Goal: Task Accomplishment & Management: Manage account settings

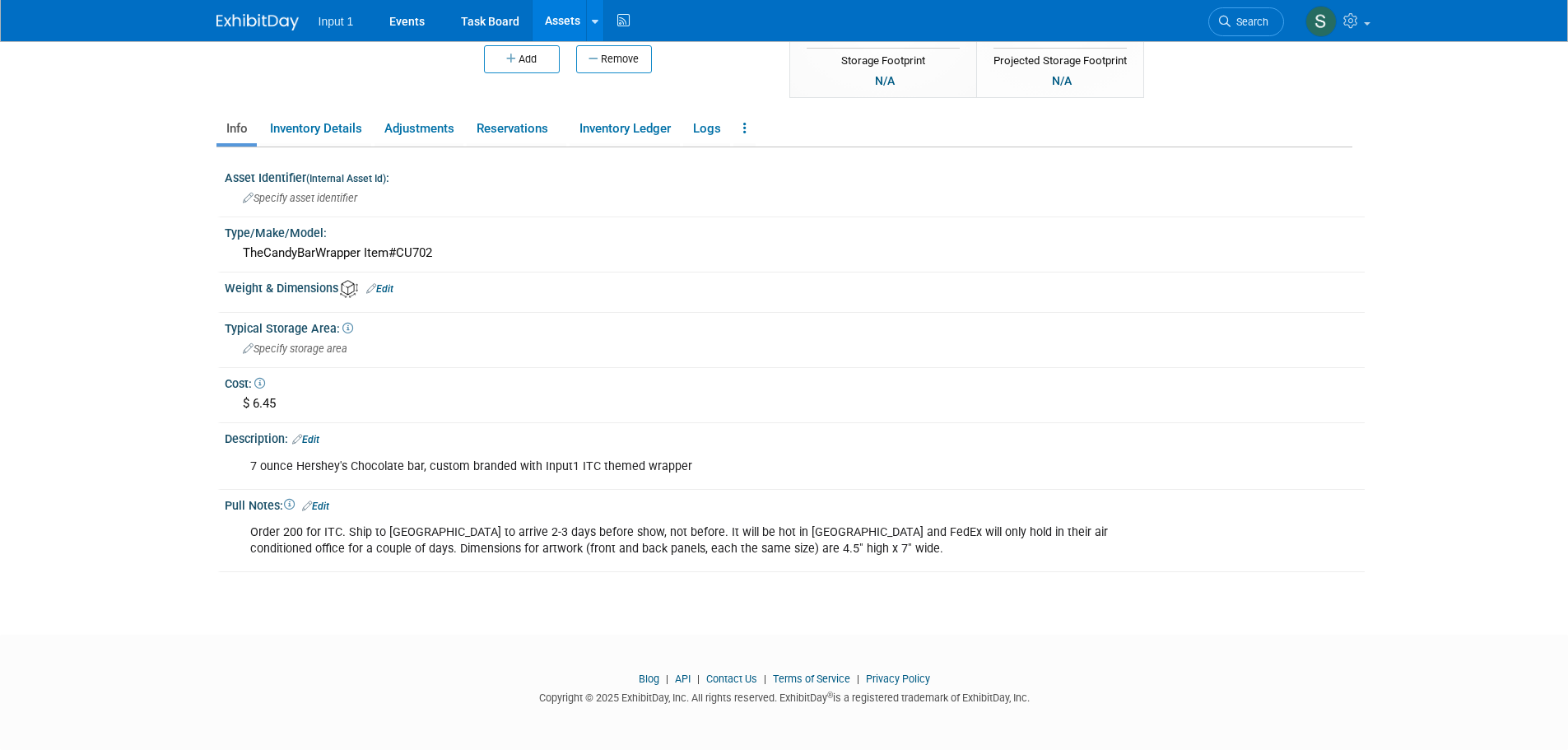
click at [804, 283] on div "Weight & Dimensions Edit" at bounding box center [794, 286] width 1139 height 22
click at [1120, 650] on footer "Blog | API | Contact Us | Terms of Service | Privacy Policy Copyright © 2025 Ex…" at bounding box center [784, 692] width 1568 height 115
click at [1197, 509] on div "Pull Notes: Edit" at bounding box center [794, 504] width 1139 height 21
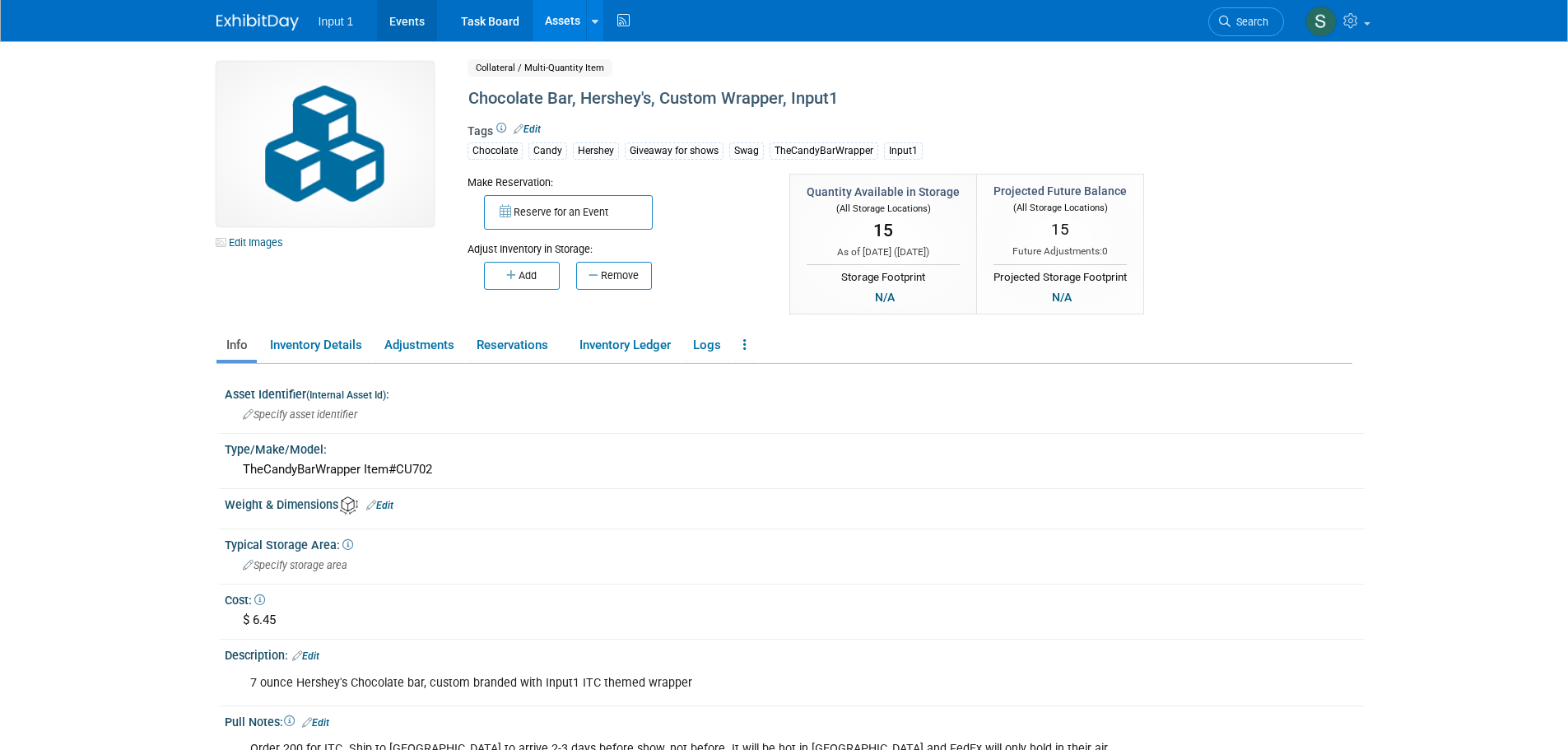
click at [396, 20] on link "Events" at bounding box center [407, 20] width 60 height 42
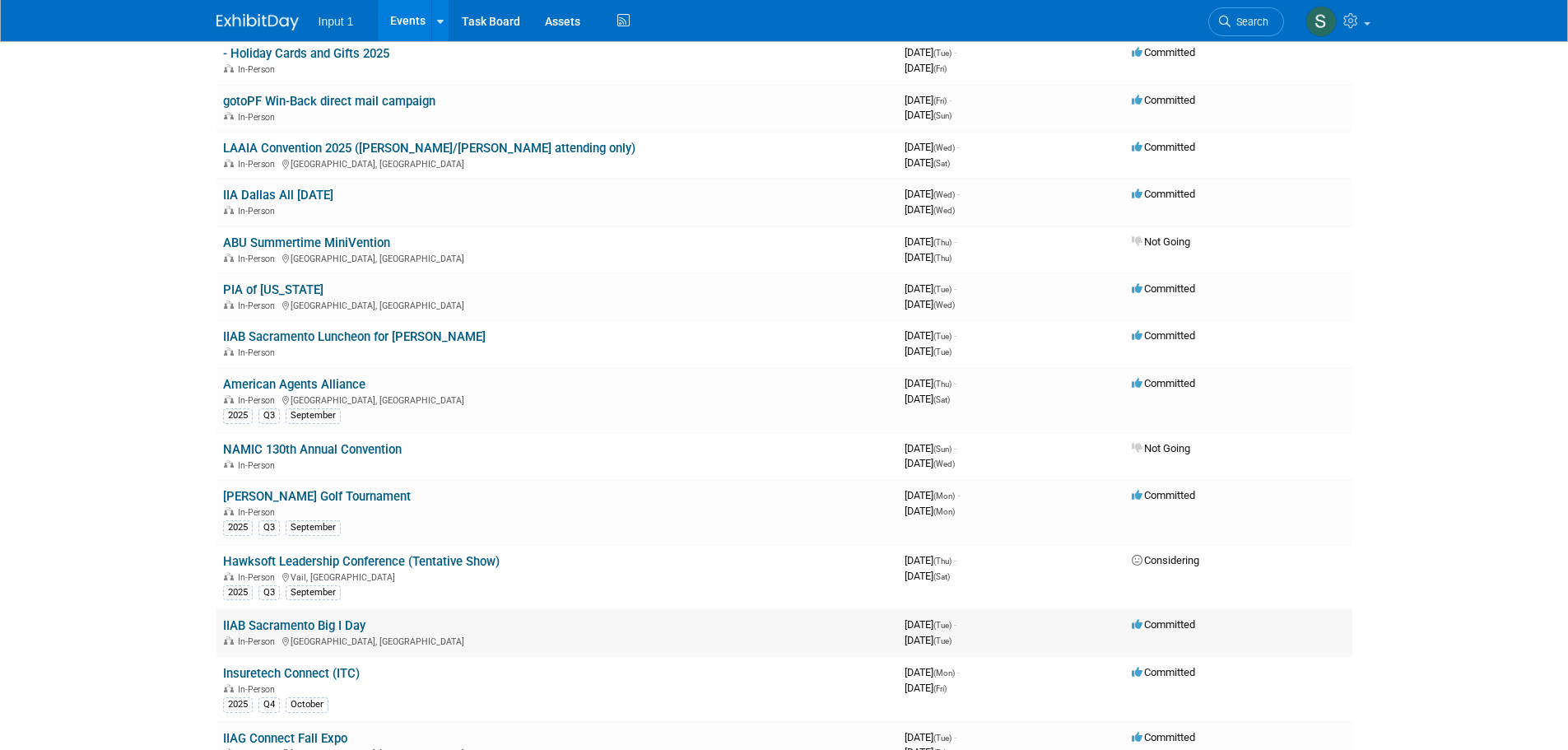
scroll to position [329, 0]
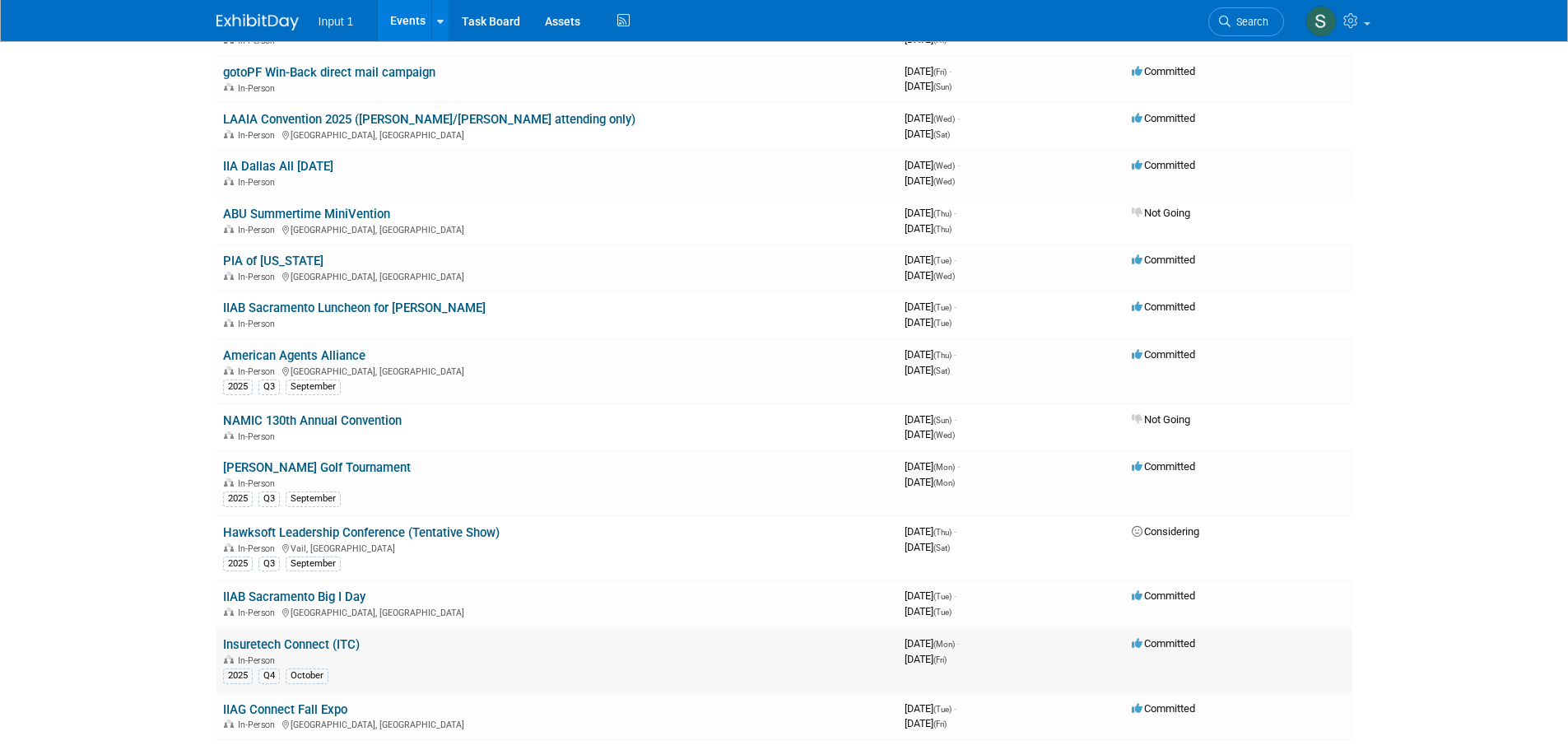
click at [311, 643] on link "Insuretech Connect (ITC)" at bounding box center [291, 645] width 136 height 15
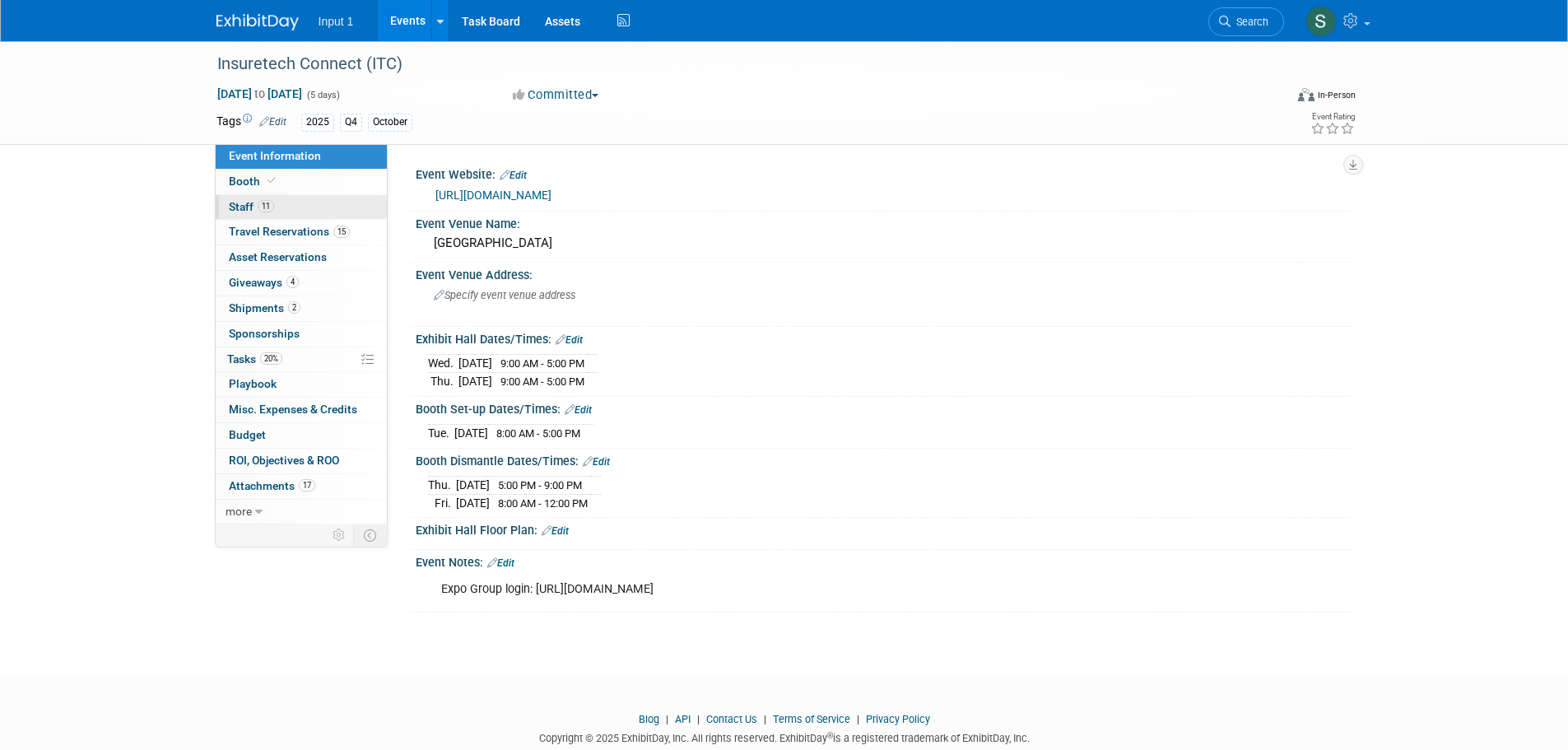
click at [235, 205] on span "Staff 11" at bounding box center [251, 207] width 45 height 14
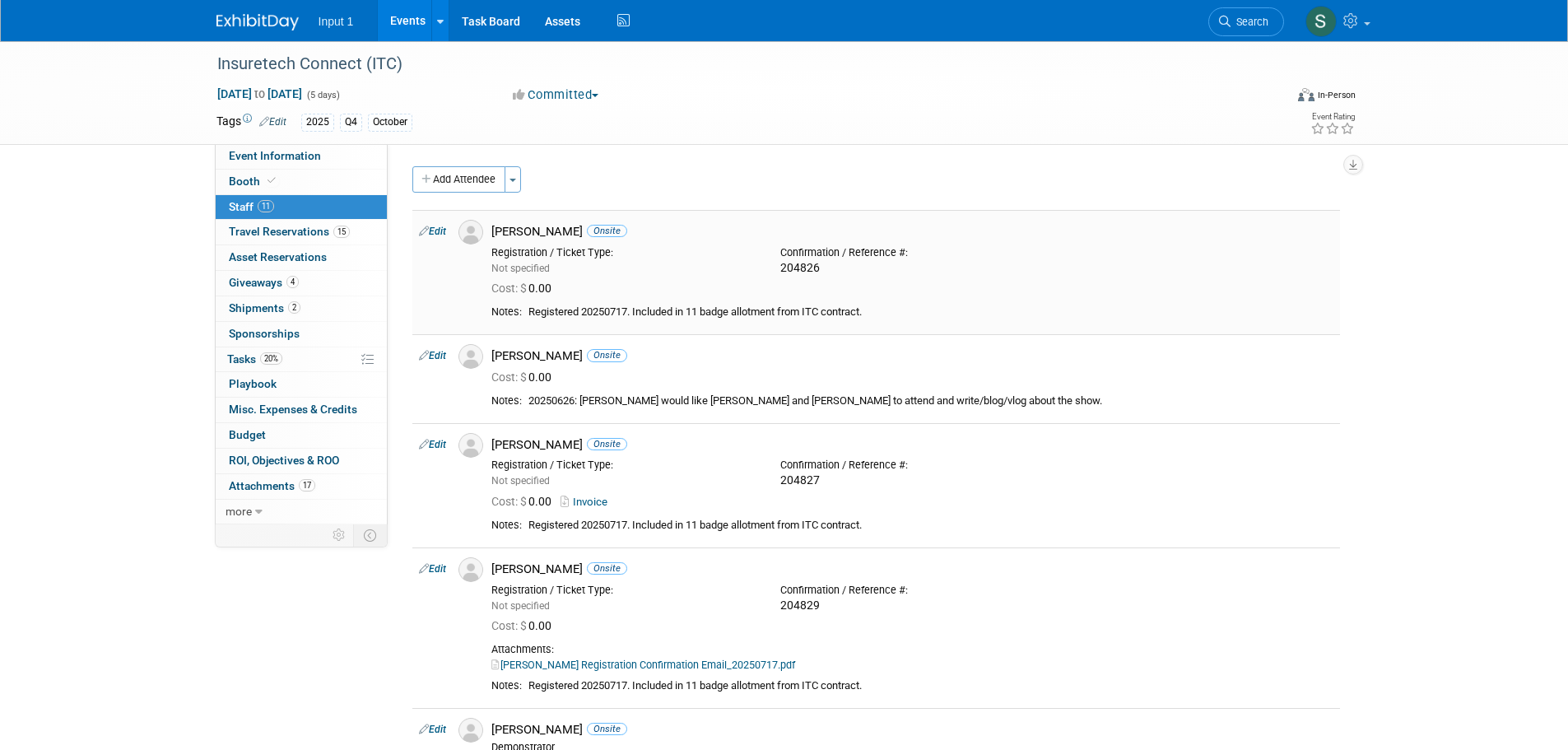
click at [436, 234] on link "Edit" at bounding box center [432, 231] width 27 height 12
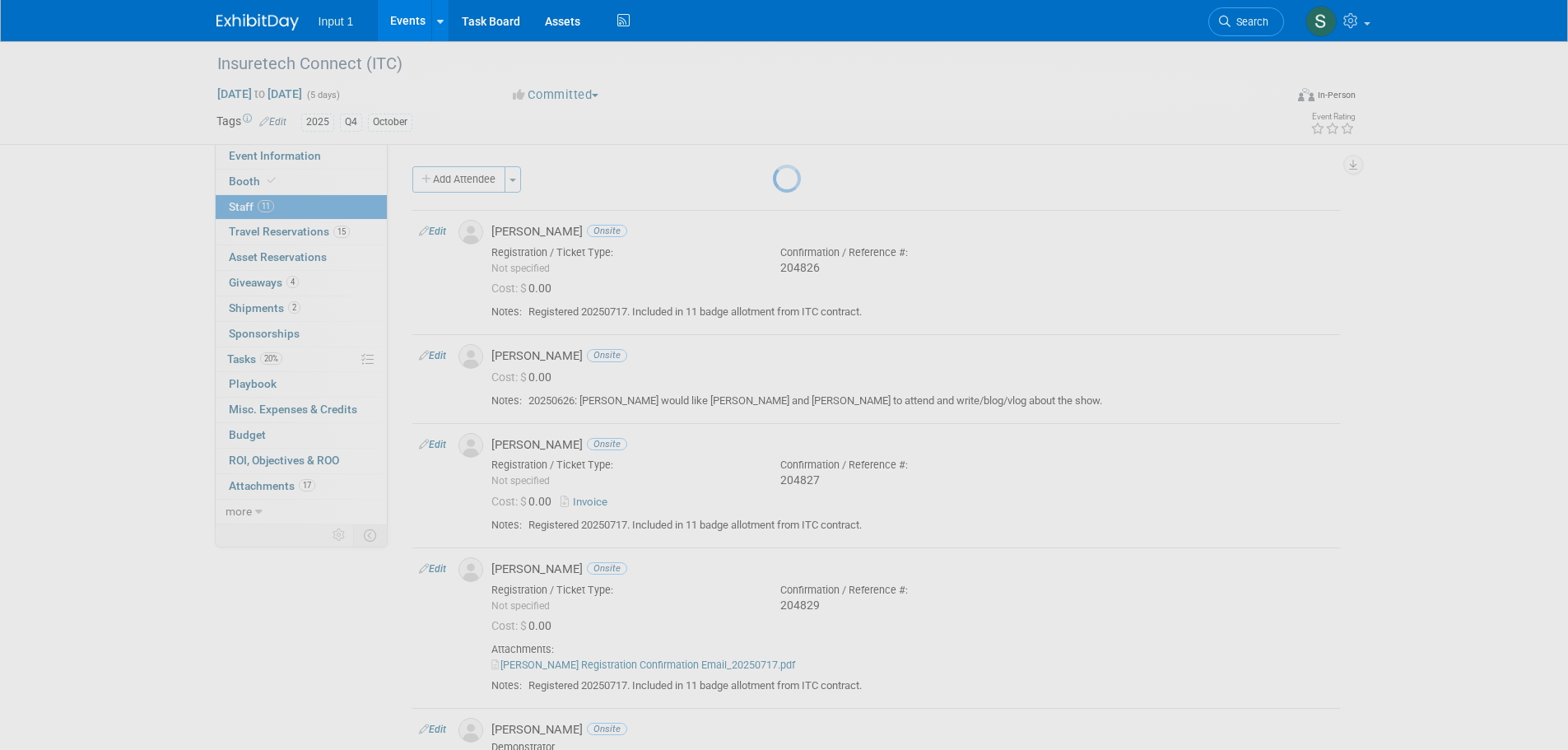
select select "b34b9d14-906c-476e-af5c-d7949da2fa99"
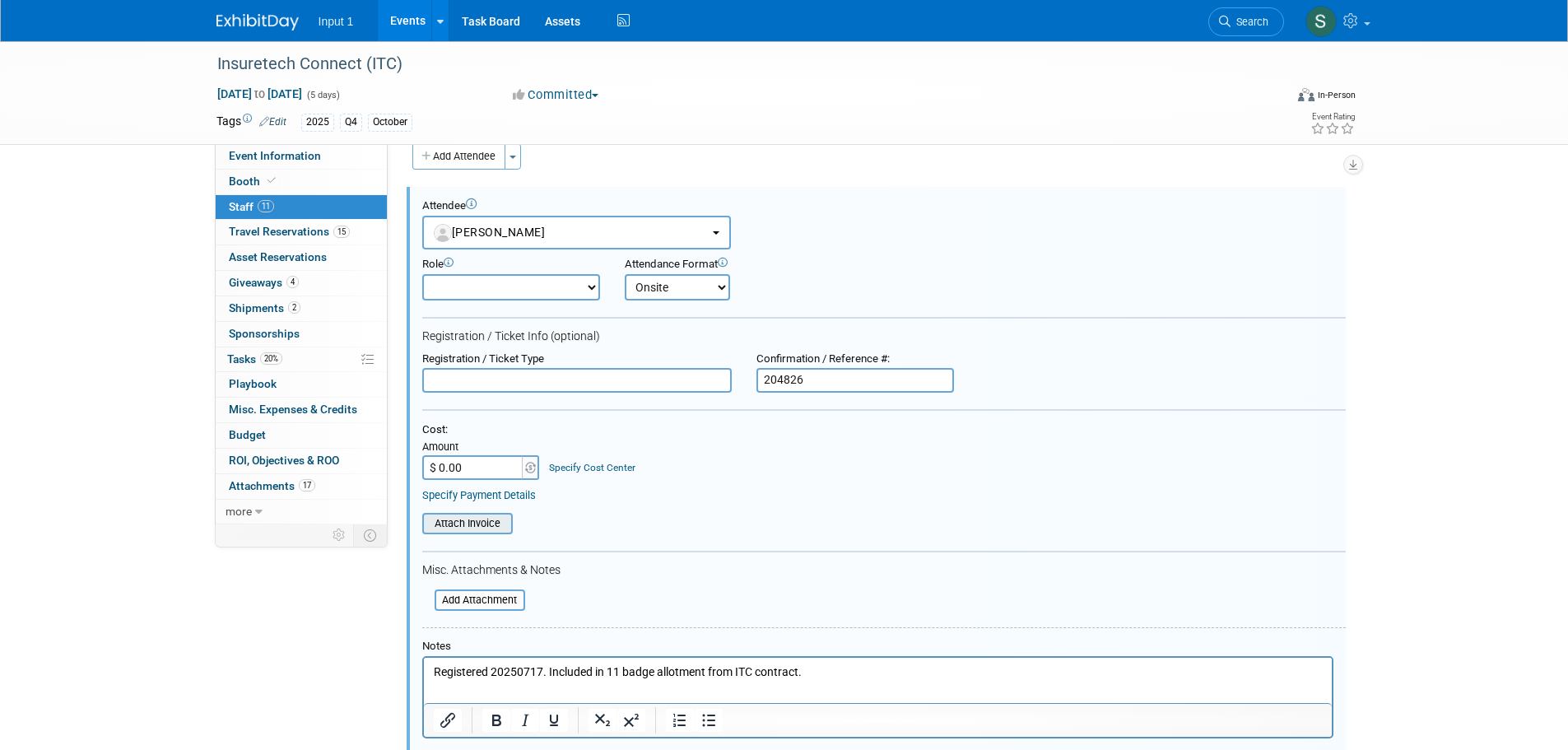
click at [483, 523] on input "file" at bounding box center [413, 524] width 195 height 18
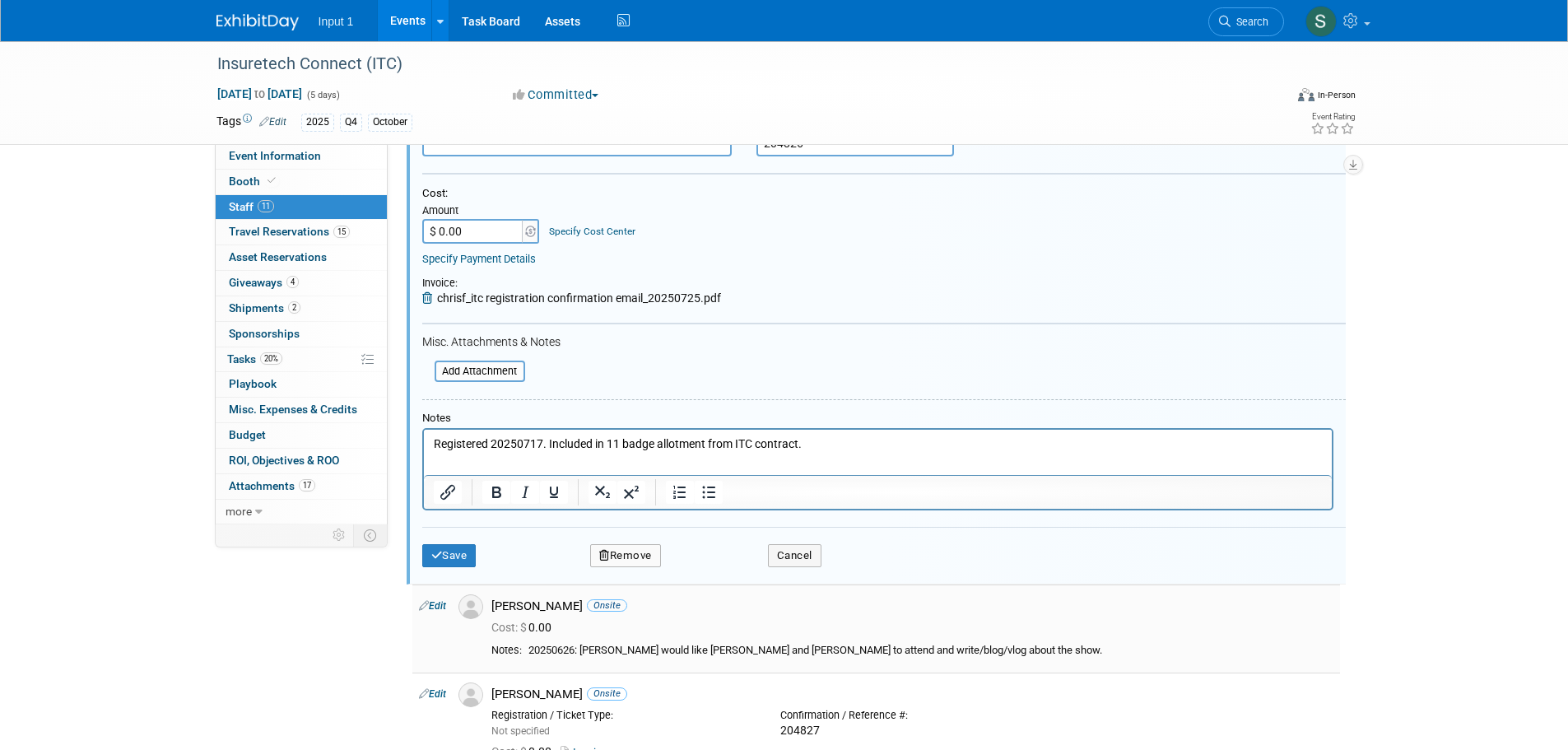
scroll to position [352, 0]
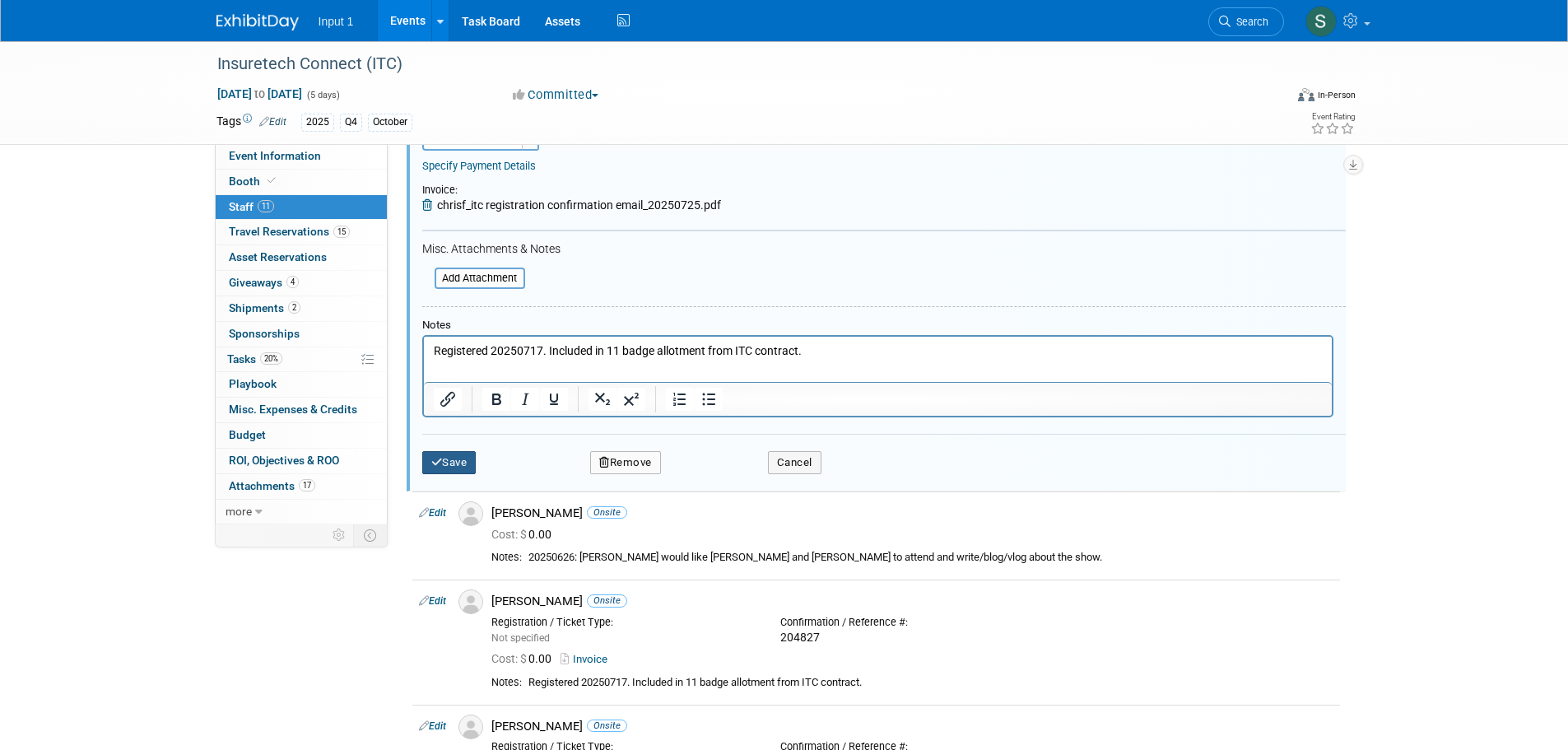
click at [455, 466] on button "Save" at bounding box center [449, 463] width 54 height 23
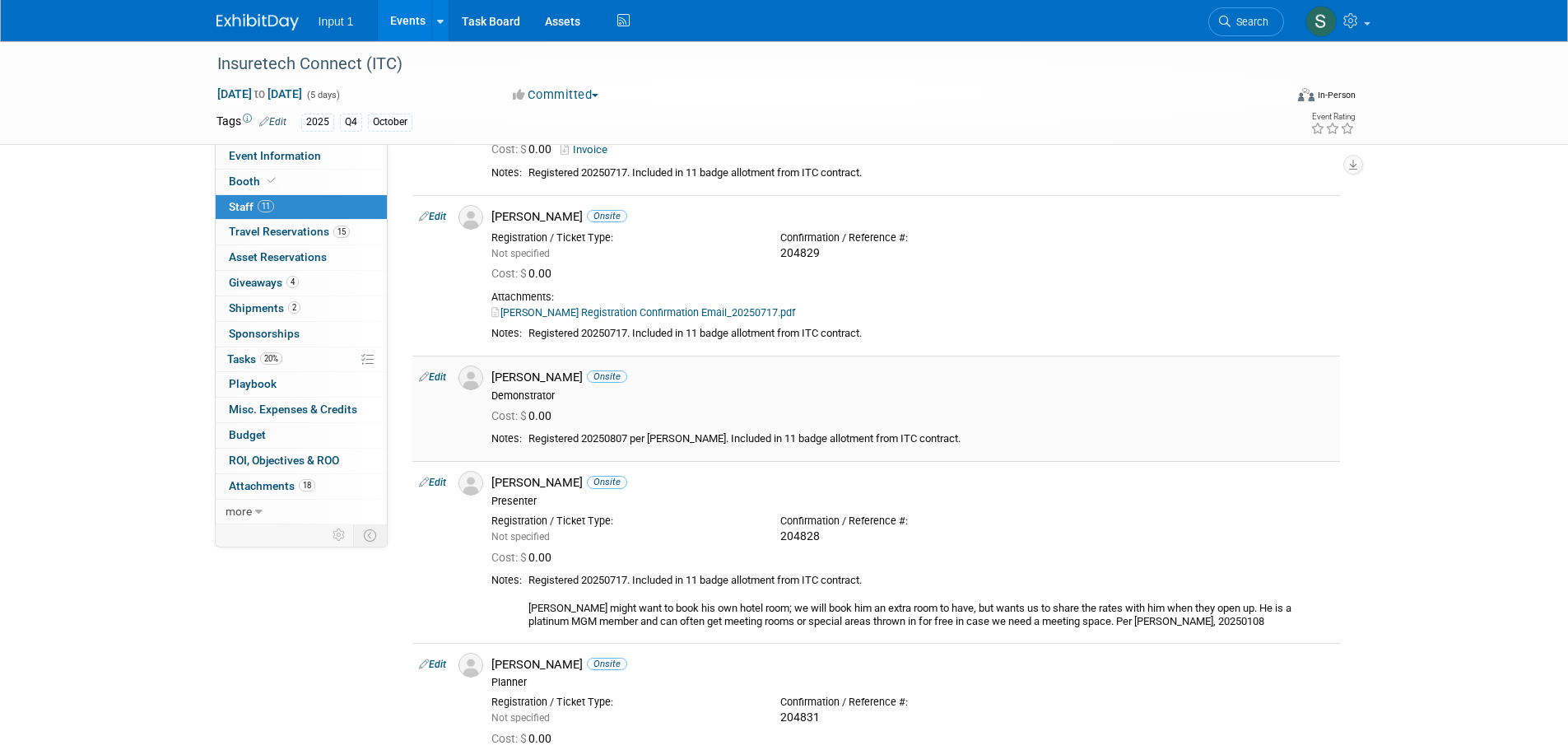
click at [441, 378] on link "Edit" at bounding box center [432, 377] width 27 height 12
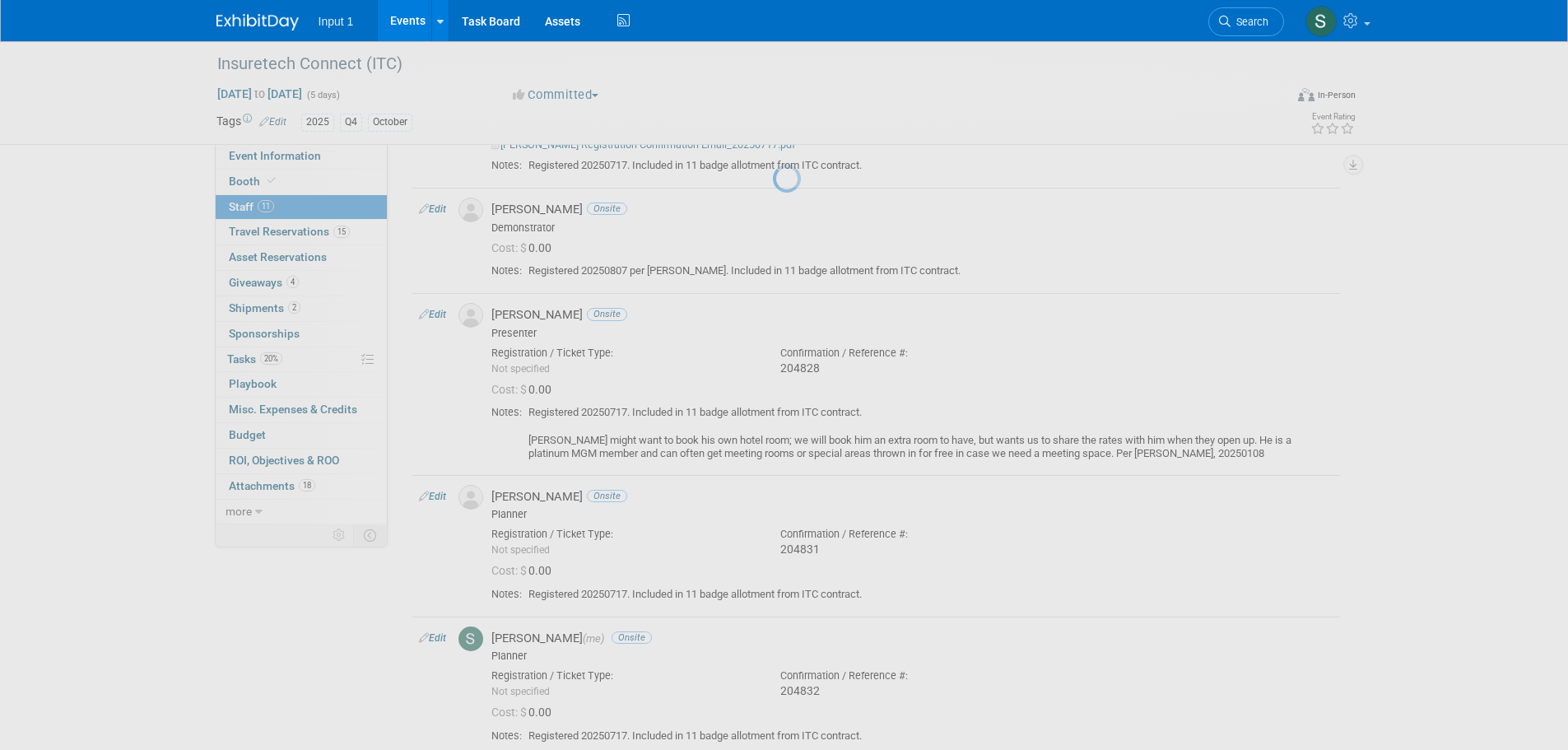
select select "2bbb8ec4-7374-4899-8b8a-a903ab39d254"
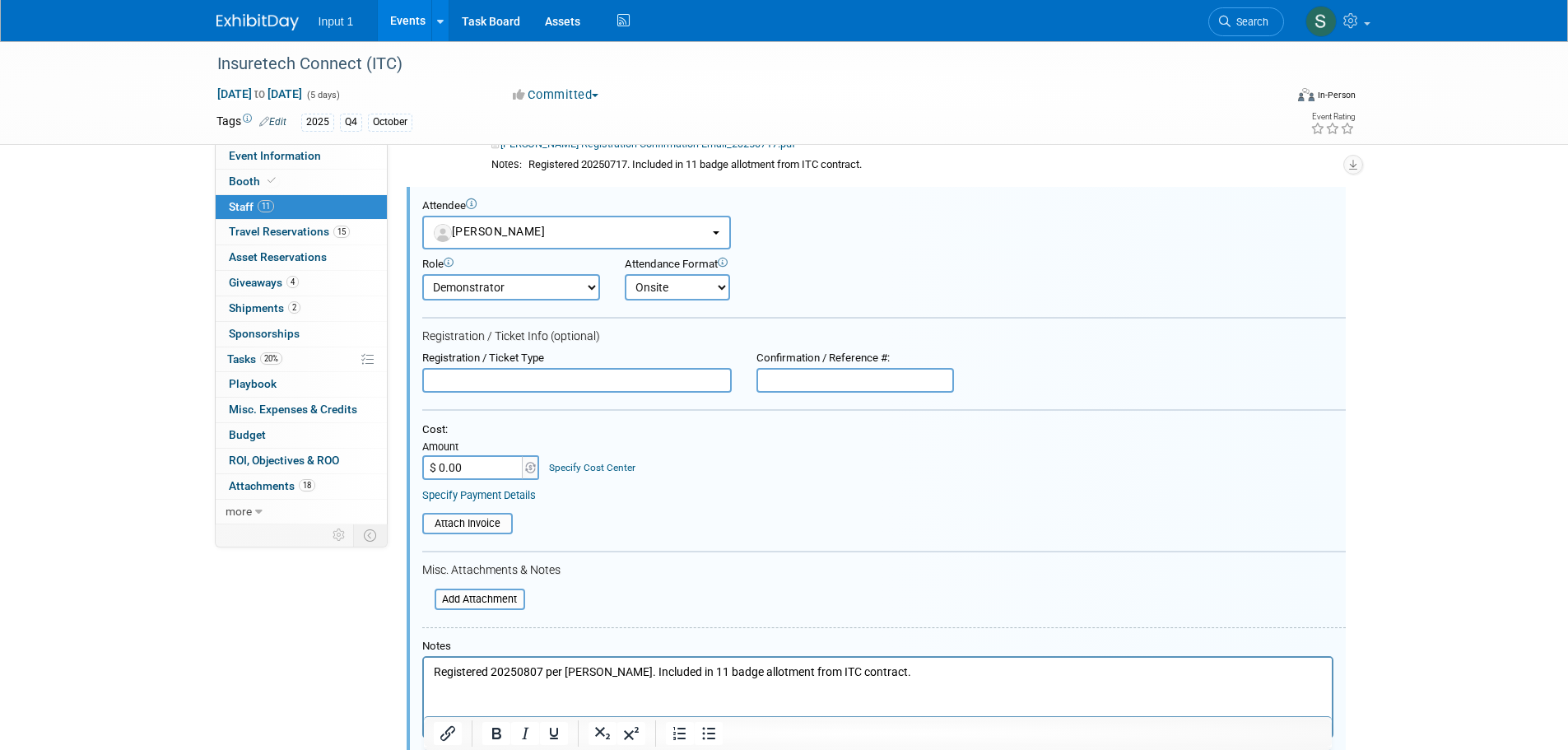
scroll to position [0, 0]
click at [477, 522] on input "file" at bounding box center [413, 524] width 195 height 18
click at [241, 353] on span "Tasks 20%" at bounding box center [254, 359] width 55 height 14
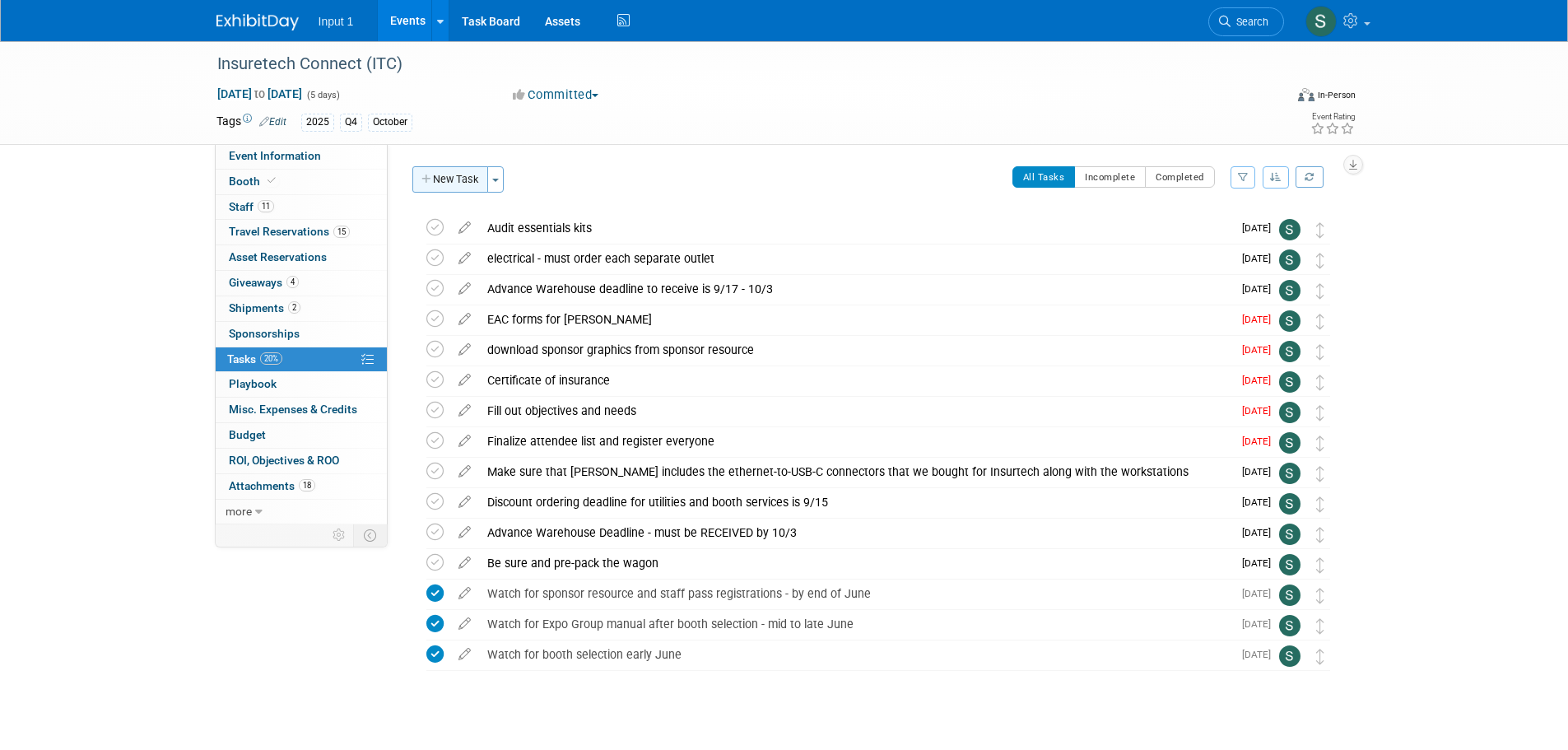
click at [467, 182] on button "New Task" at bounding box center [450, 179] width 75 height 26
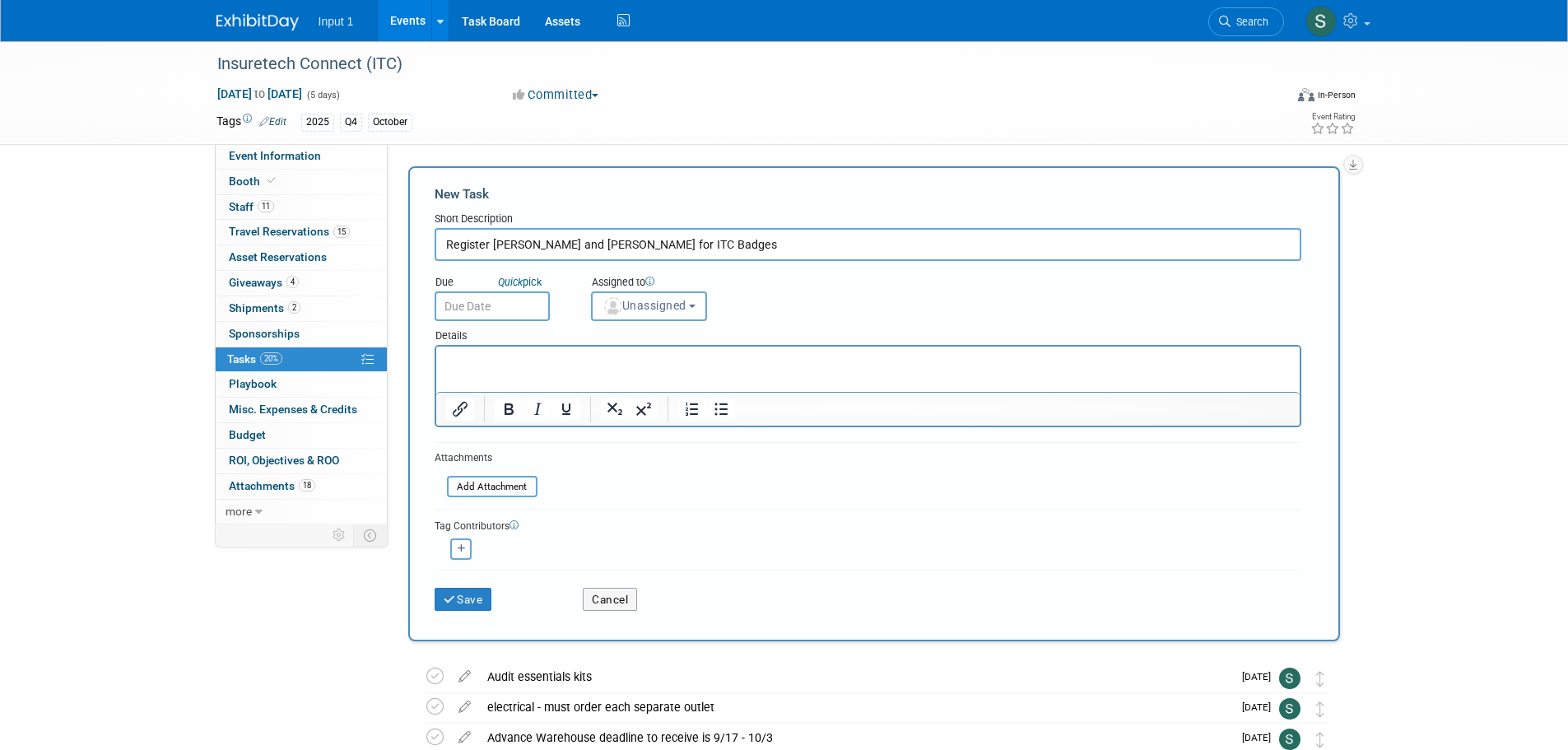
type input "Register [PERSON_NAME] and [PERSON_NAME] for ITC Badges"
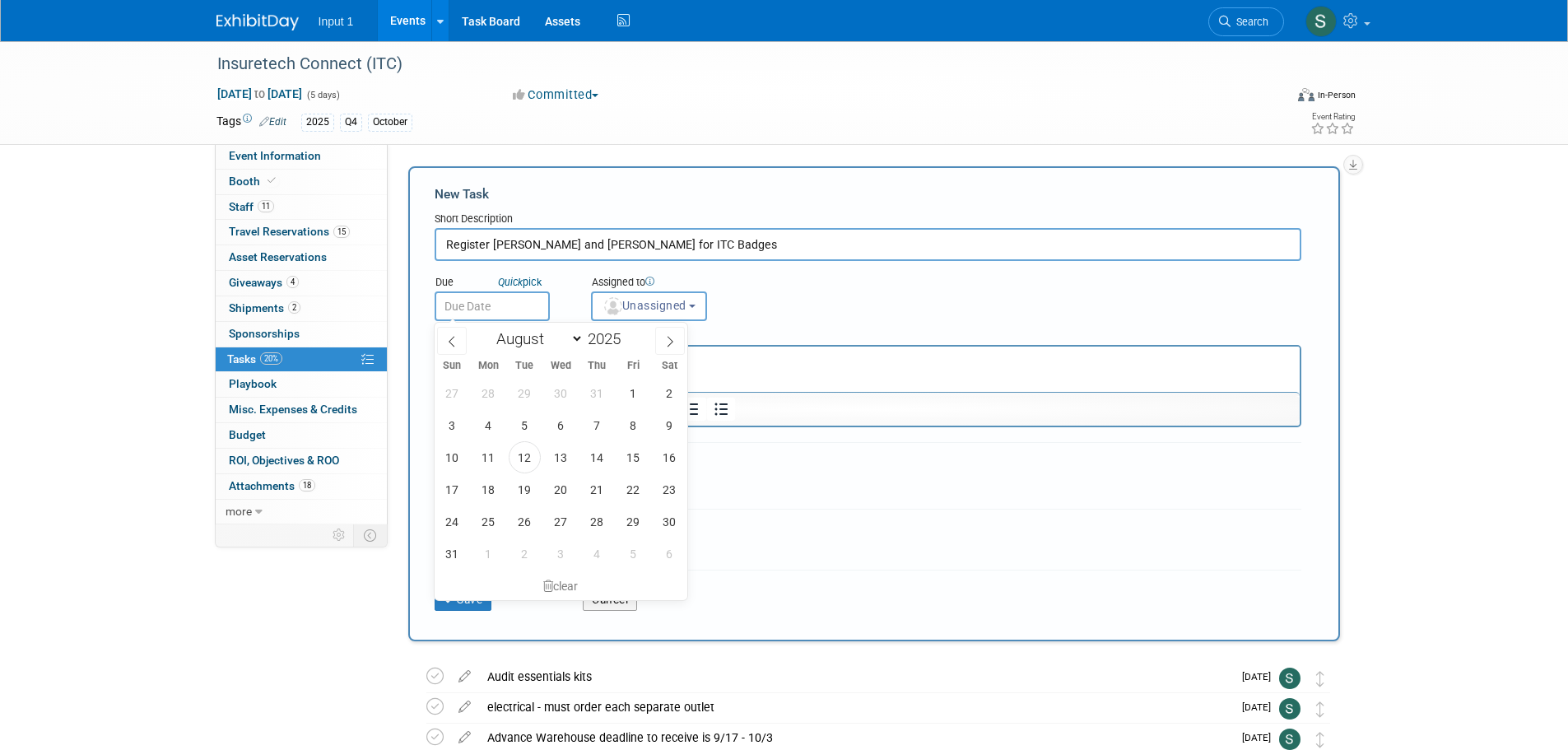
click at [481, 318] on body "Input 1 Events Add Event Bulk Upload Events Shareable Event Boards Recently Vie…" at bounding box center [784, 375] width 1568 height 750
click at [633, 521] on span "29" at bounding box center [633, 521] width 32 height 32
type input "[DATE]"
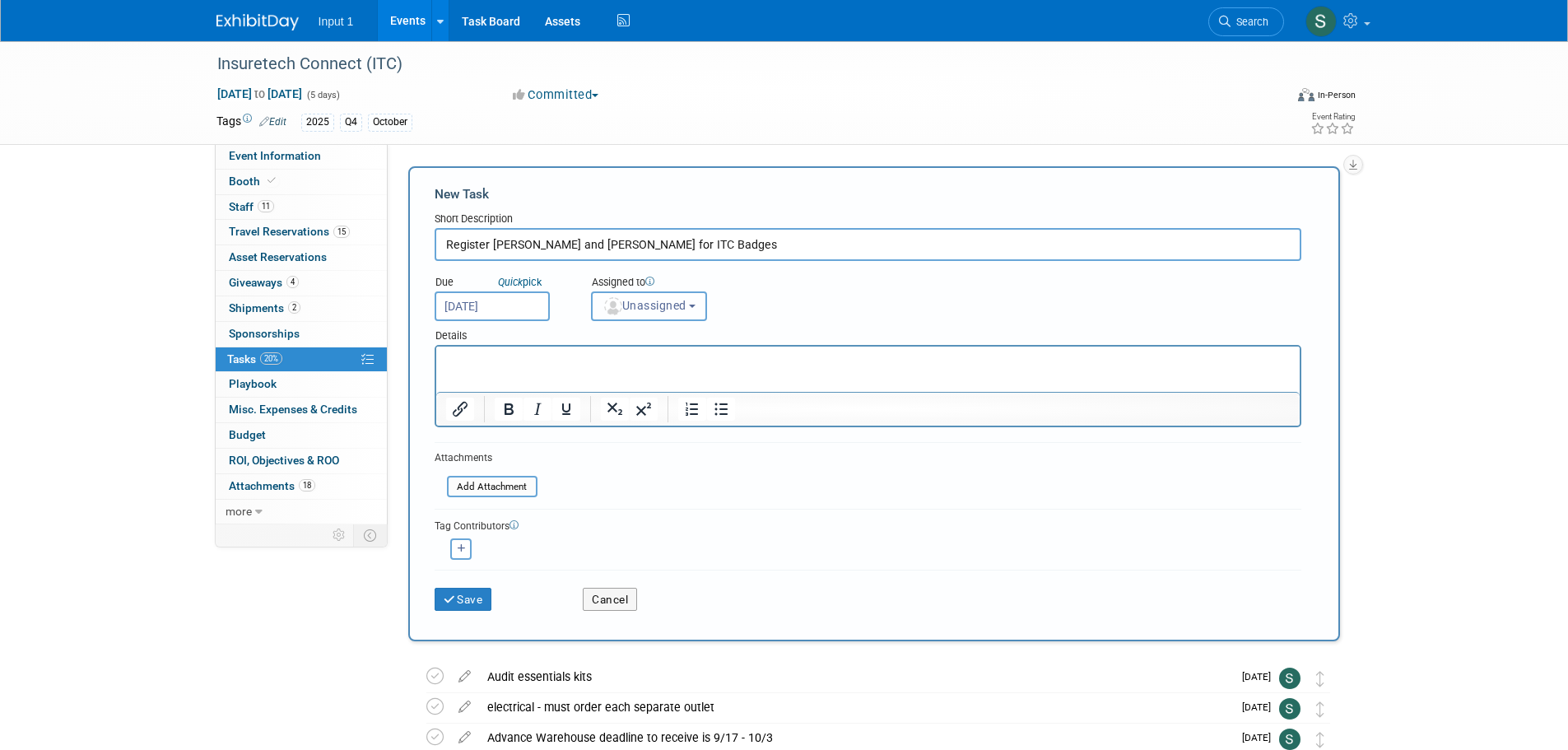
click at [675, 300] on span "Unassigned" at bounding box center [644, 306] width 84 height 14
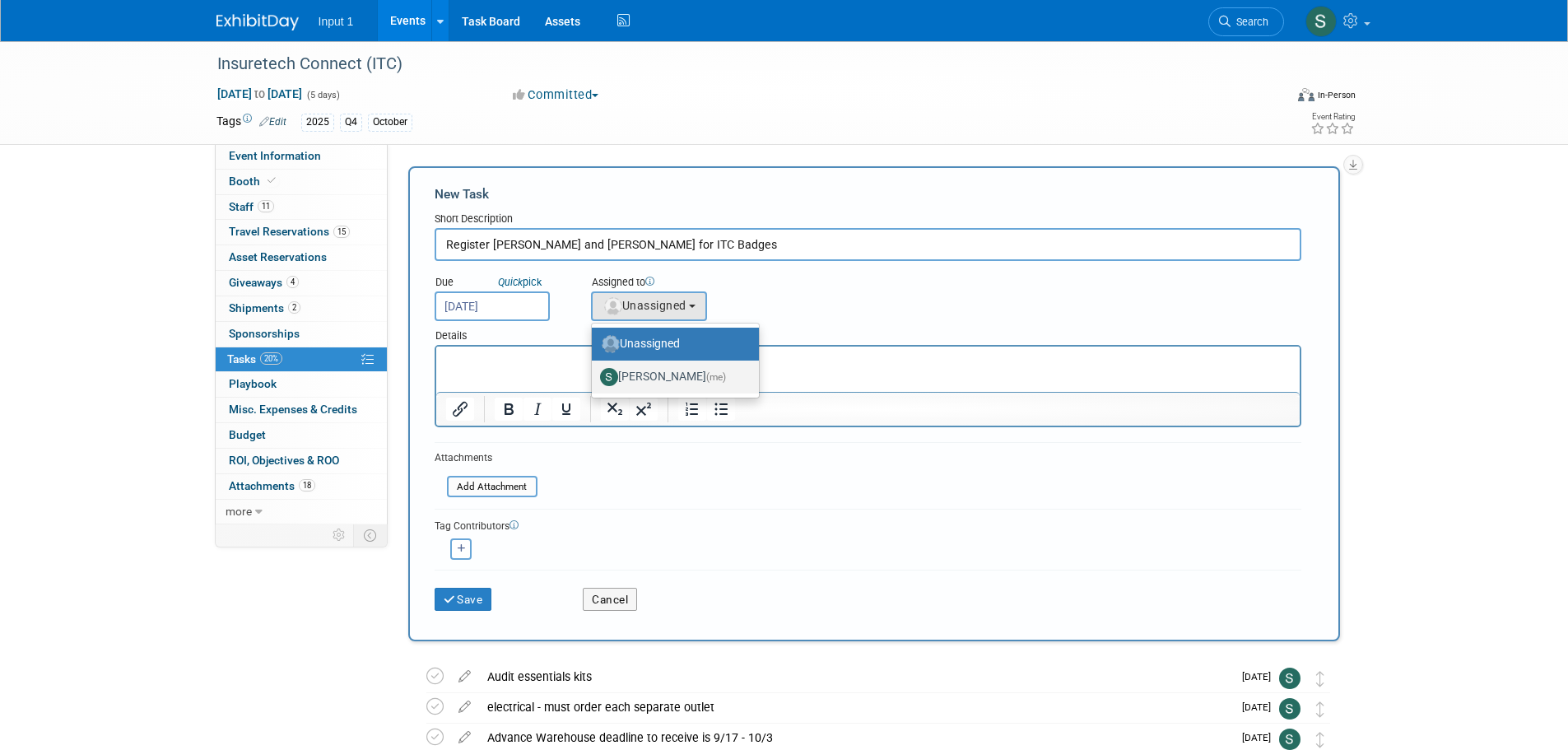
click at [665, 373] on label "[PERSON_NAME] (me)" at bounding box center [670, 376] width 142 height 26
click at [594, 373] on input "[PERSON_NAME] (me)" at bounding box center [588, 375] width 11 height 11
select select "7b485153-a8c5-4bc0-a404-8d0521ee698e"
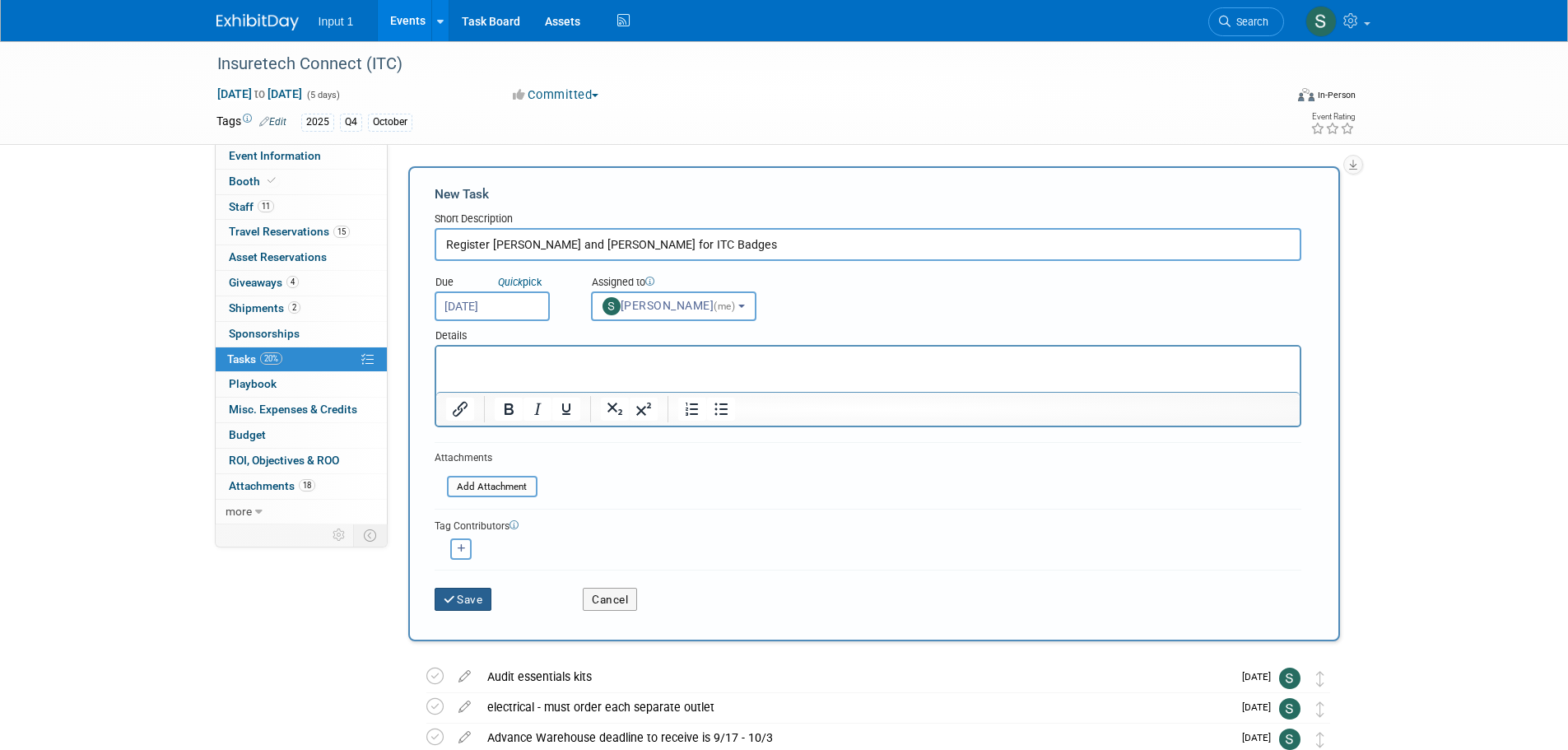
click at [474, 597] on button "Save" at bounding box center [463, 599] width 58 height 23
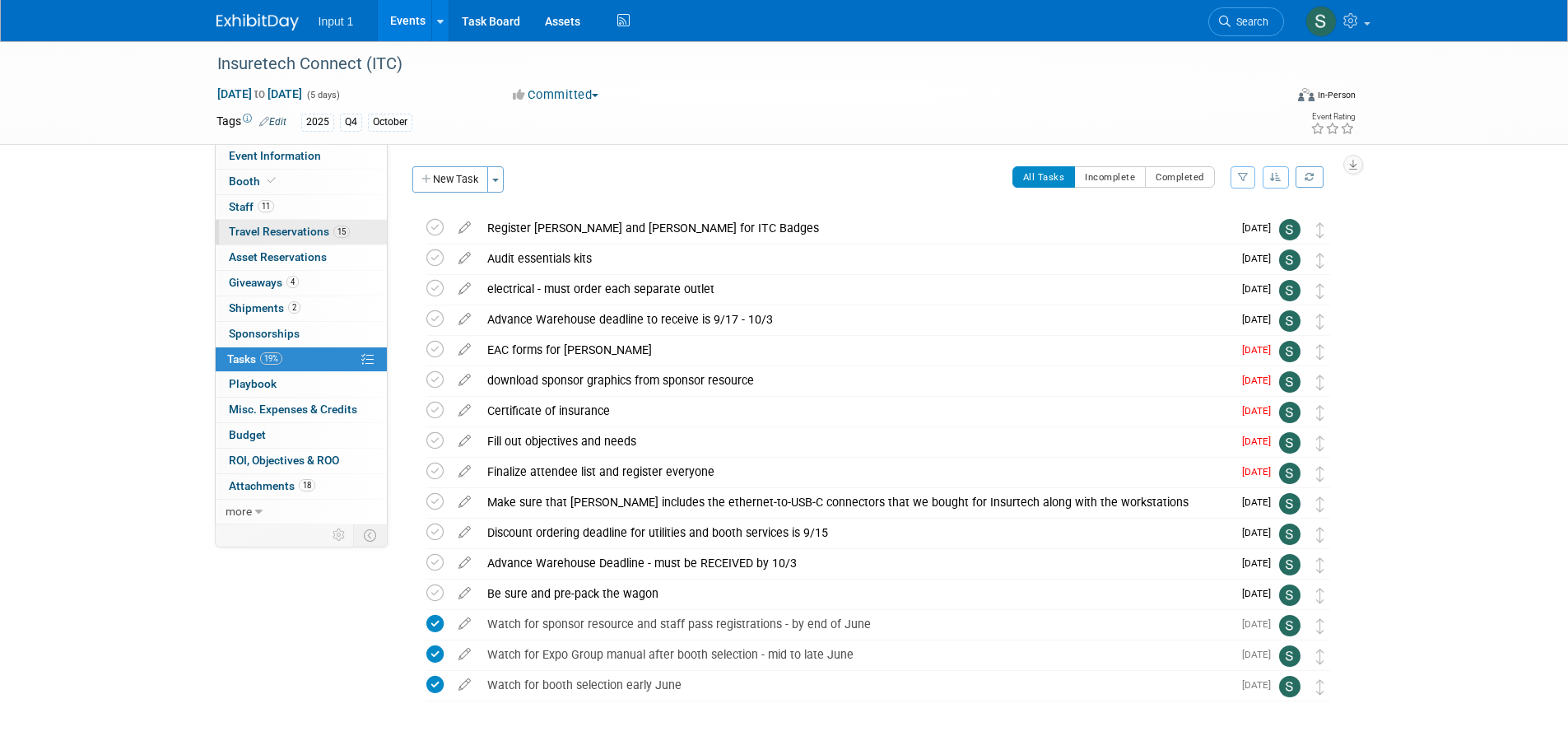
click at [261, 234] on span "Travel Reservations 15" at bounding box center [289, 231] width 121 height 14
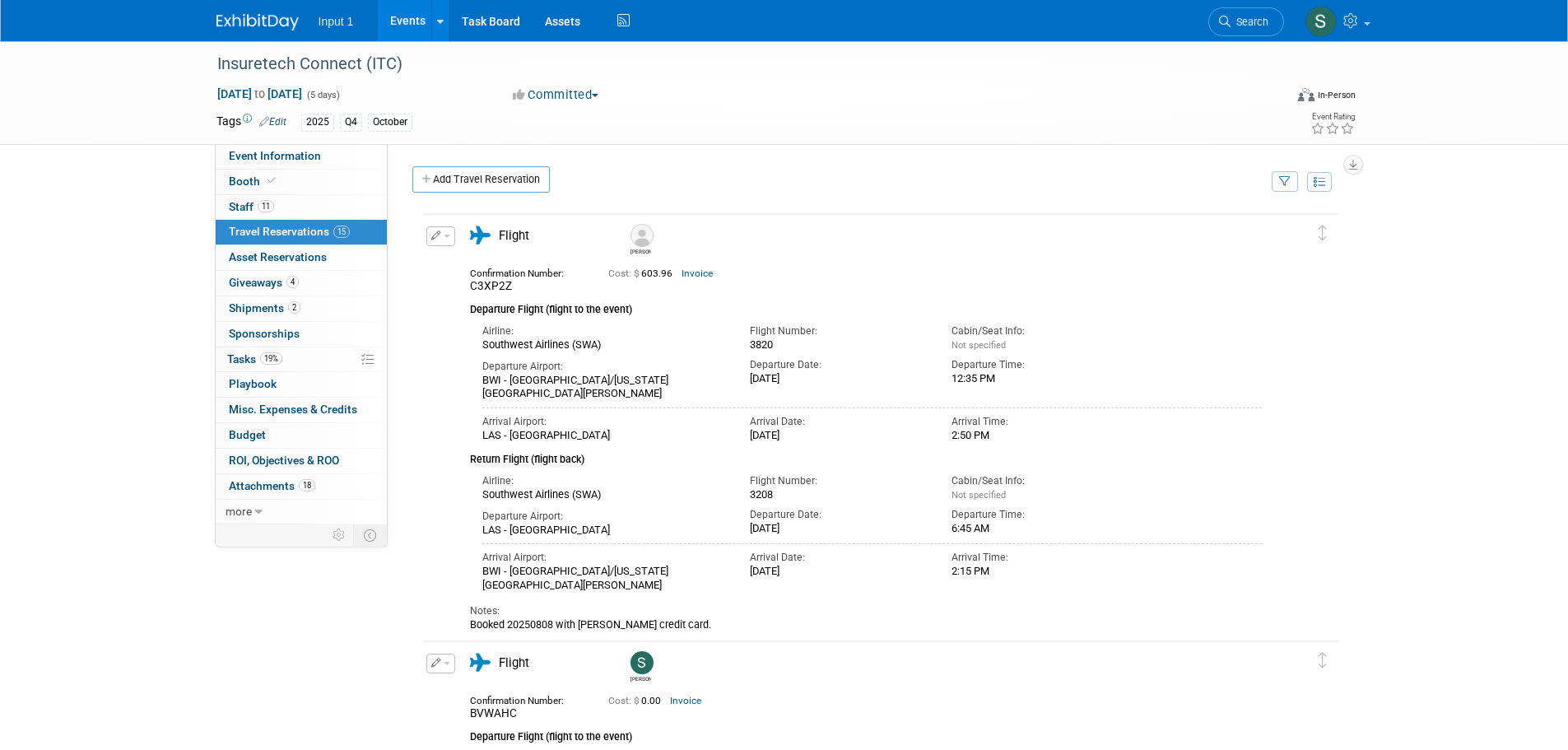
click at [1283, 187] on icon "button" at bounding box center [1285, 182] width 12 height 11
click at [1212, 240] on select "-- Select Traveler -- All reservation with no one tagged Chris Farfaras Daniel …" at bounding box center [1182, 232] width 204 height 23
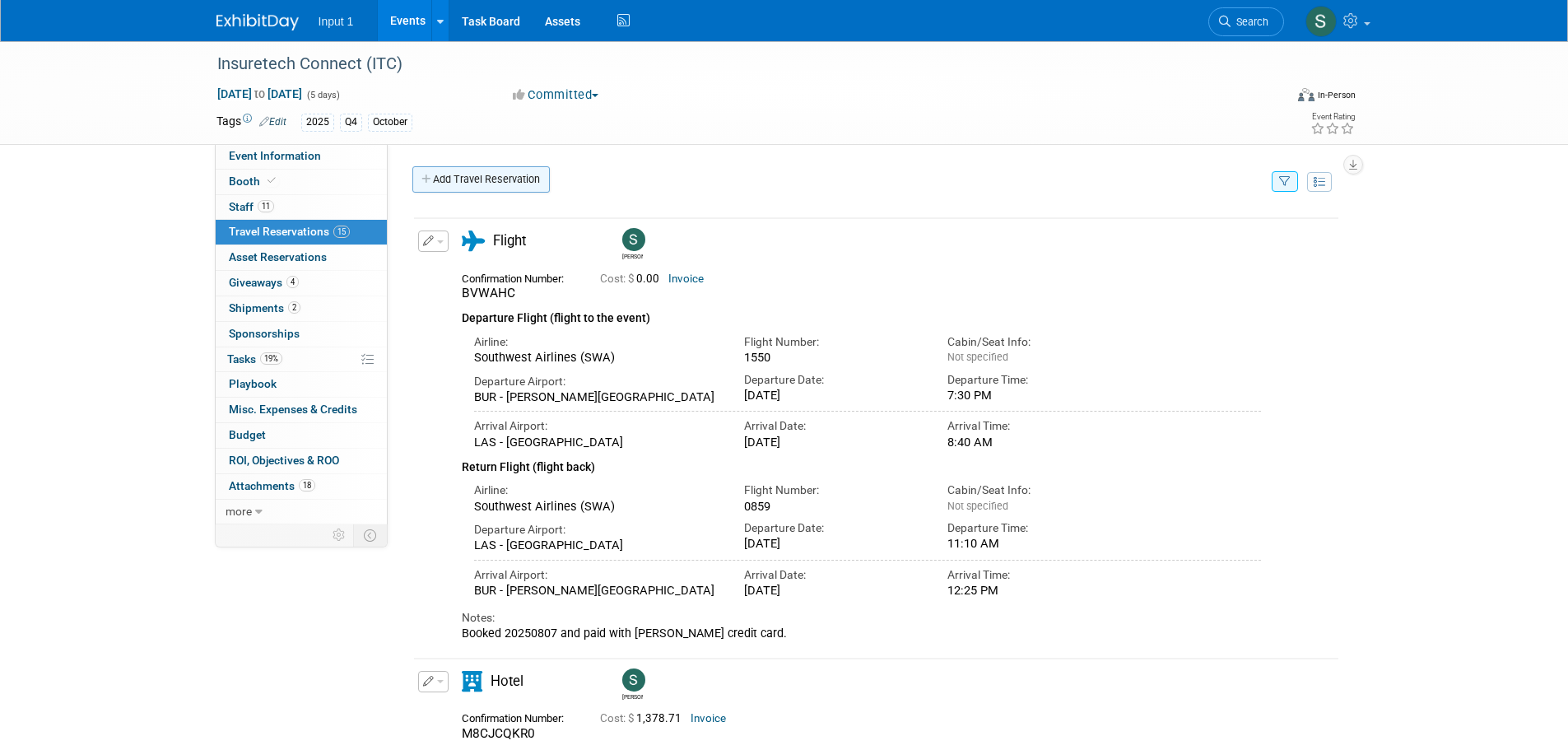
click at [469, 181] on link "Add Travel Reservation" at bounding box center [481, 179] width 137 height 26
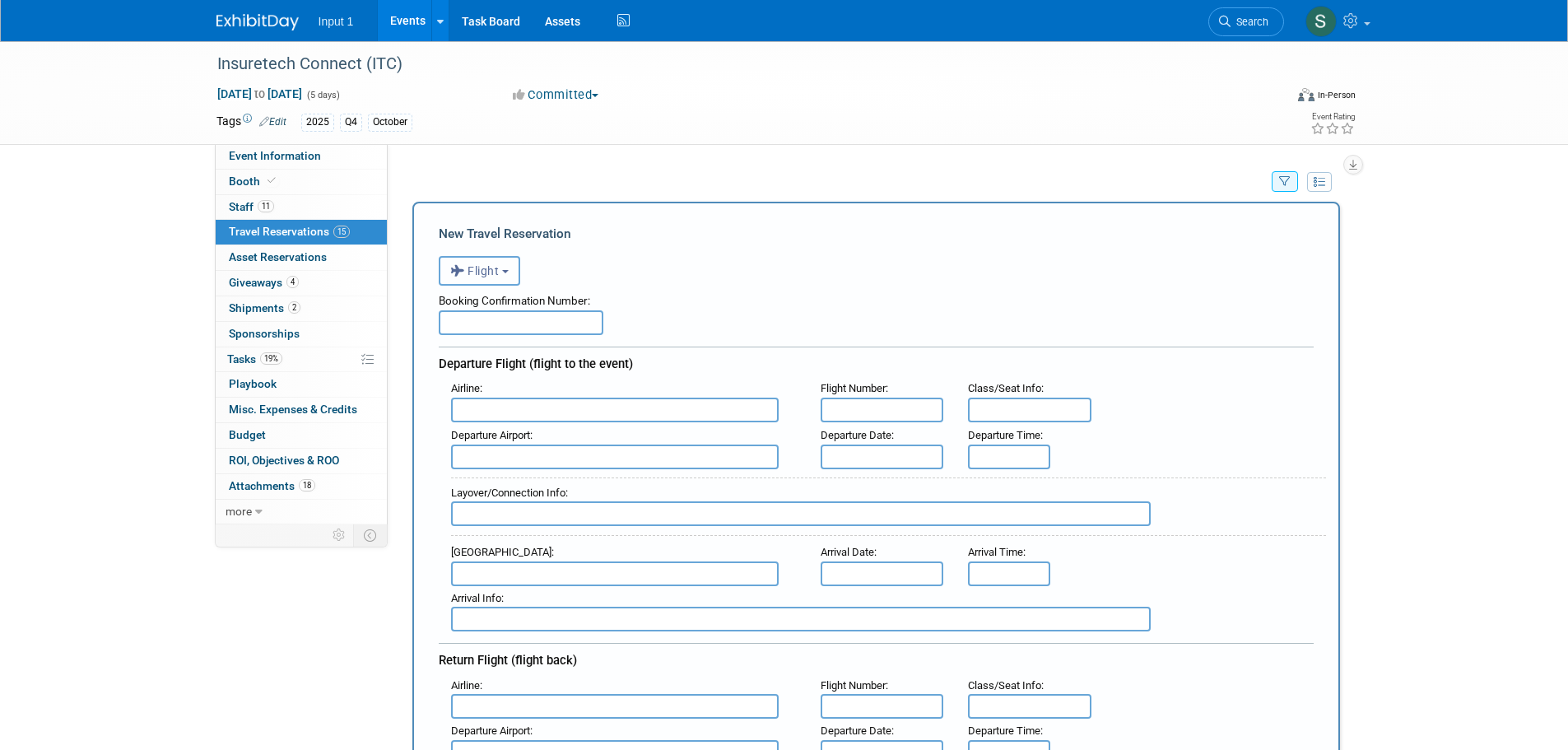
click at [502, 275] on button "Flight" at bounding box center [479, 271] width 81 height 30
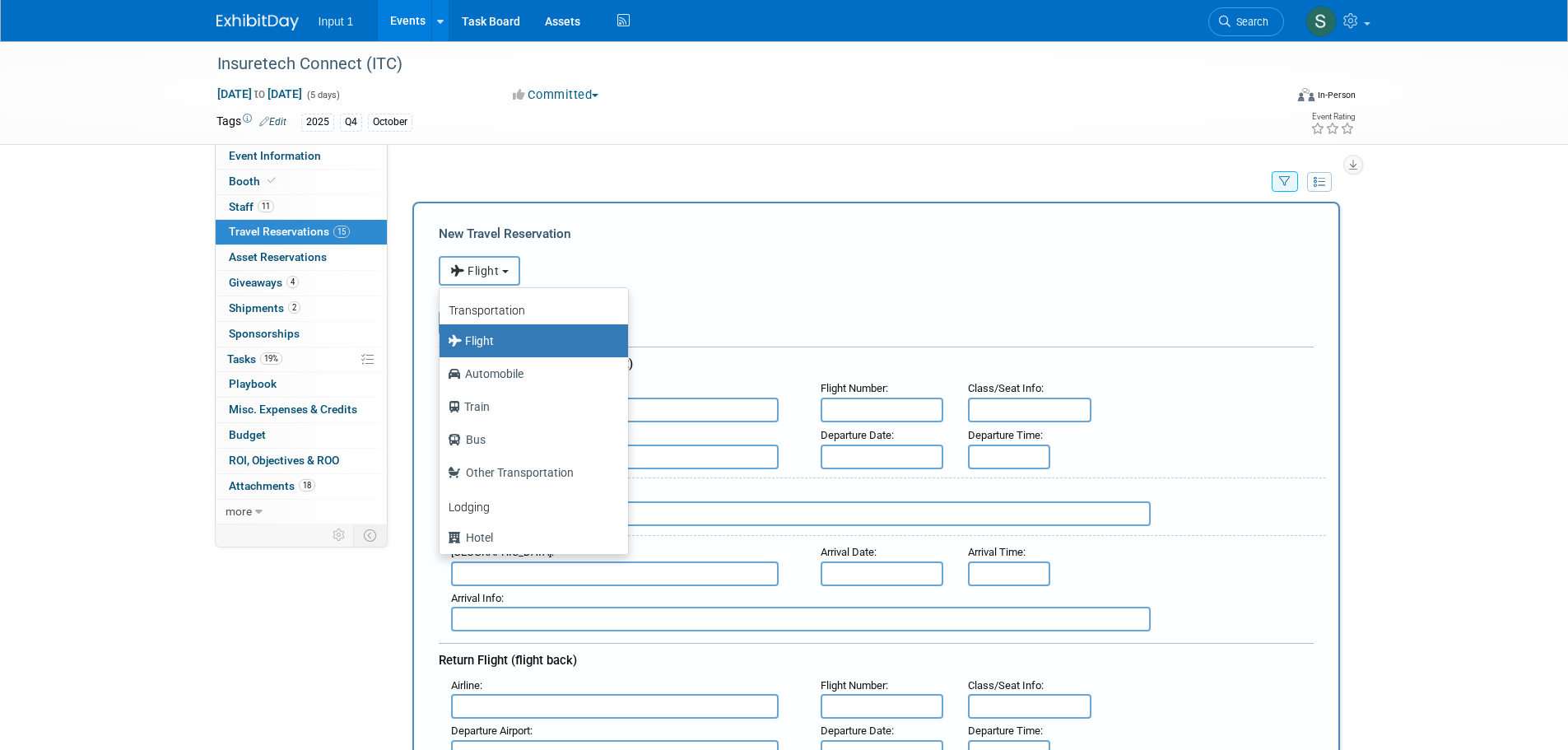
click at [502, 274] on button "Flight" at bounding box center [479, 271] width 81 height 30
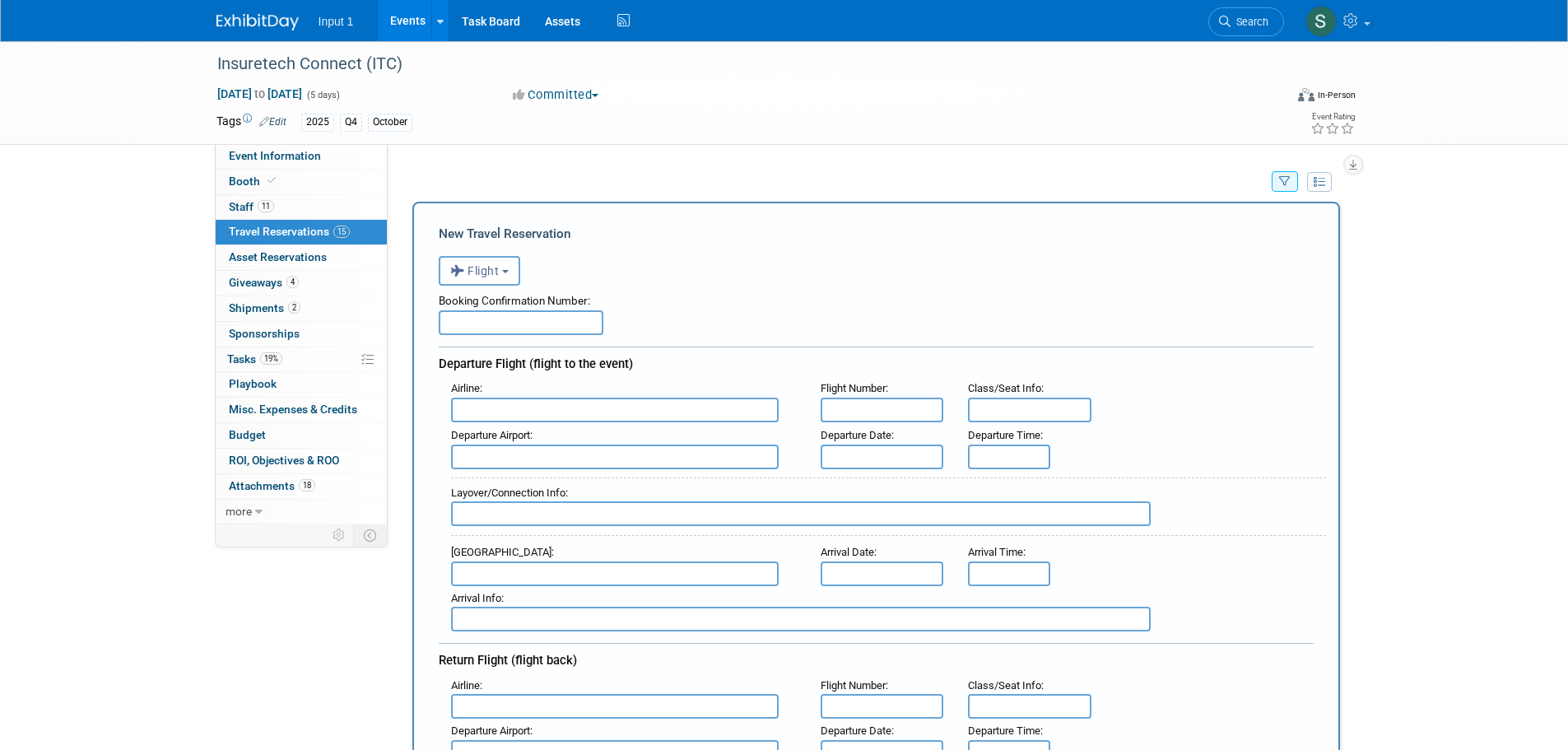
click at [495, 323] on input "text" at bounding box center [520, 323] width 164 height 25
type input "A5X2LR"
drag, startPoint x: 559, startPoint y: 463, endPoint x: 680, endPoint y: 426, distance: 126.5
click at [560, 463] on strong "SWA" at bounding box center [563, 464] width 23 height 13
type input "Southwest Airlines (SWA)"
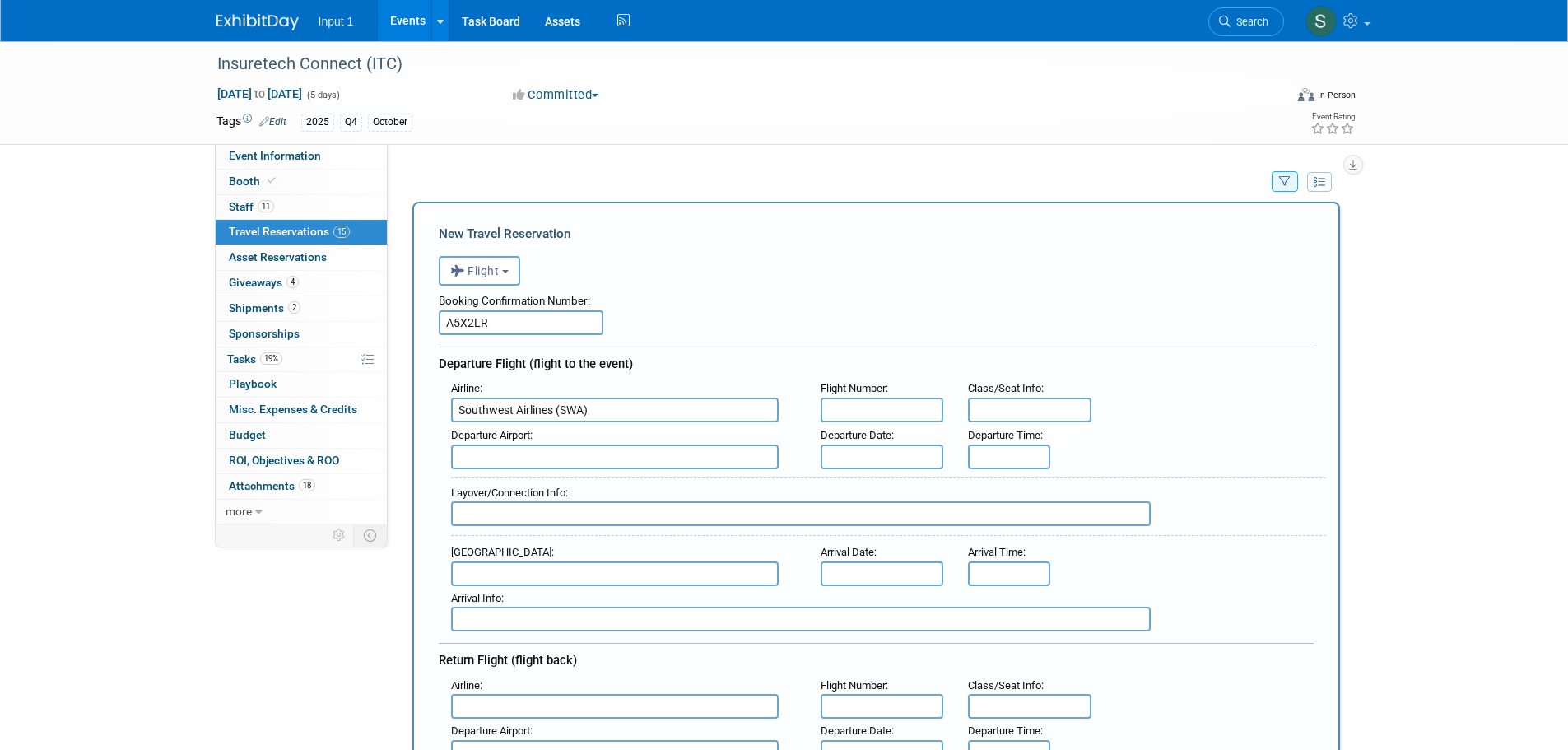
click at [855, 407] on input "text" at bounding box center [882, 410] width 124 height 25
click at [864, 407] on input "text" at bounding box center [882, 410] width 124 height 25
type input "1197"
click at [538, 466] on input "text" at bounding box center [614, 457] width 328 height 25
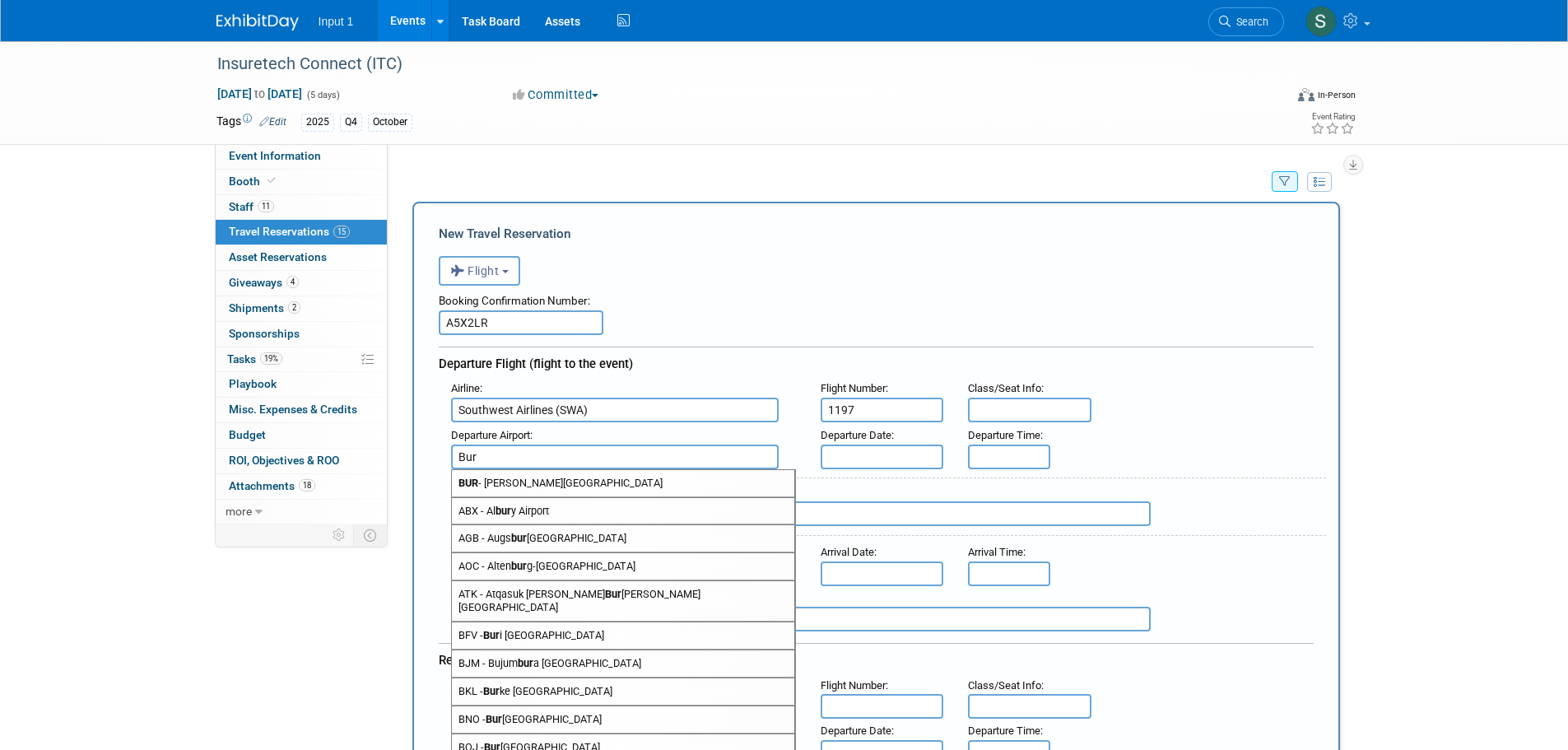
drag, startPoint x: 538, startPoint y: 486, endPoint x: 710, endPoint y: 489, distance: 172.0
click at [539, 486] on span "BUR - Bob Hope Airport" at bounding box center [623, 483] width 342 height 26
type input "BUR - [PERSON_NAME][GEOGRAPHIC_DATA]"
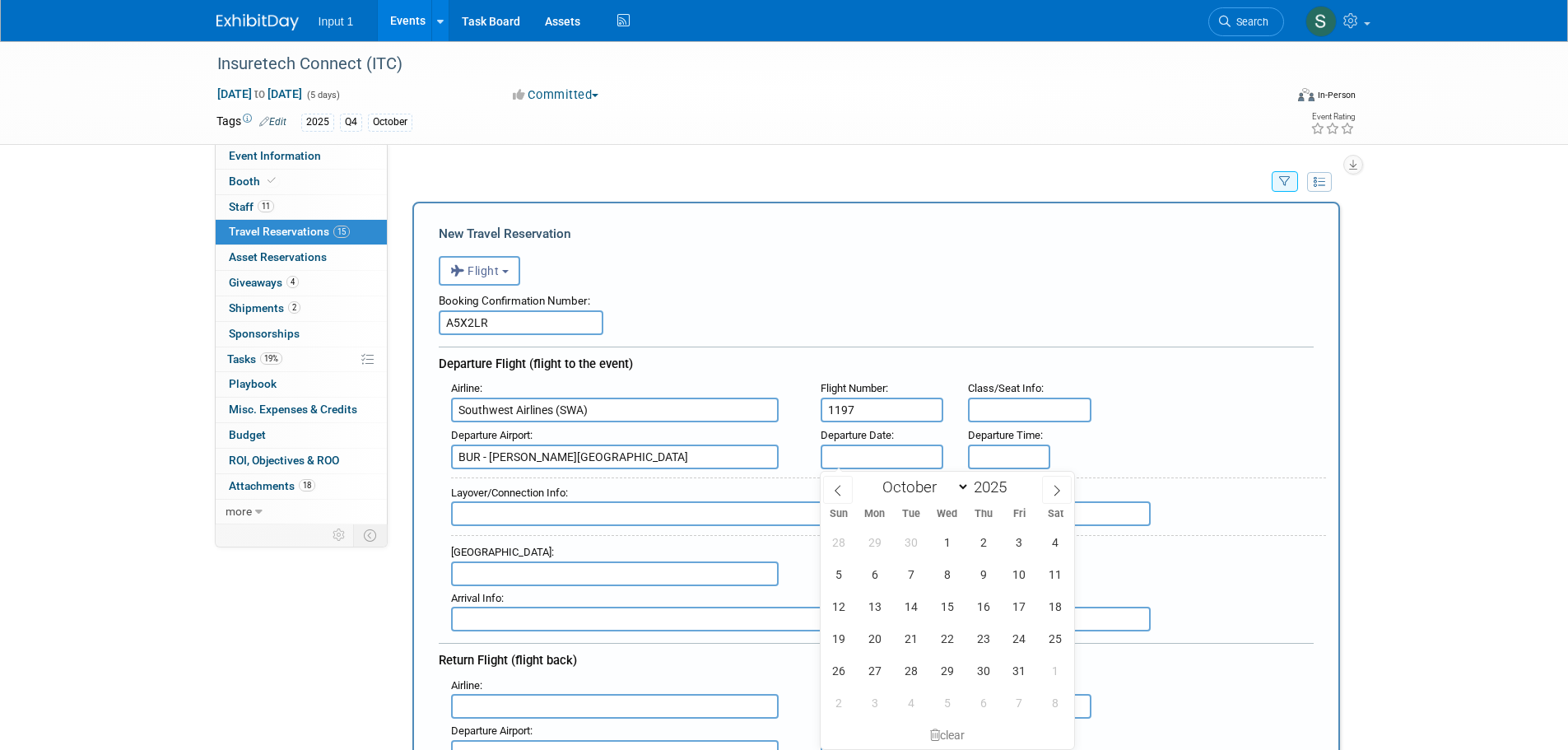
click at [843, 453] on input "text" at bounding box center [882, 457] width 124 height 25
click at [907, 610] on span "14" at bounding box center [910, 606] width 32 height 32
type input "[DATE]"
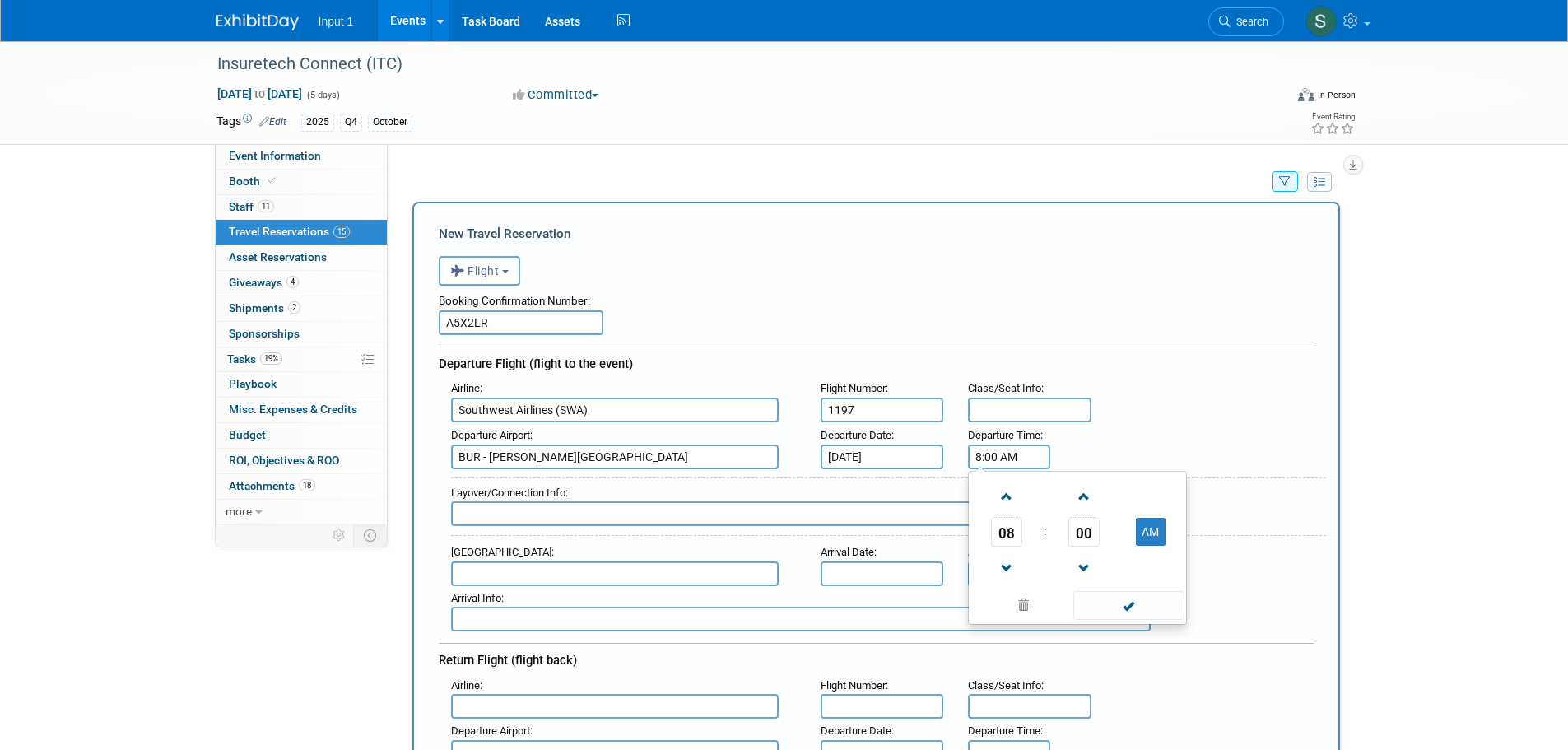
click at [1001, 458] on input "8:00 AM" at bounding box center [1009, 457] width 82 height 25
click at [1003, 538] on span "08" at bounding box center [1006, 531] width 31 height 30
click at [1144, 498] on td "03" at bounding box center [1156, 497] width 52 height 45
click at [1157, 530] on button "AM" at bounding box center [1150, 531] width 30 height 28
click at [1090, 531] on span "00" at bounding box center [1083, 531] width 31 height 30
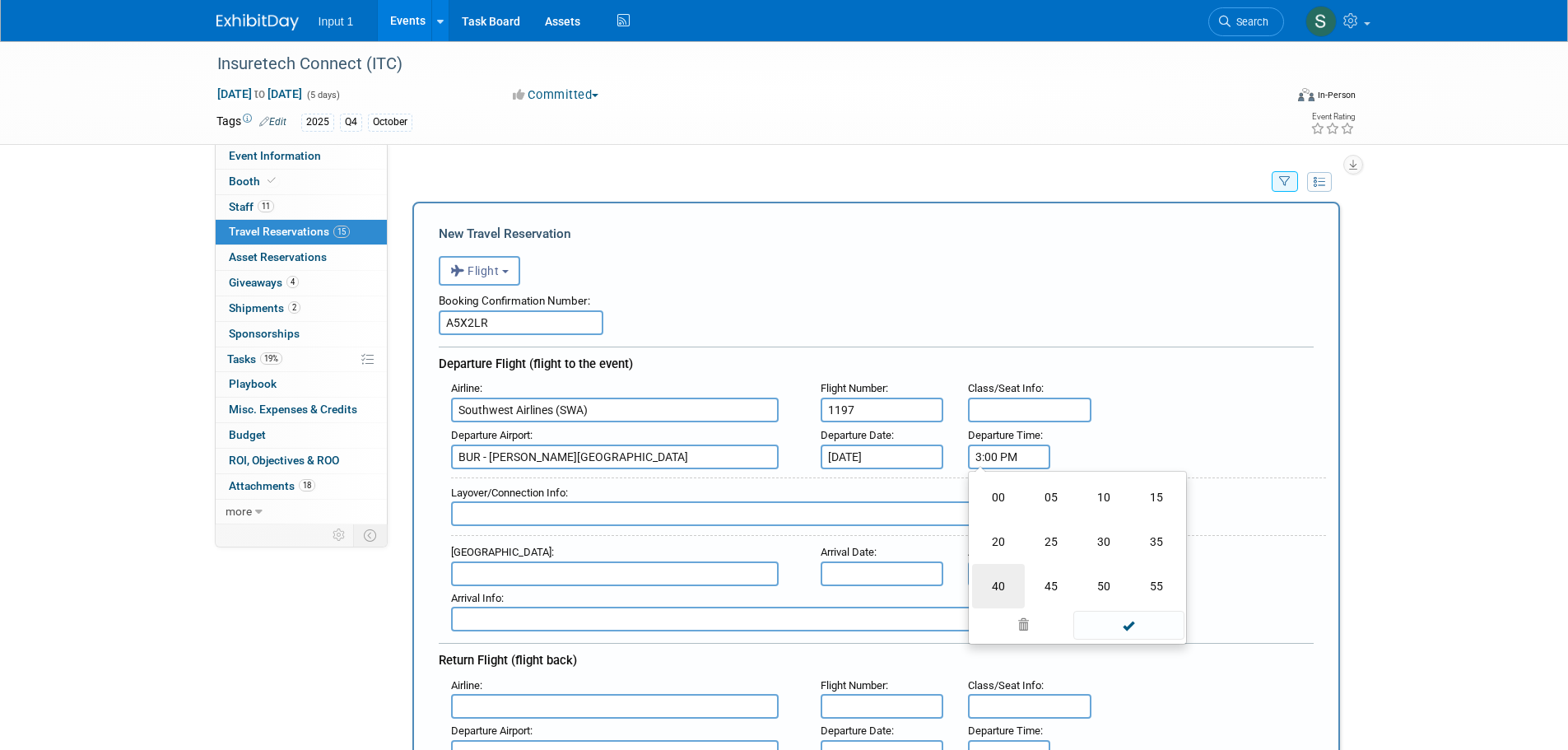
click at [996, 584] on td "40" at bounding box center [998, 586] width 52 height 45
type input "3:40 PM"
click at [1120, 604] on span at bounding box center [1128, 606] width 111 height 29
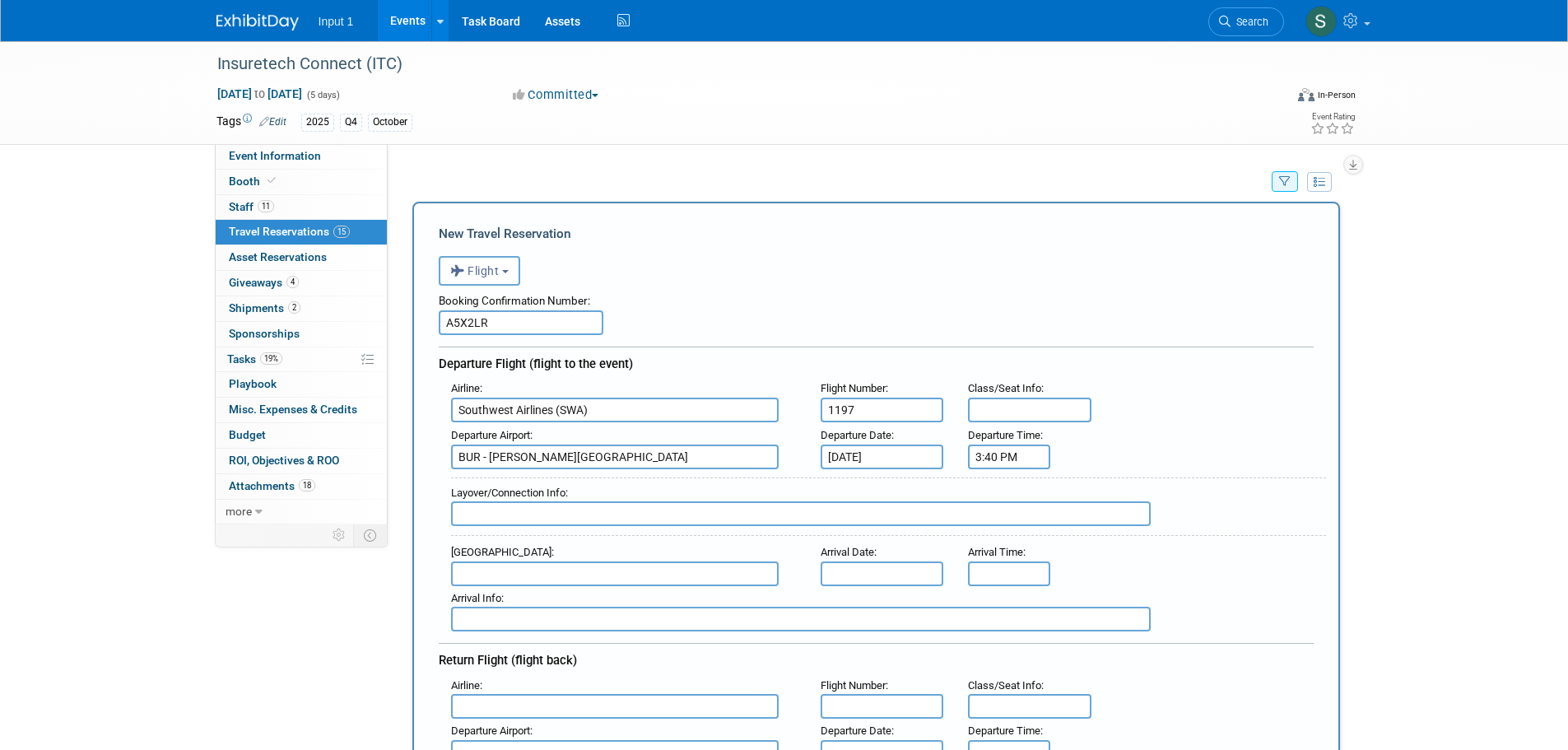
click at [521, 573] on input "text" at bounding box center [614, 574] width 328 height 25
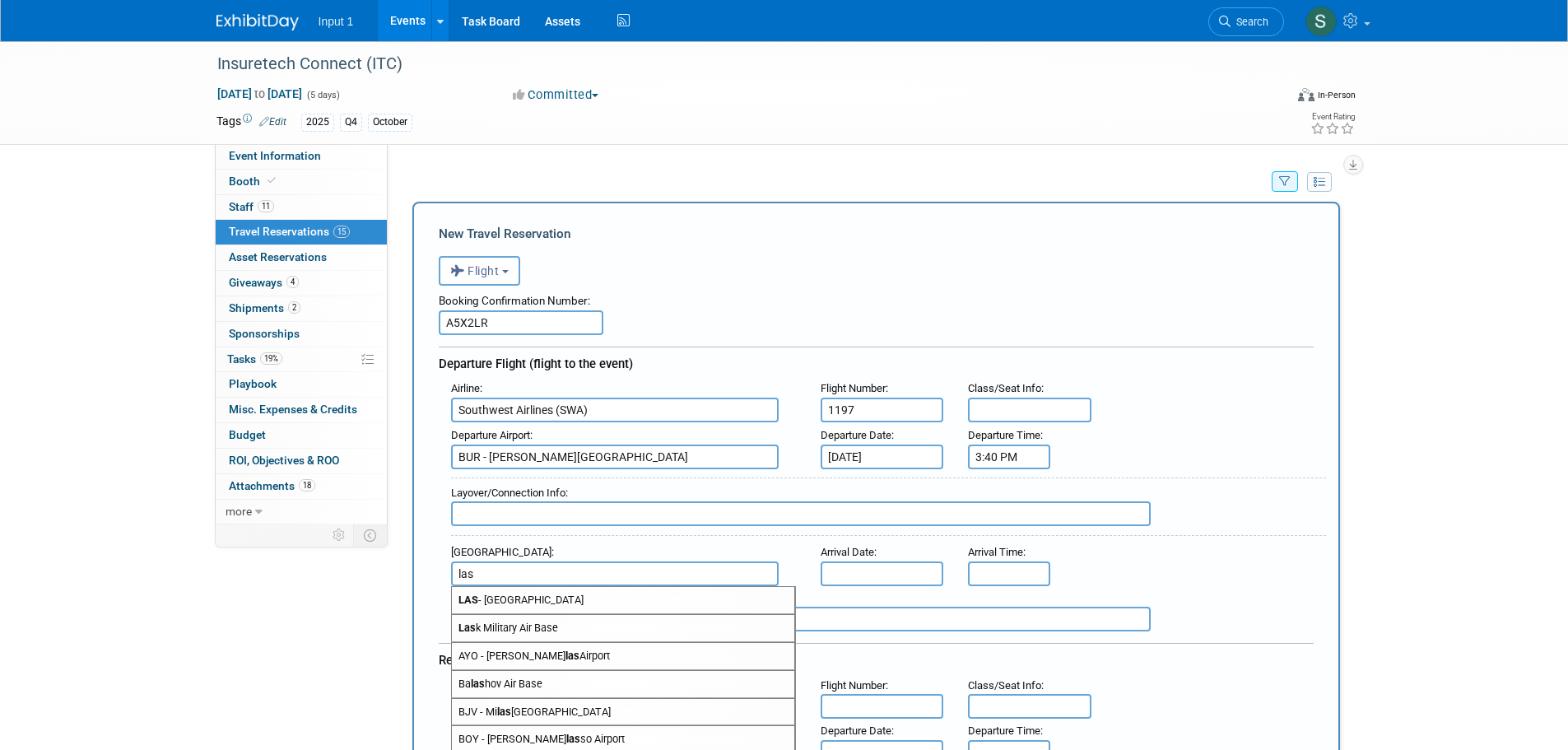
click at [532, 603] on span "LAS - McCarran International Airport" at bounding box center [623, 600] width 342 height 26
type input "LAS - [GEOGRAPHIC_DATA]"
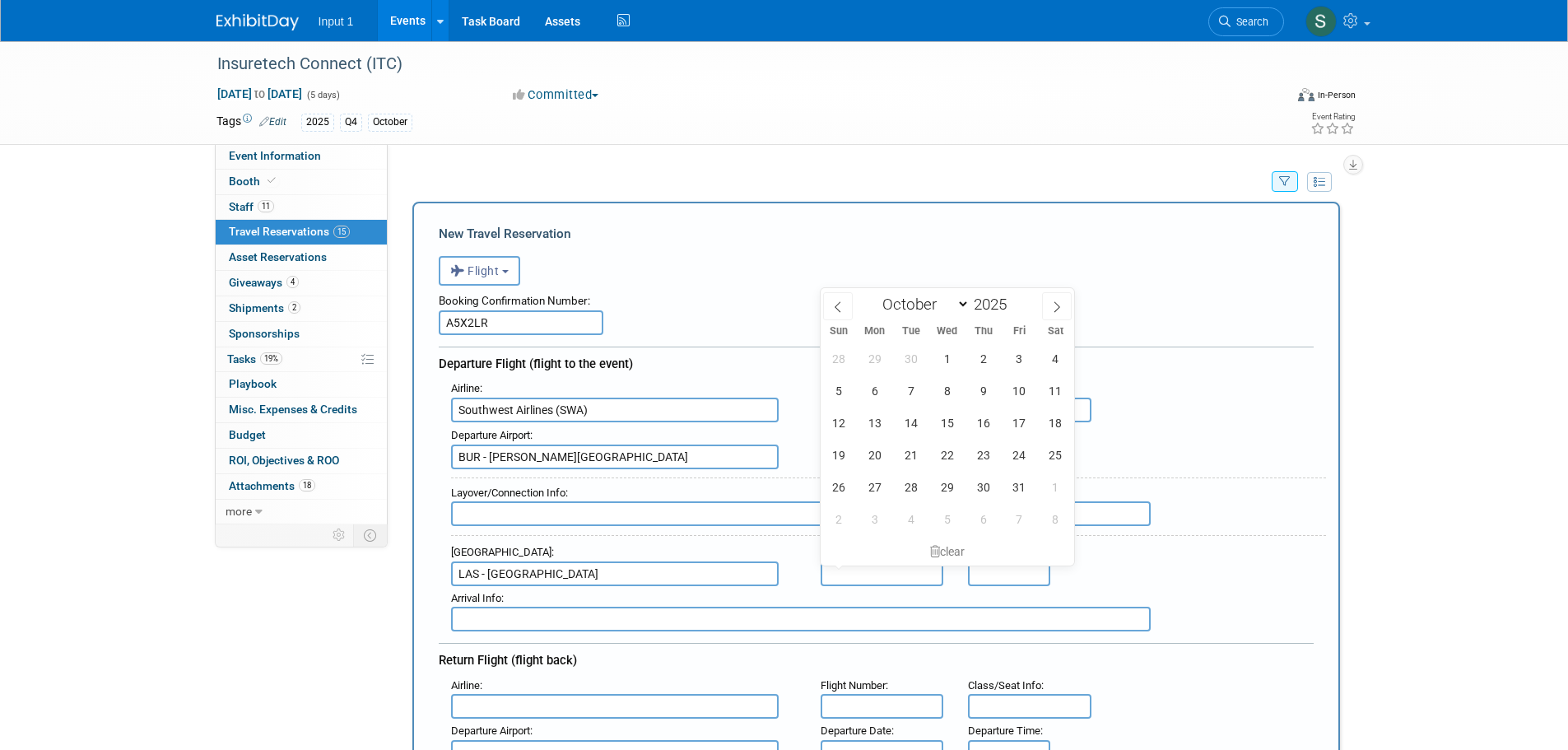
click at [837, 571] on input "text" at bounding box center [882, 574] width 124 height 25
click at [917, 429] on span "14" at bounding box center [910, 422] width 32 height 32
type input "[DATE]"
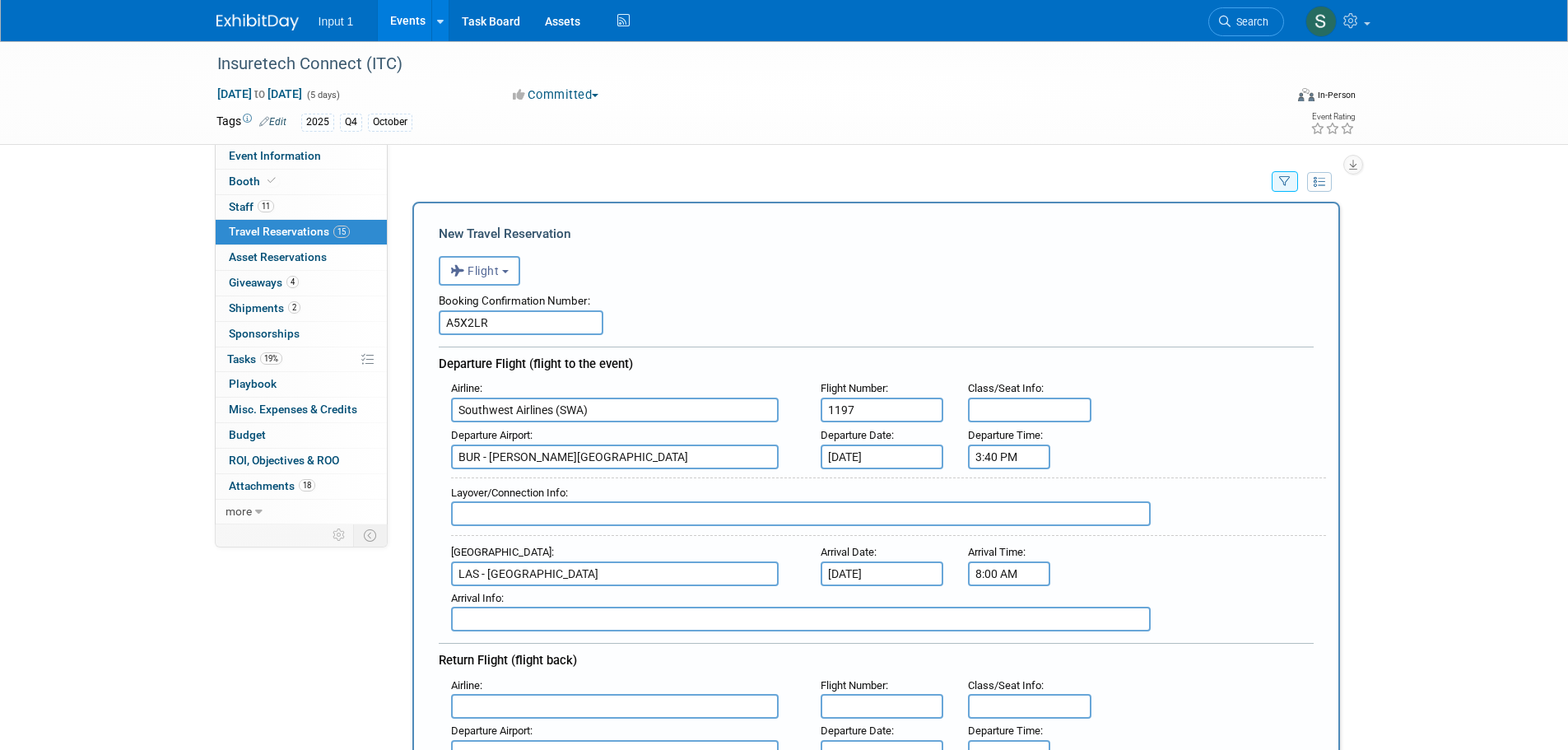
click at [986, 585] on input "8:00 AM" at bounding box center [1009, 574] width 82 height 25
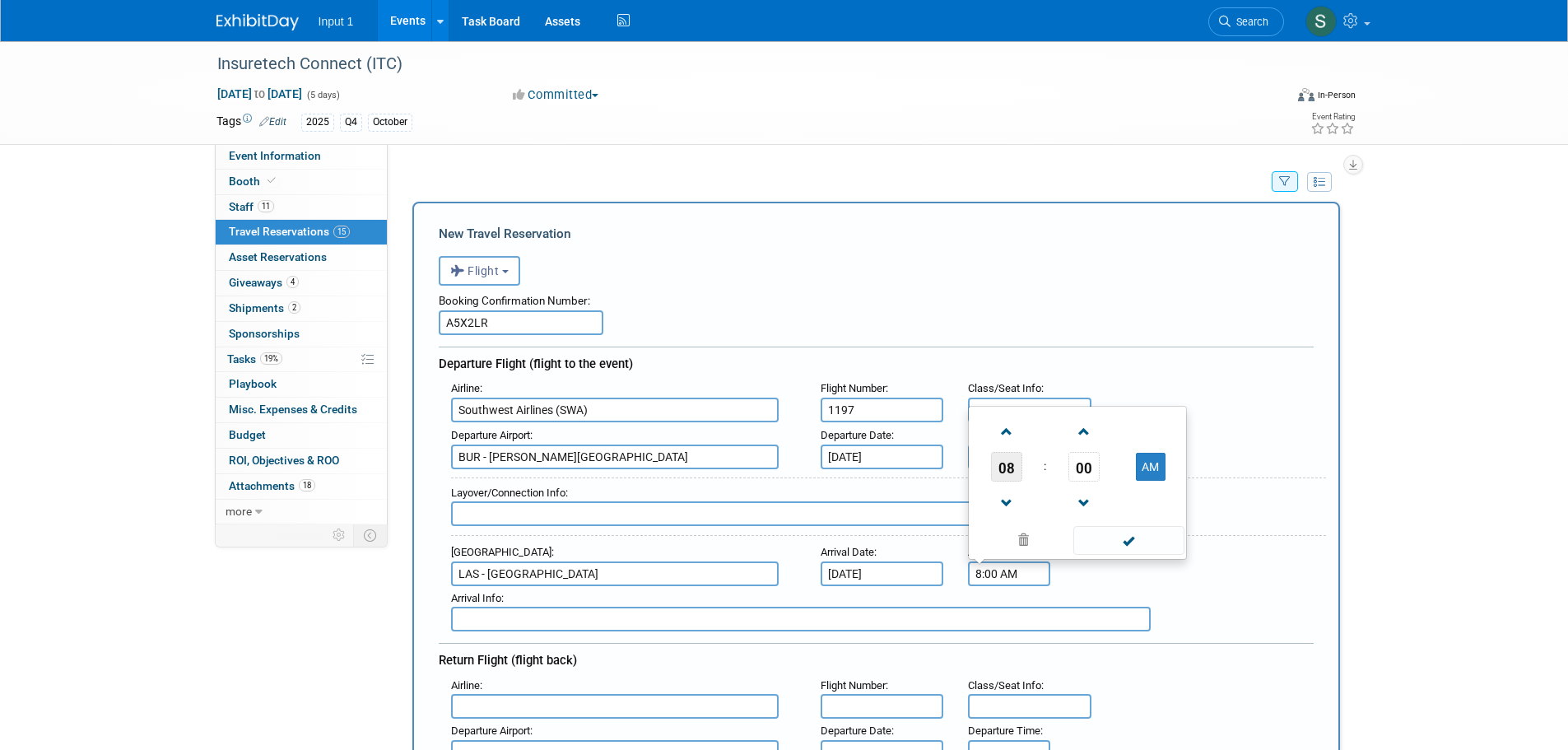
click at [1009, 463] on span "08" at bounding box center [1006, 466] width 31 height 30
click at [987, 452] on td "04" at bounding box center [998, 457] width 52 height 45
click at [1156, 470] on button "AM" at bounding box center [1150, 466] width 30 height 28
click at [1087, 469] on span "00" at bounding box center [1083, 466] width 31 height 30
click at [1156, 503] on td "55" at bounding box center [1156, 501] width 52 height 45
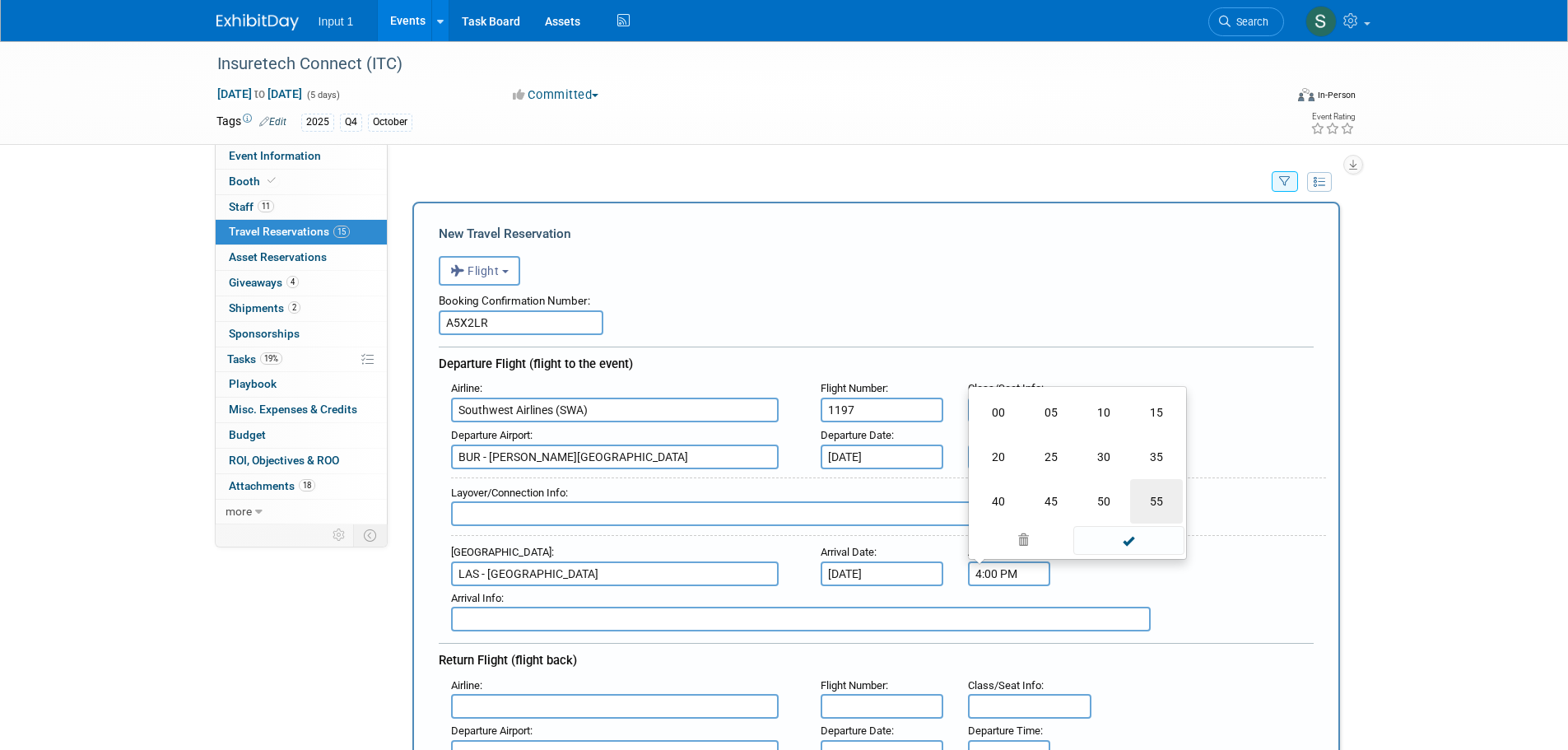
type input "4:55 PM"
click at [1136, 534] on span at bounding box center [1128, 541] width 111 height 29
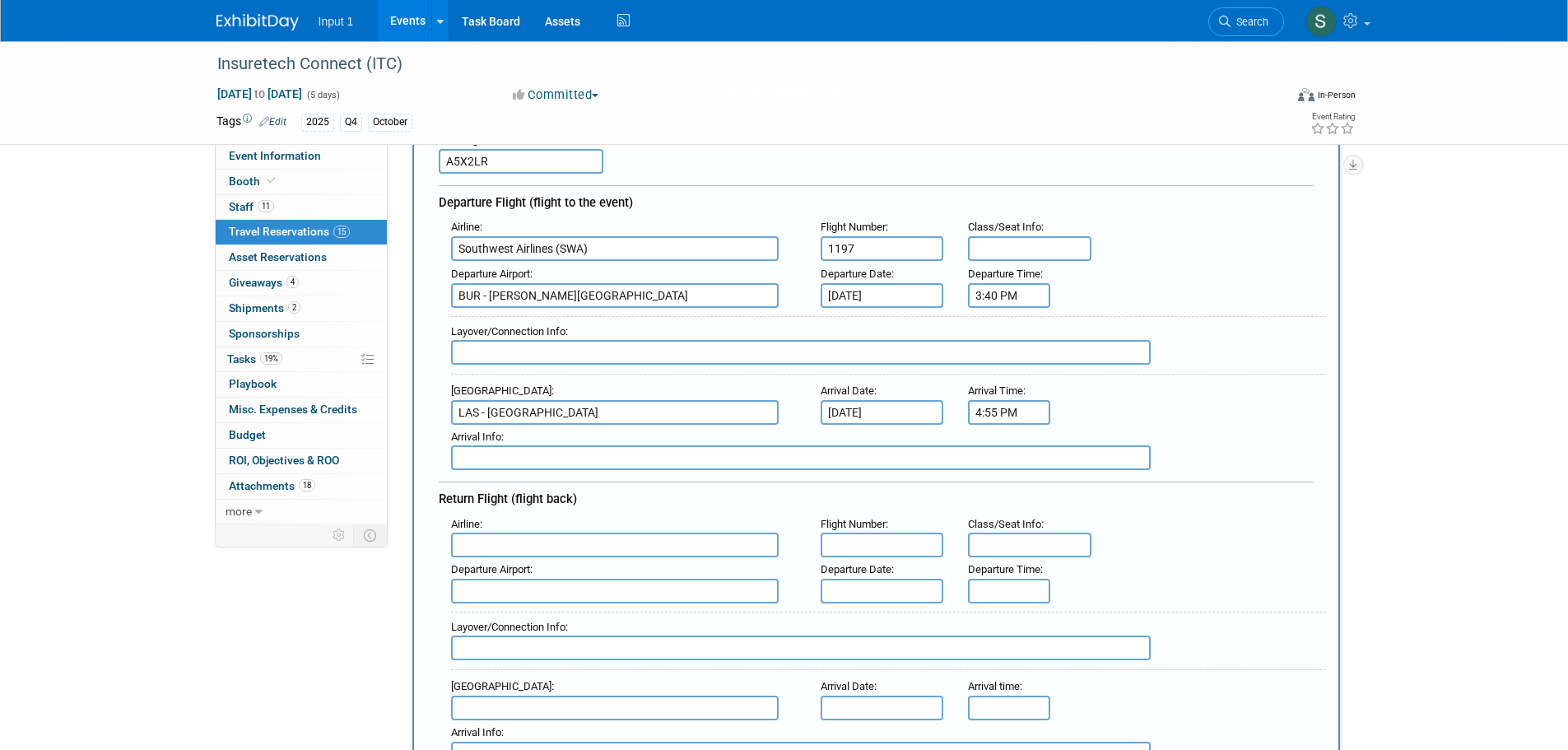
scroll to position [165, 0]
click at [494, 548] on input "text" at bounding box center [614, 542] width 328 height 25
click at [636, 597] on span "Southwest Airlines ( SWA )" at bounding box center [623, 595] width 342 height 26
type input "Southwest Airlines (SWA)"
click at [846, 543] on input "text" at bounding box center [882, 542] width 124 height 25
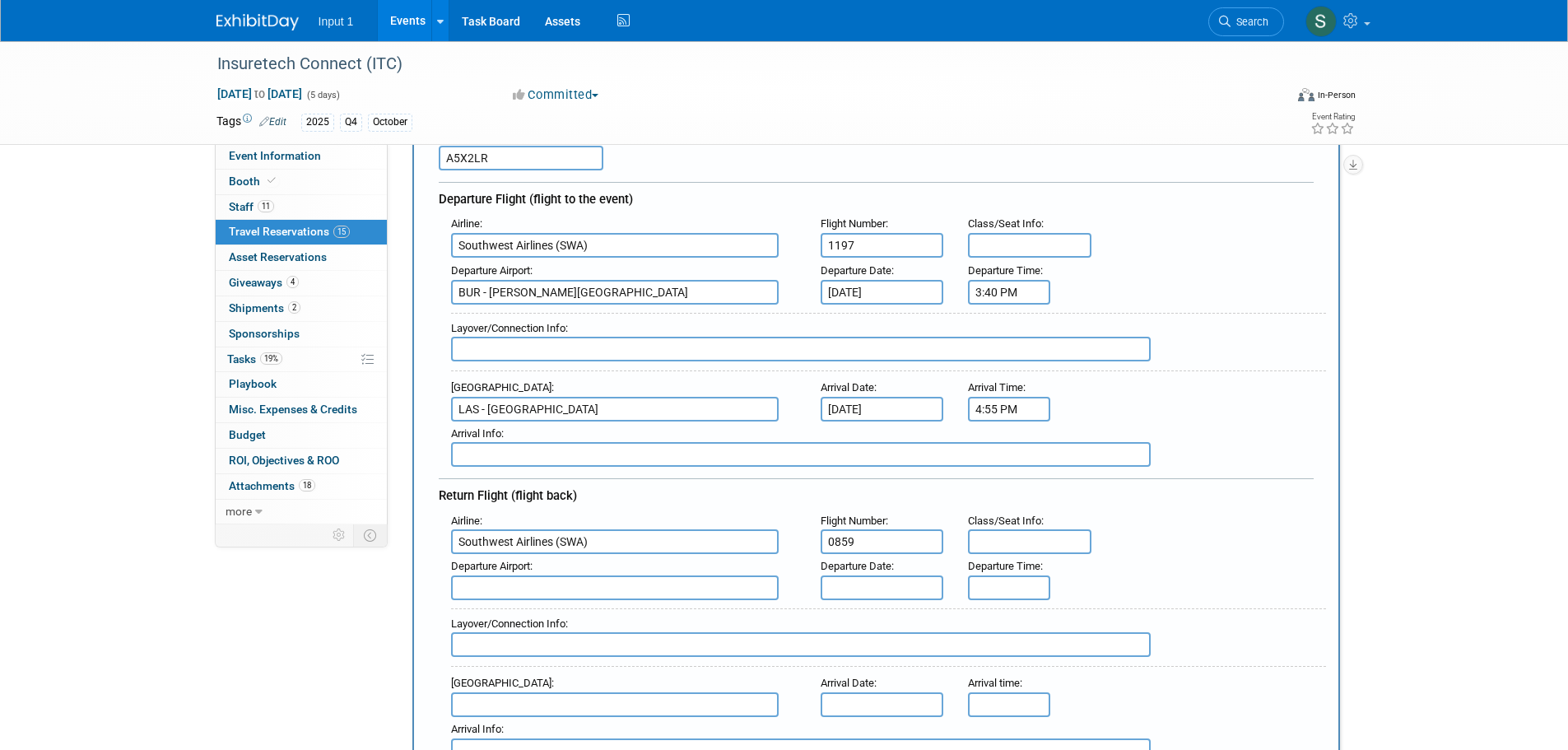
type input "0859"
click at [471, 588] on input "text" at bounding box center [614, 588] width 328 height 25
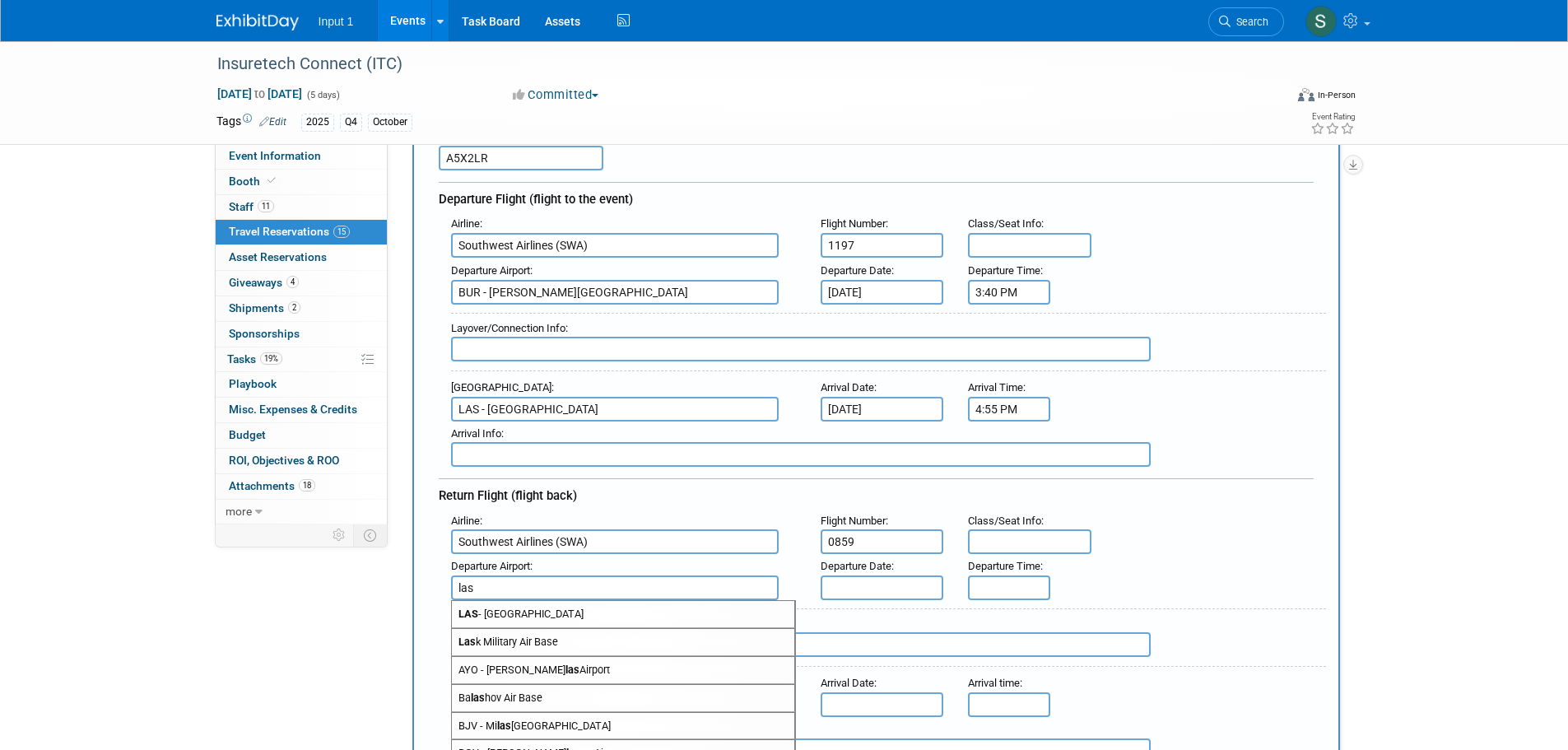
click at [603, 612] on span "LAS - McCarran International Airport" at bounding box center [623, 614] width 342 height 26
type input "LAS - [GEOGRAPHIC_DATA]"
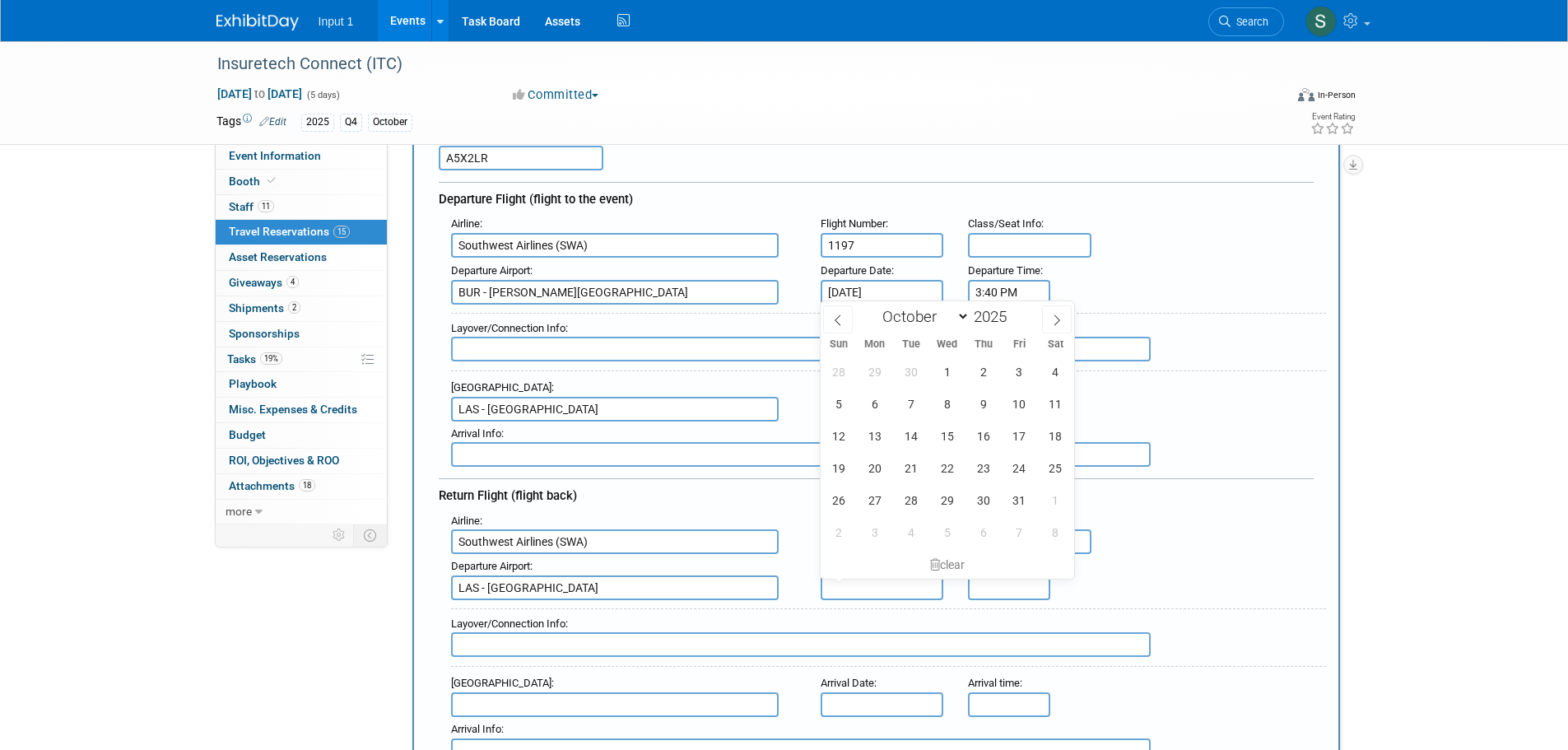
click at [847, 583] on input "text" at bounding box center [882, 588] width 124 height 25
click at [1019, 434] on span "17" at bounding box center [1019, 435] width 32 height 32
type input "[DATE]"
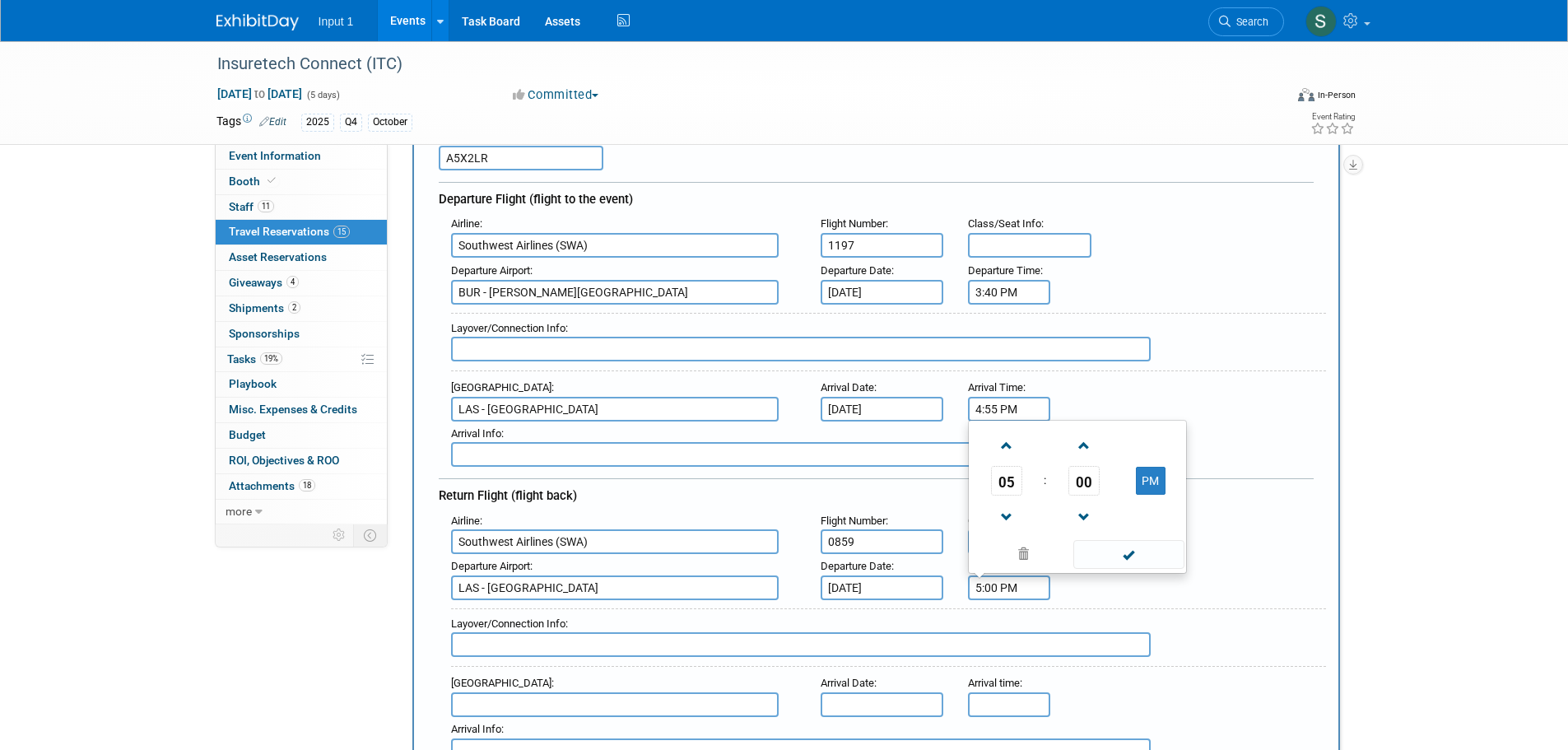
click at [991, 585] on input "5:00 PM" at bounding box center [1009, 588] width 82 height 25
click at [1002, 477] on span "05" at bounding box center [1006, 481] width 31 height 30
click at [1160, 511] on td "11" at bounding box center [1156, 516] width 52 height 45
click at [1145, 479] on button "PM" at bounding box center [1150, 480] width 30 height 28
click at [1090, 483] on span "00" at bounding box center [1083, 481] width 31 height 30
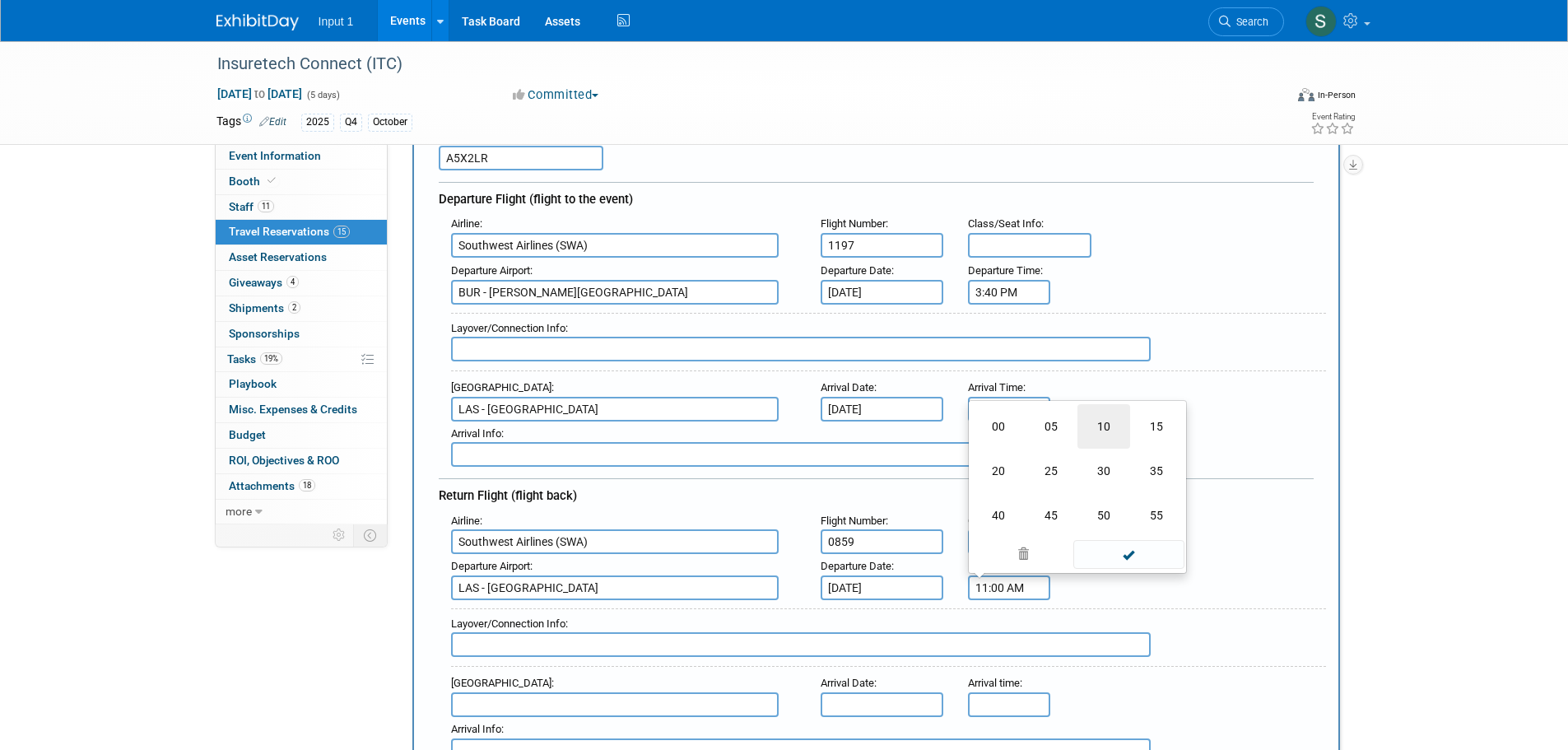
click at [1109, 425] on td "10" at bounding box center [1104, 427] width 52 height 45
type input "11:10 AM"
click at [1118, 558] on span at bounding box center [1128, 555] width 111 height 29
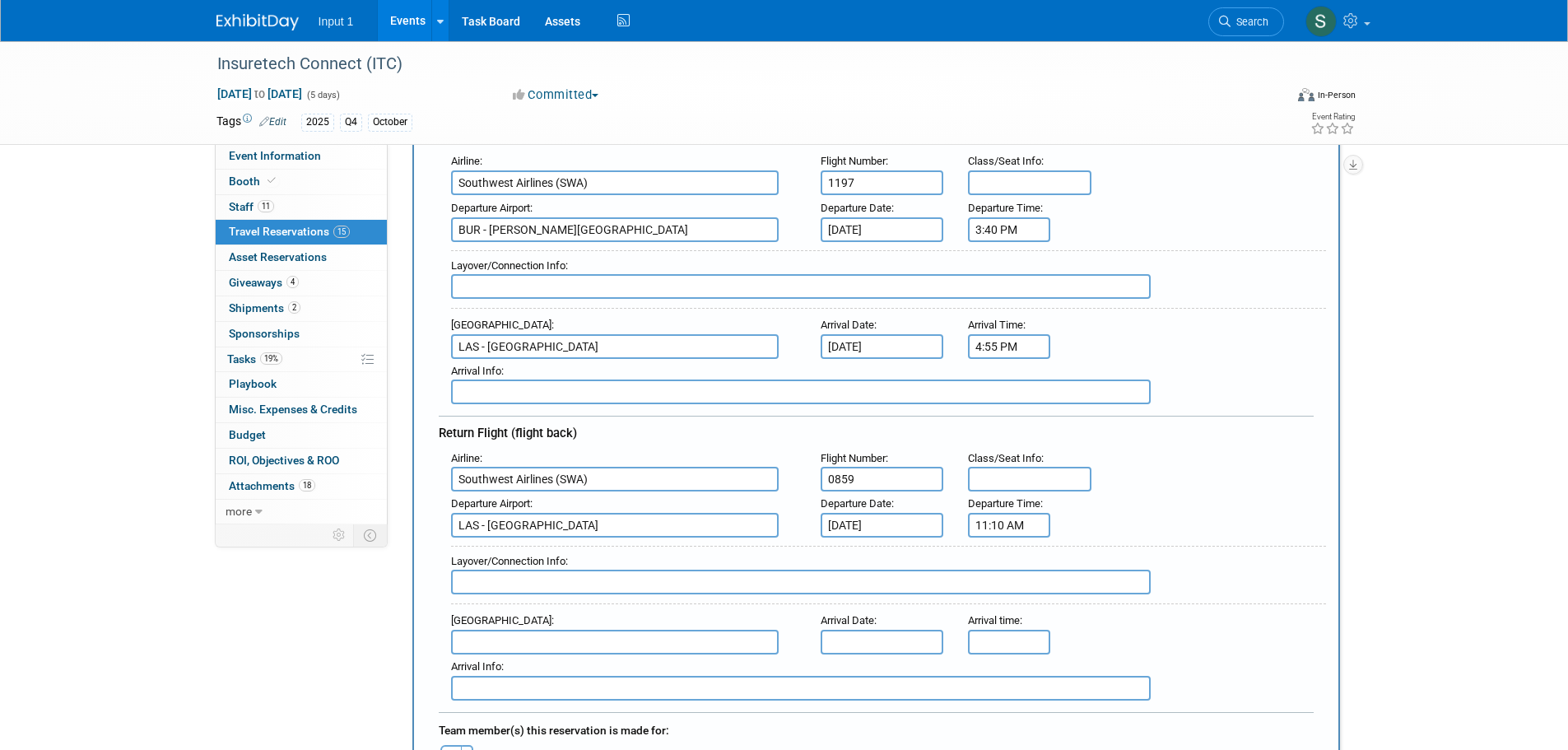
scroll to position [329, 0]
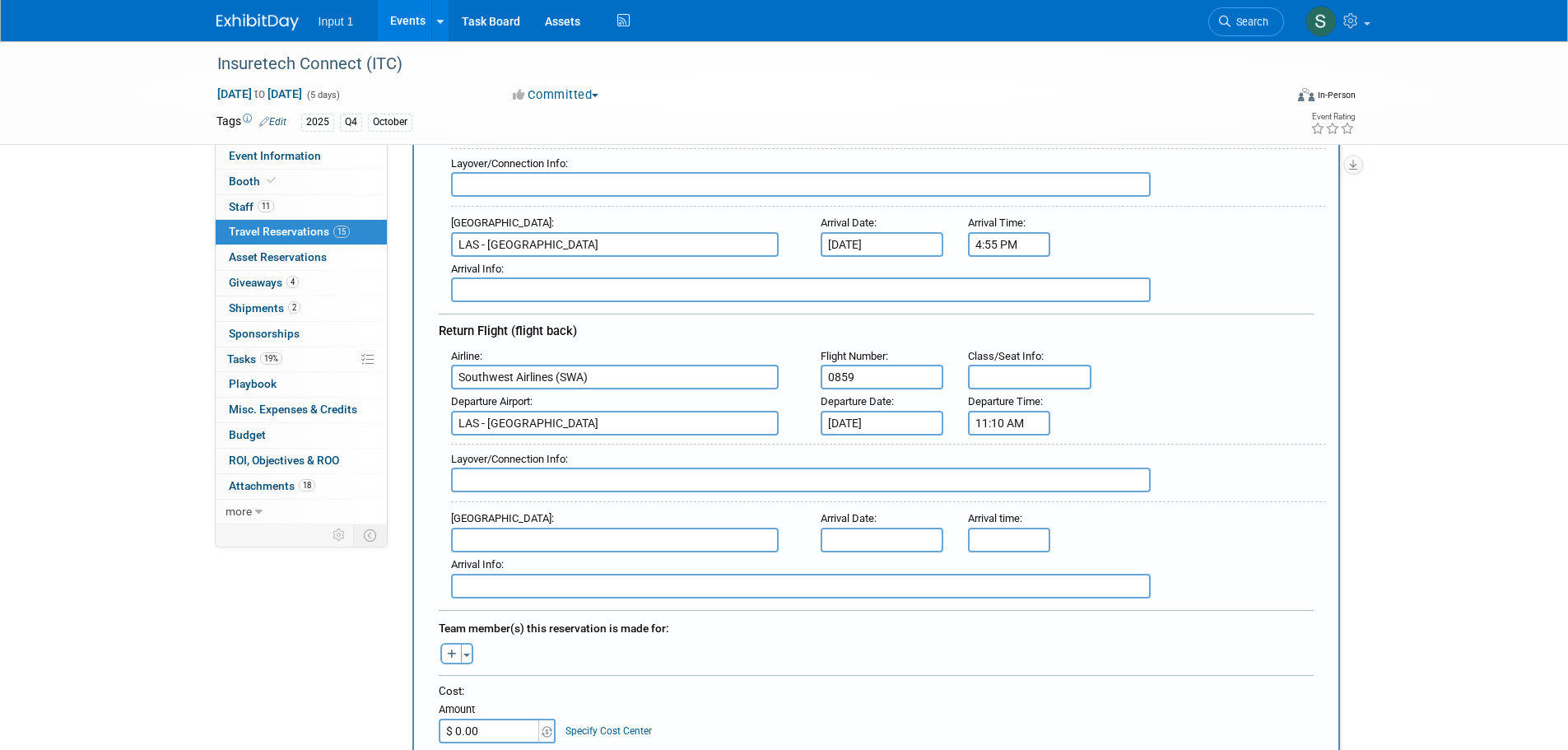
click at [488, 544] on input "text" at bounding box center [614, 540] width 328 height 25
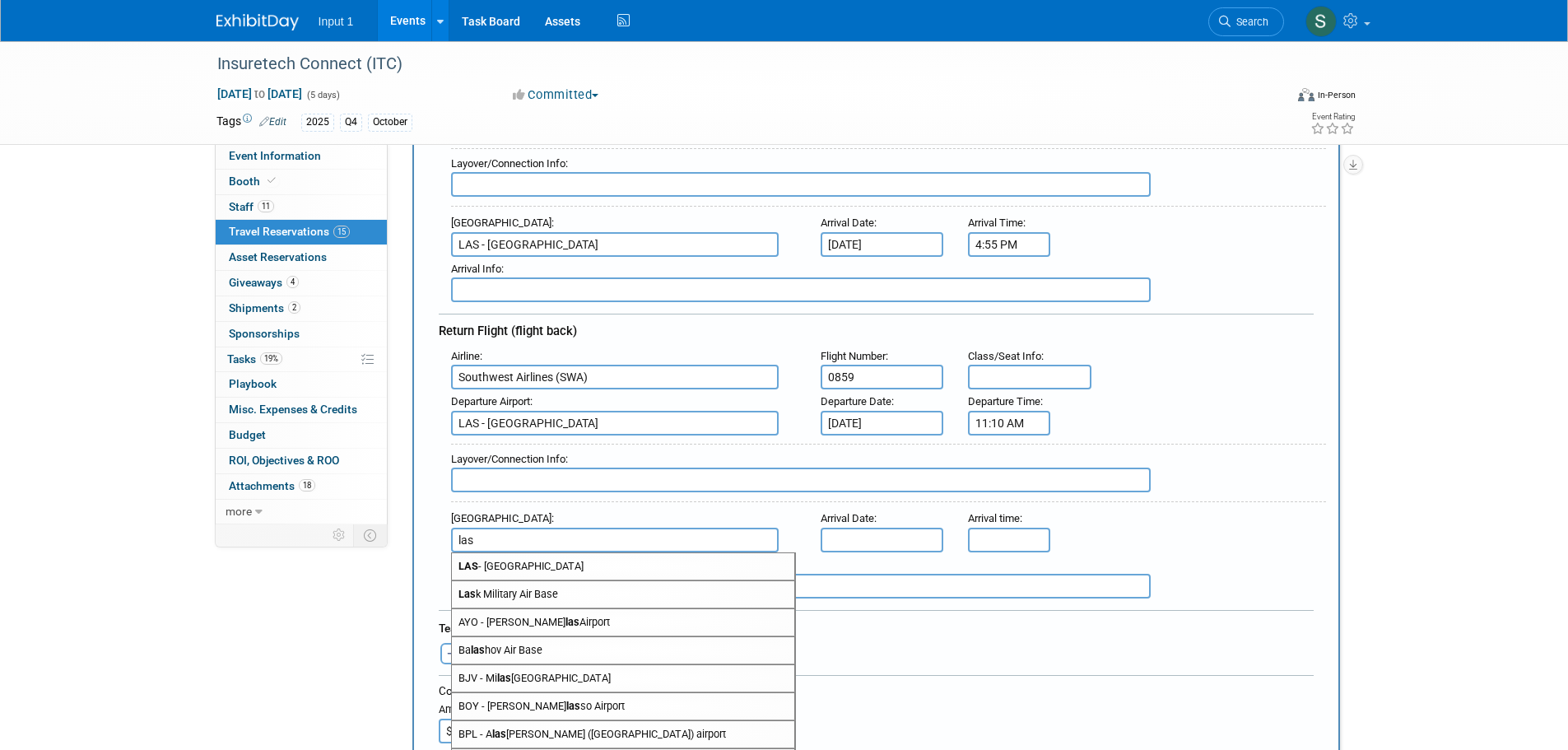
click at [546, 568] on span "LAS - McCarran International Airport" at bounding box center [623, 566] width 342 height 26
type input "LAS - [GEOGRAPHIC_DATA]"
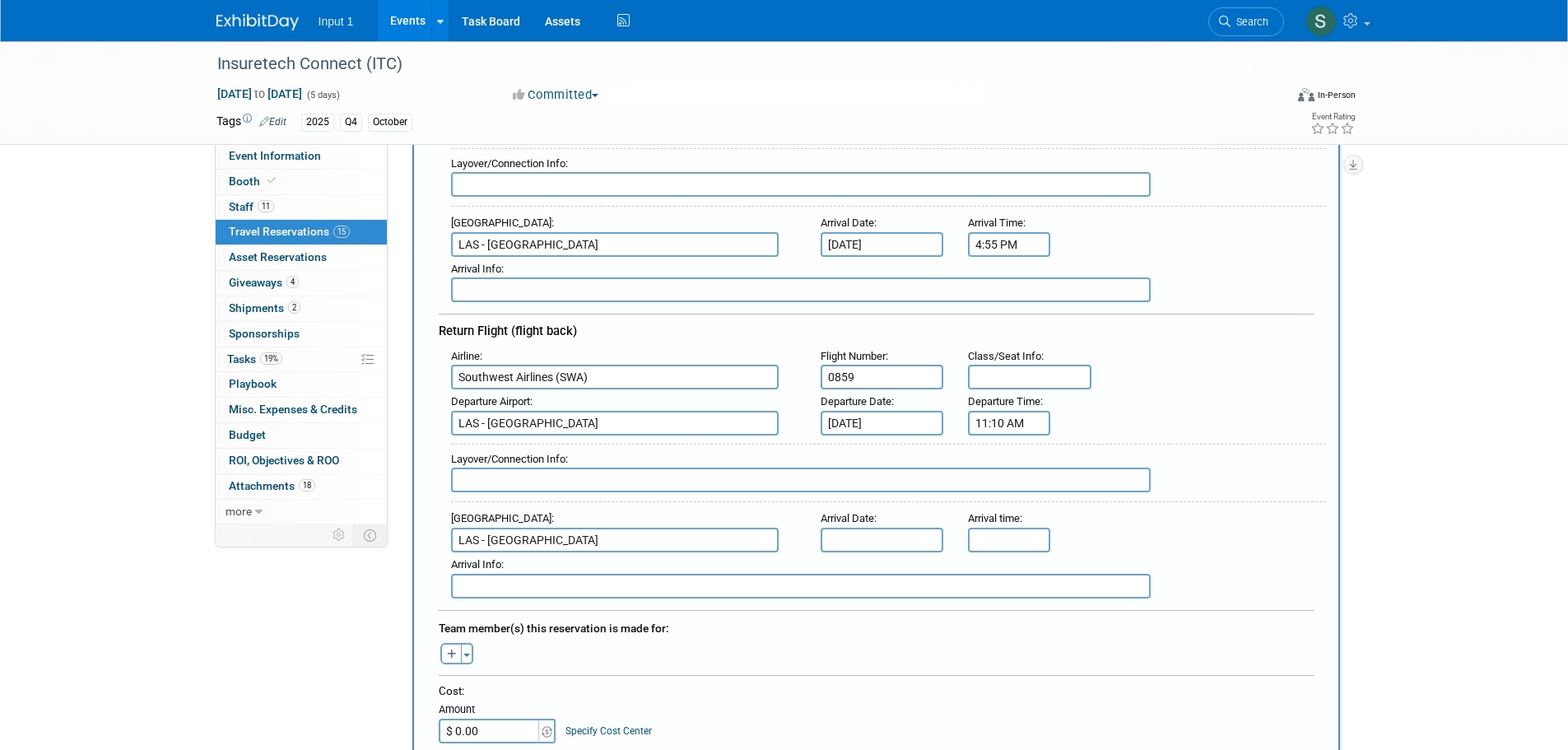
click at [850, 538] on input "text" at bounding box center [882, 540] width 124 height 25
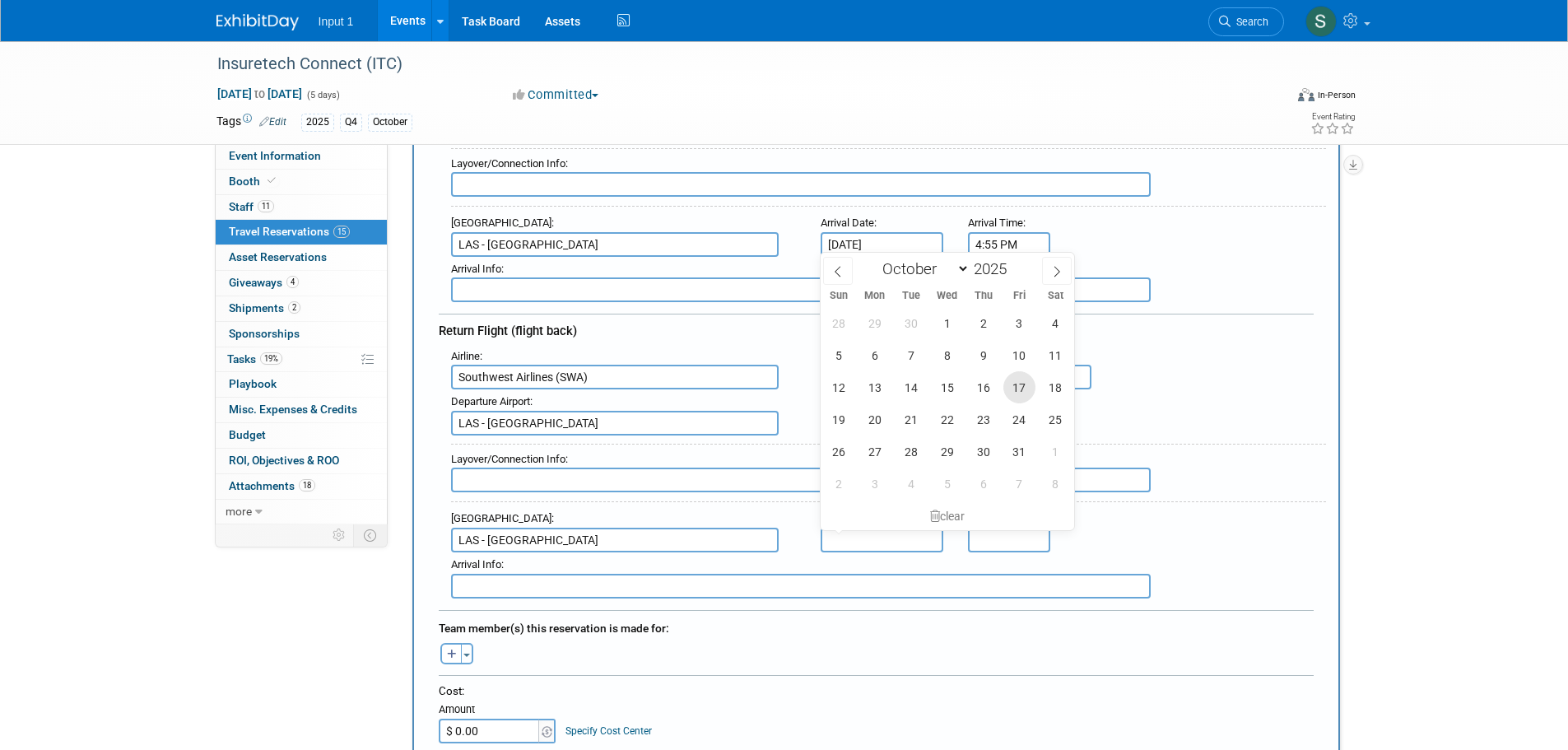
click at [1018, 393] on span "17" at bounding box center [1019, 387] width 32 height 32
type input "[DATE]"
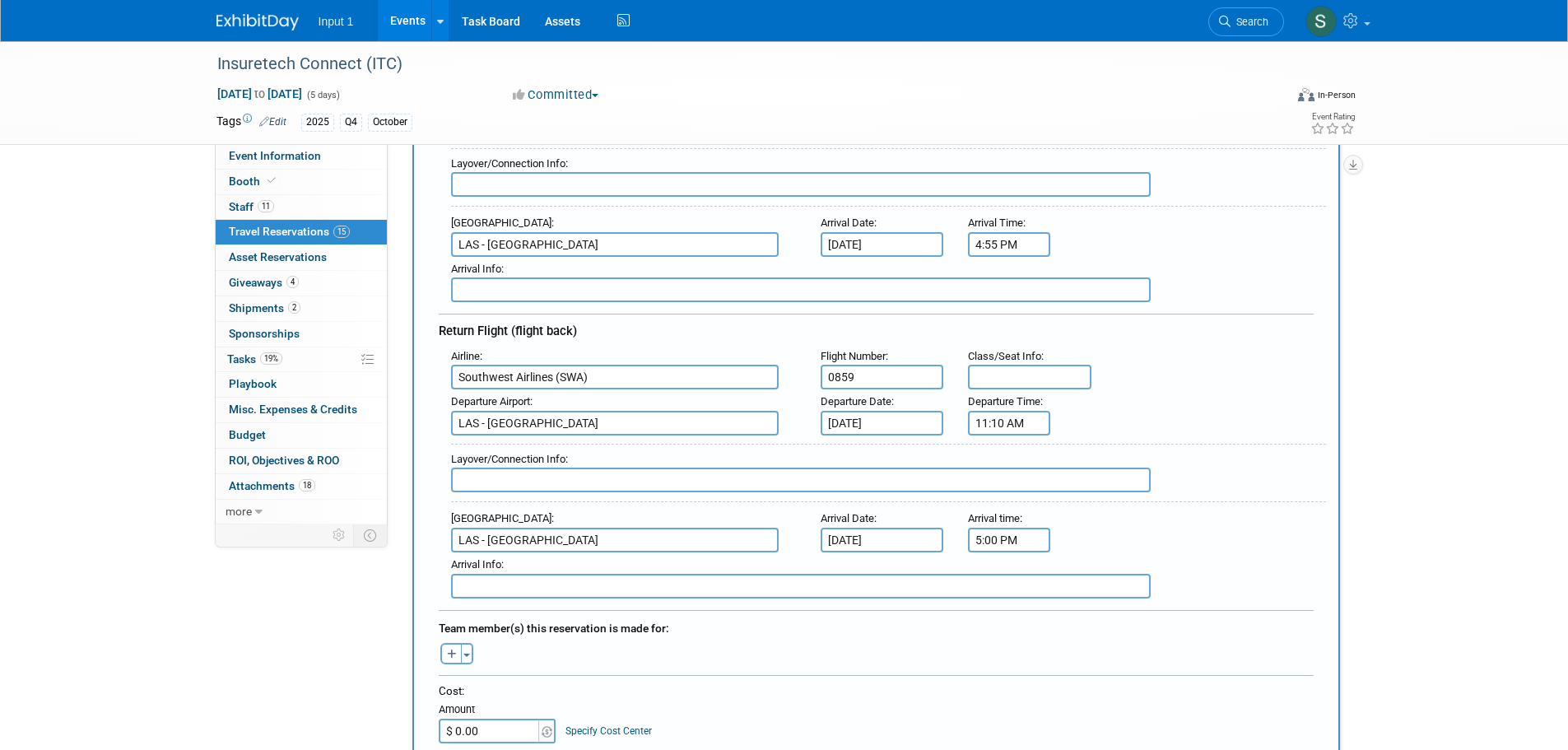
click at [1000, 539] on input "5:00 PM" at bounding box center [1009, 540] width 82 height 25
click at [1004, 606] on span "05" at bounding box center [1006, 615] width 31 height 30
click at [993, 583] on td "12" at bounding box center [998, 581] width 52 height 45
click at [1079, 610] on span "00" at bounding box center [1083, 615] width 31 height 30
click at [1050, 623] on td "25" at bounding box center [1050, 625] width 52 height 45
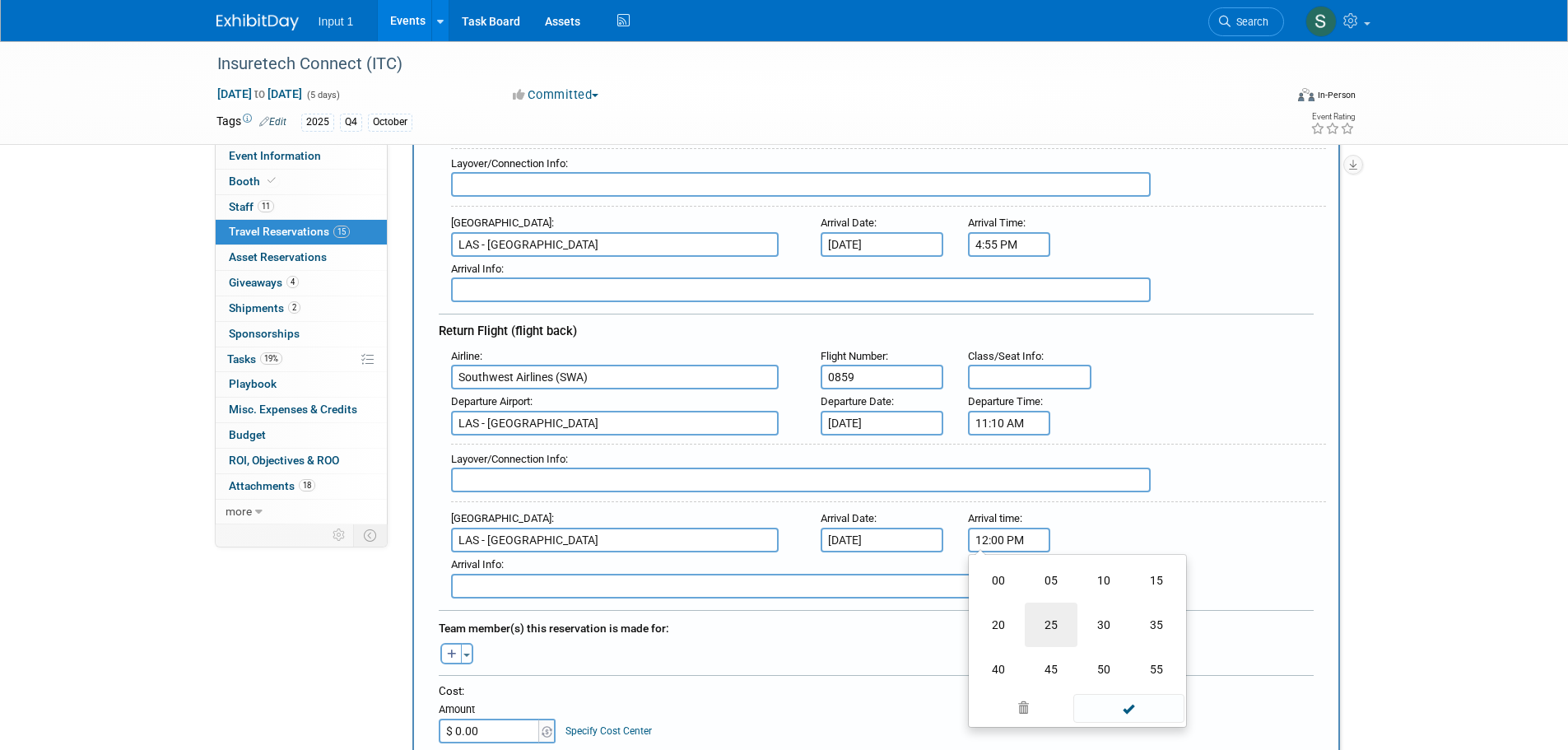
type input "12:25 PM"
click at [1142, 689] on span at bounding box center [1128, 689] width 111 height 29
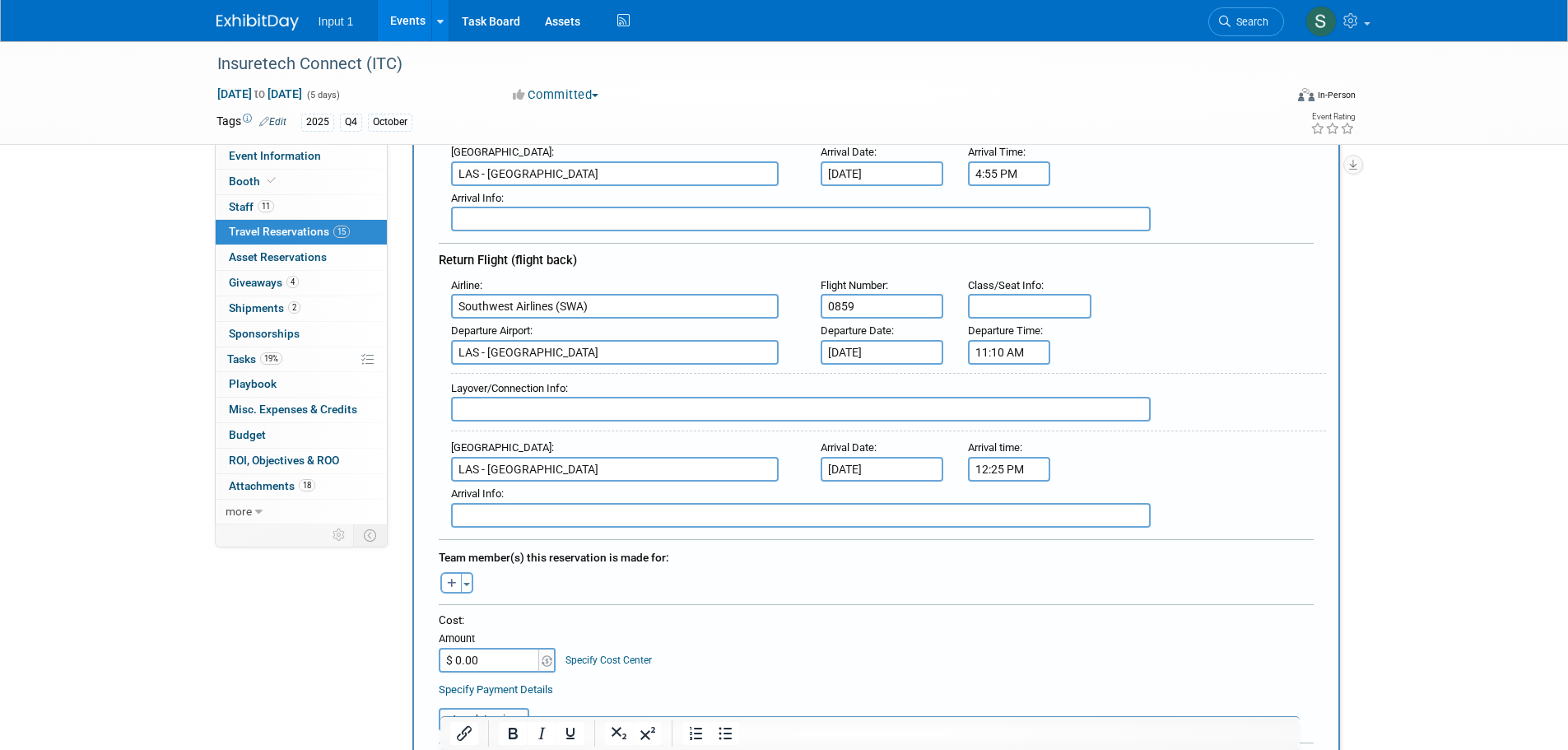
scroll to position [659, 0]
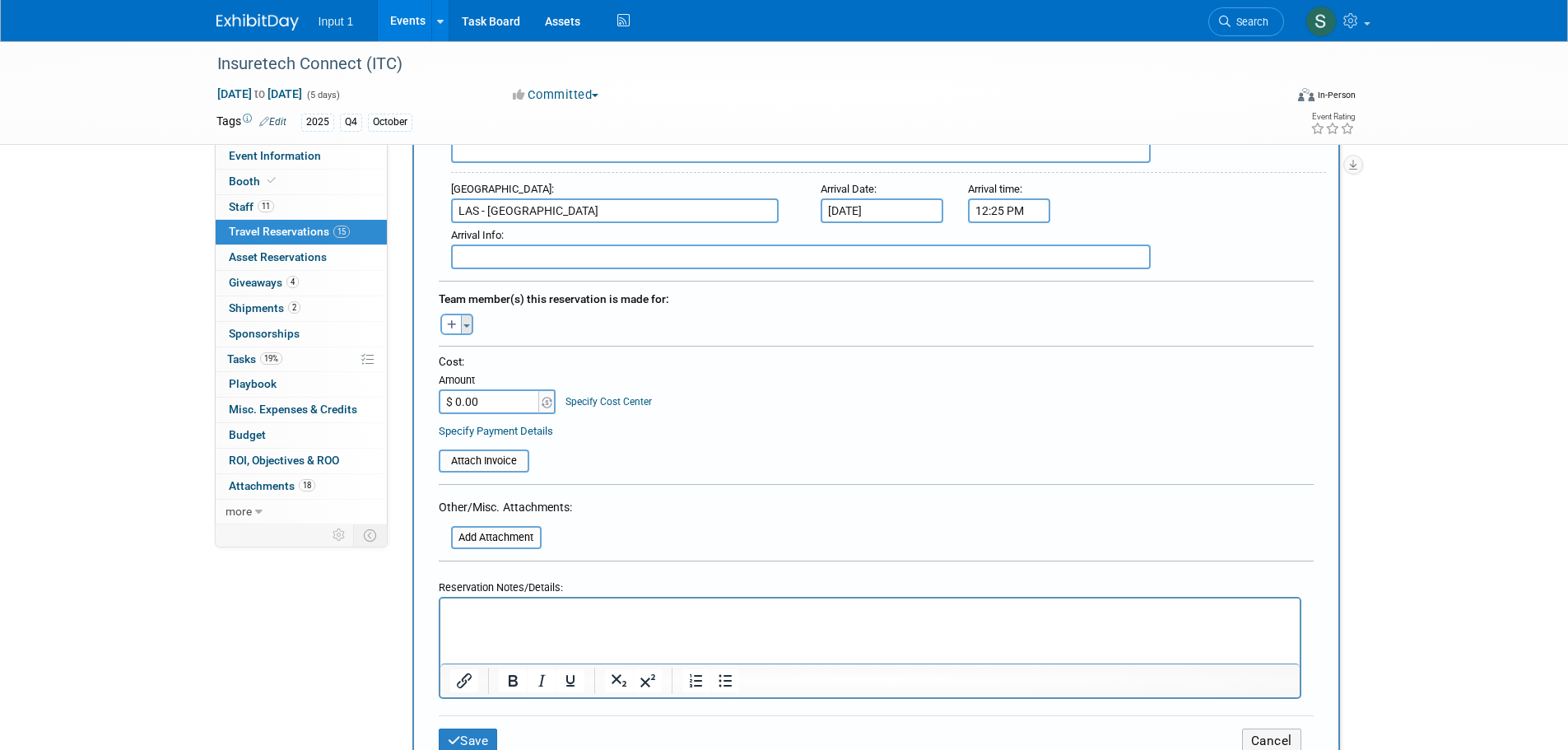
click at [468, 331] on button "Toggle Dropdown" at bounding box center [466, 324] width 13 height 21
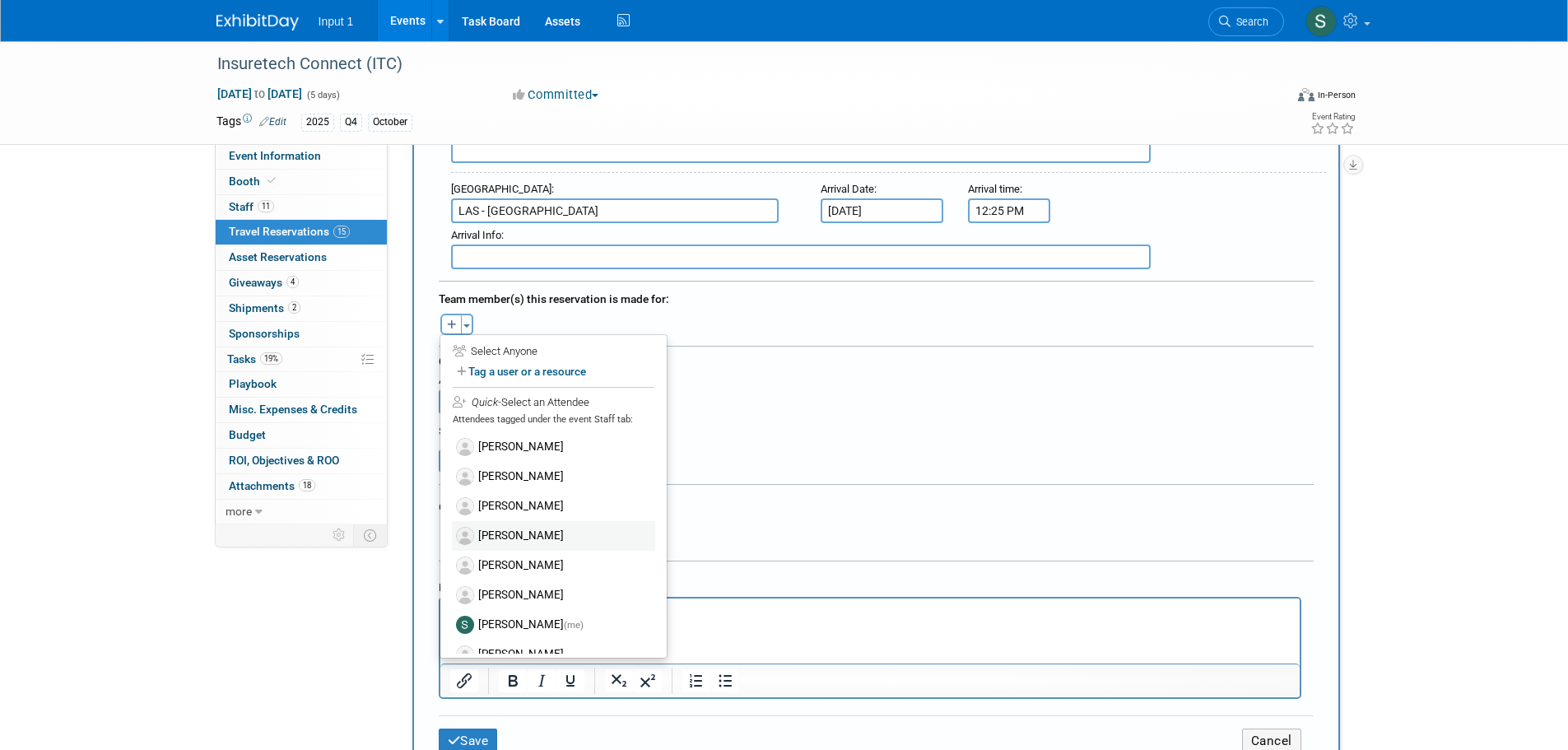
scroll to position [0, 0]
click at [513, 473] on label "[PERSON_NAME]" at bounding box center [553, 475] width 203 height 30
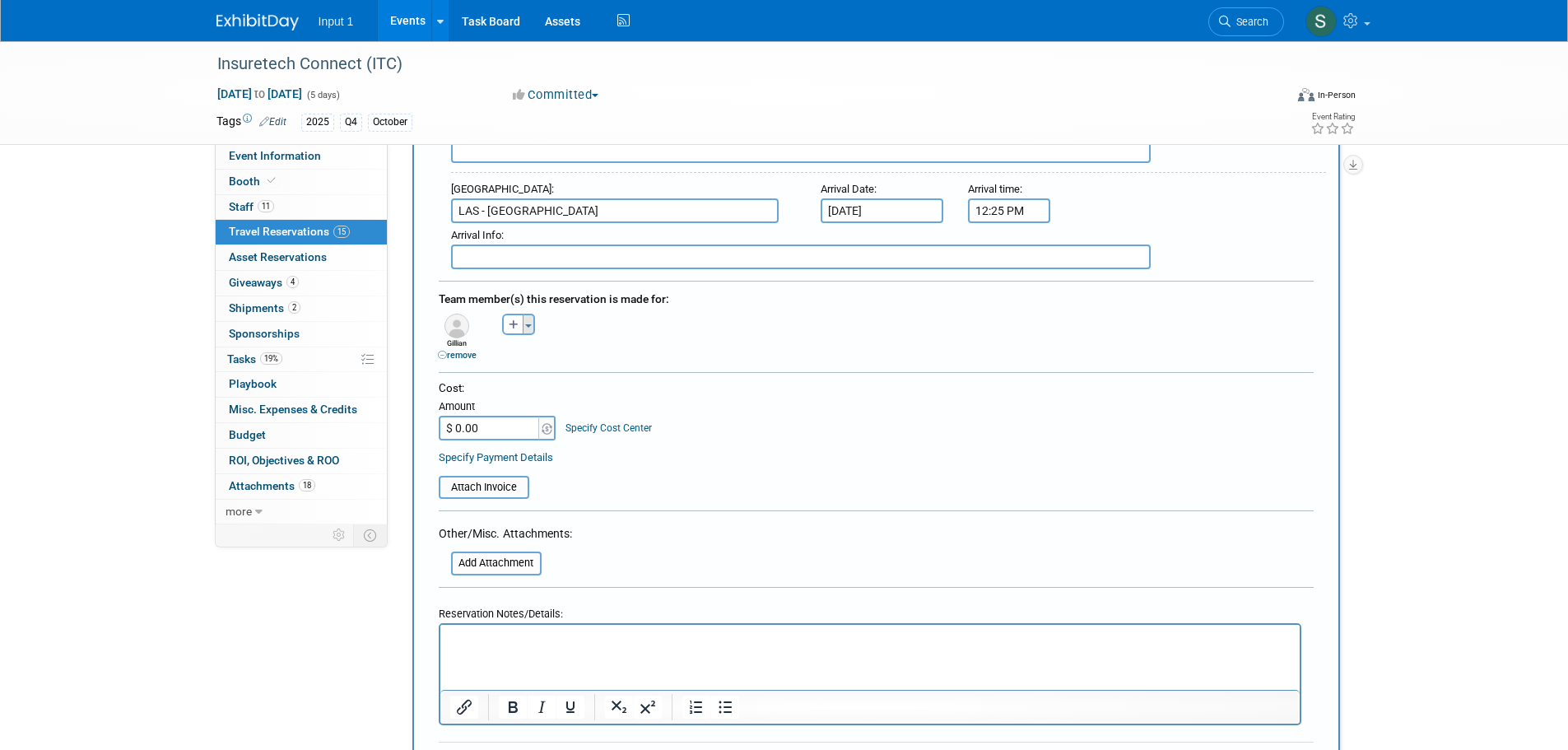
click at [533, 323] on button "Toggle Dropdown" at bounding box center [528, 324] width 13 height 21
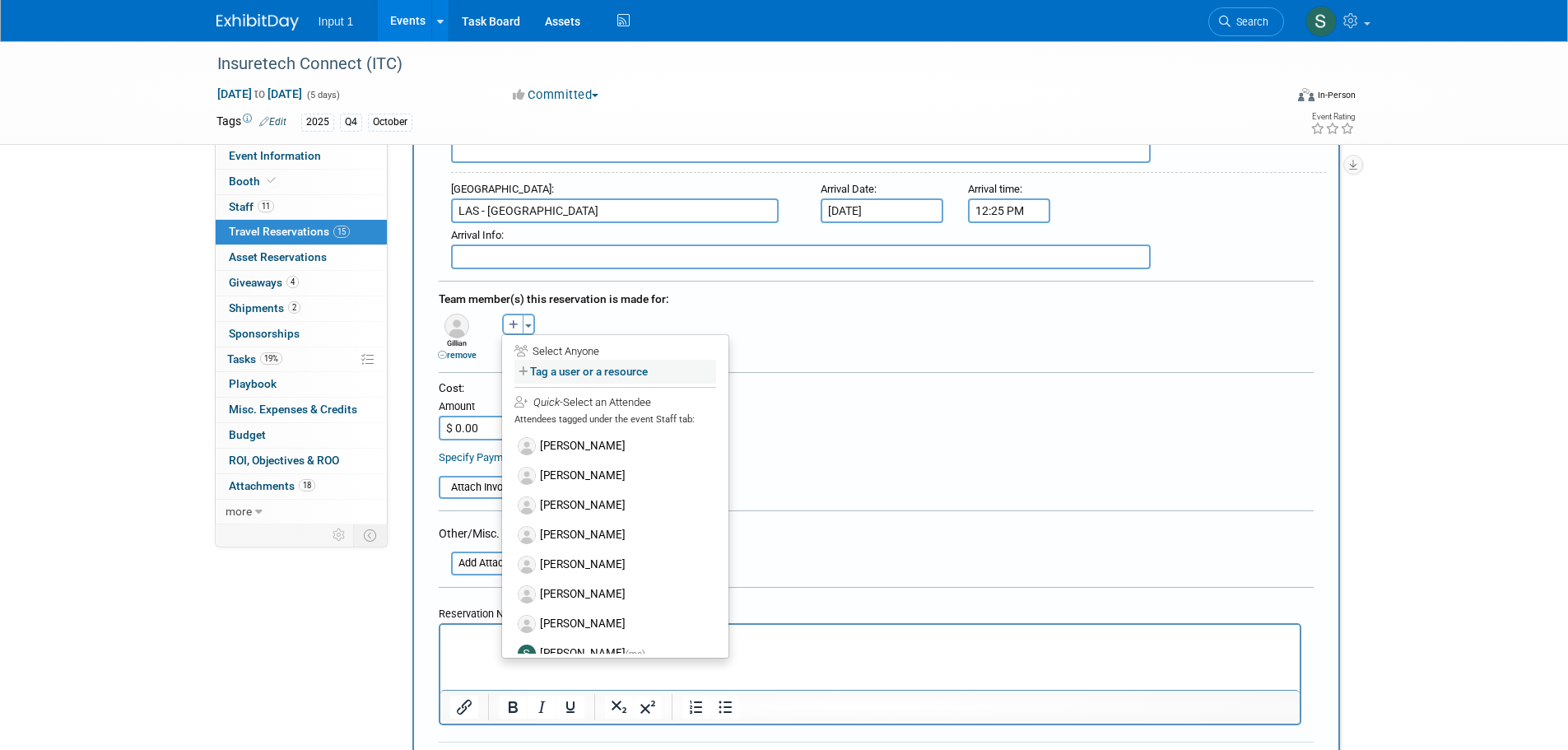
click at [568, 378] on label "Tag a user or a resource" at bounding box center [615, 372] width 201 height 24
select select
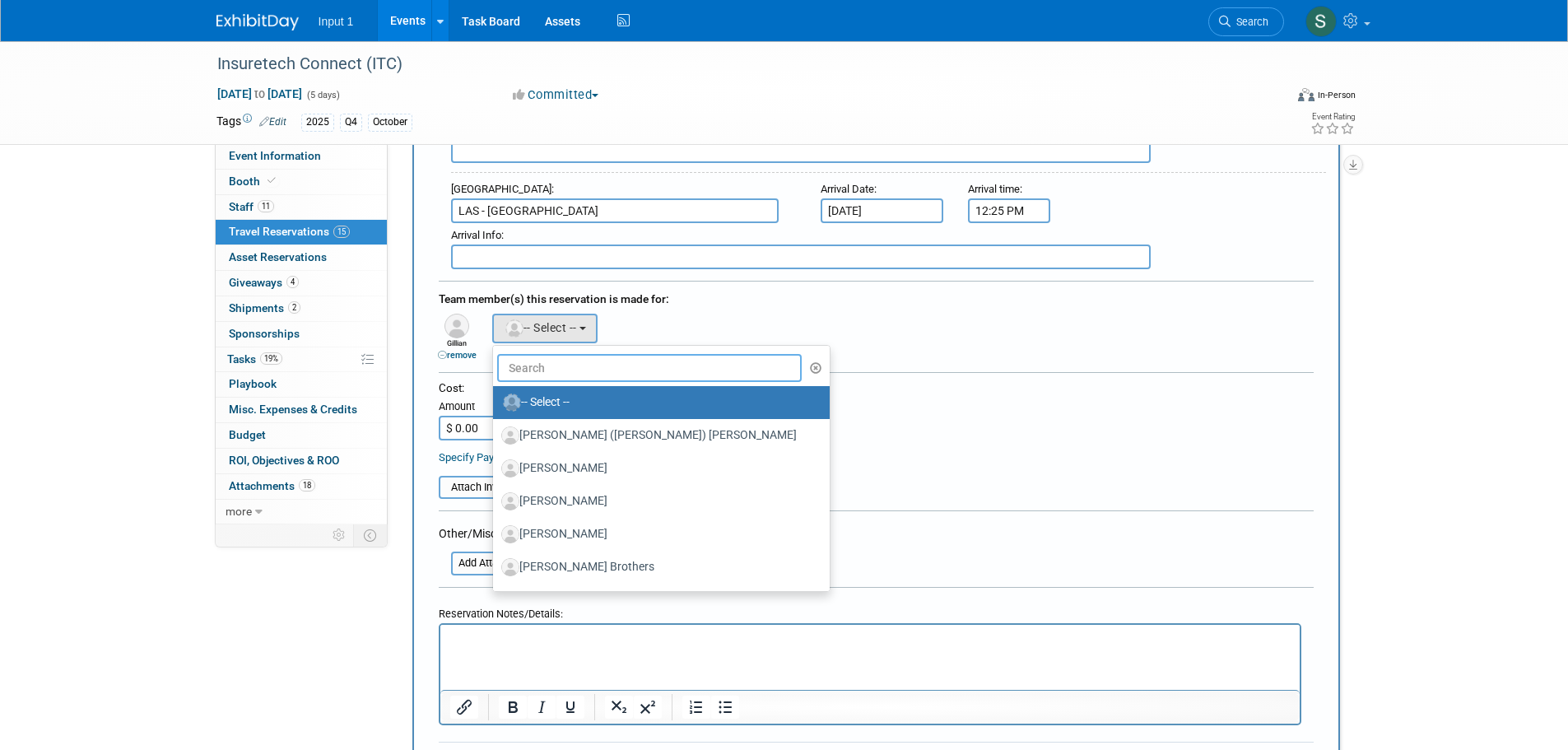
click at [560, 375] on input "text" at bounding box center [650, 368] width 306 height 28
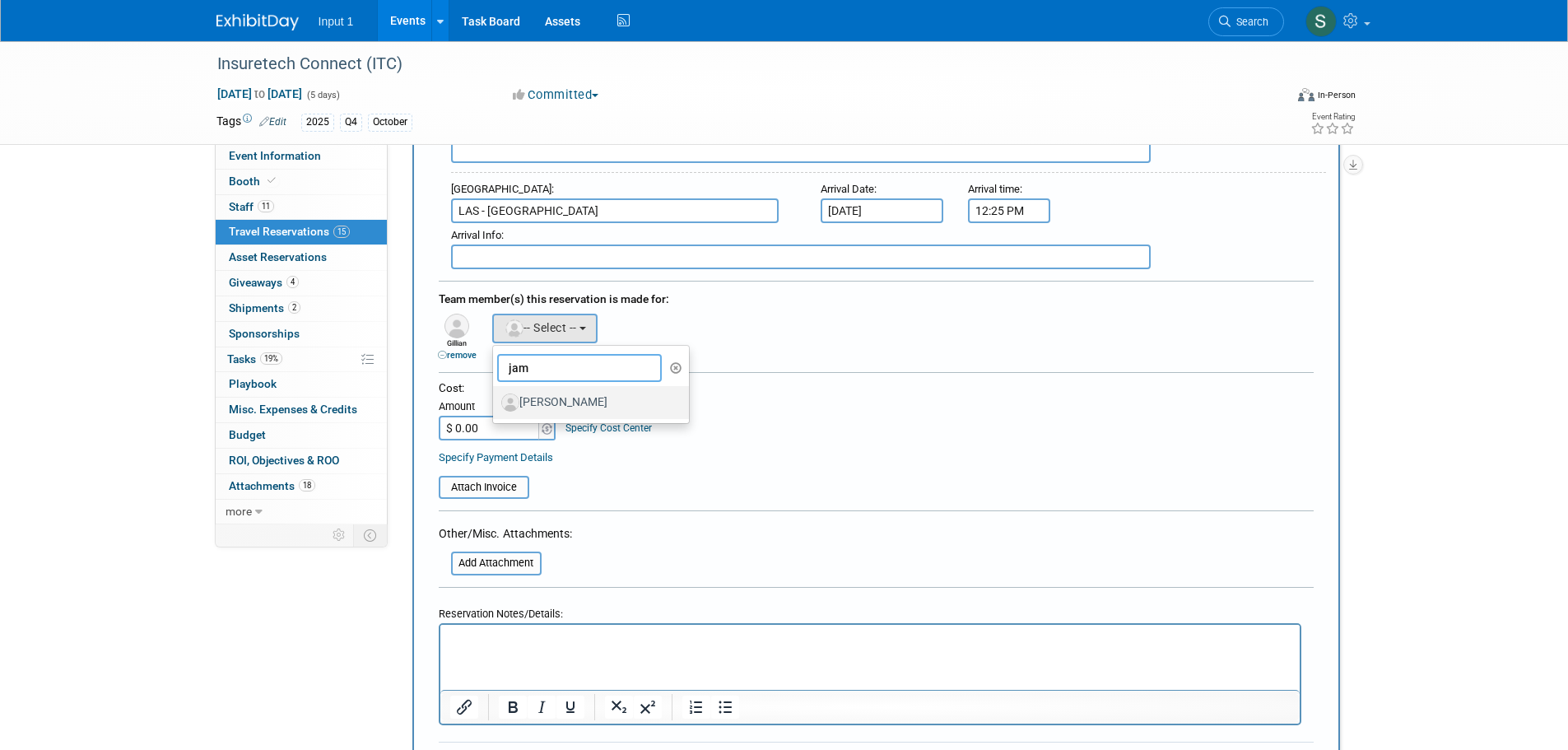
type input "jam"
click at [548, 402] on label "[PERSON_NAME]" at bounding box center [587, 402] width 172 height 26
click at [495, 402] on input "[PERSON_NAME]" at bounding box center [489, 400] width 11 height 11
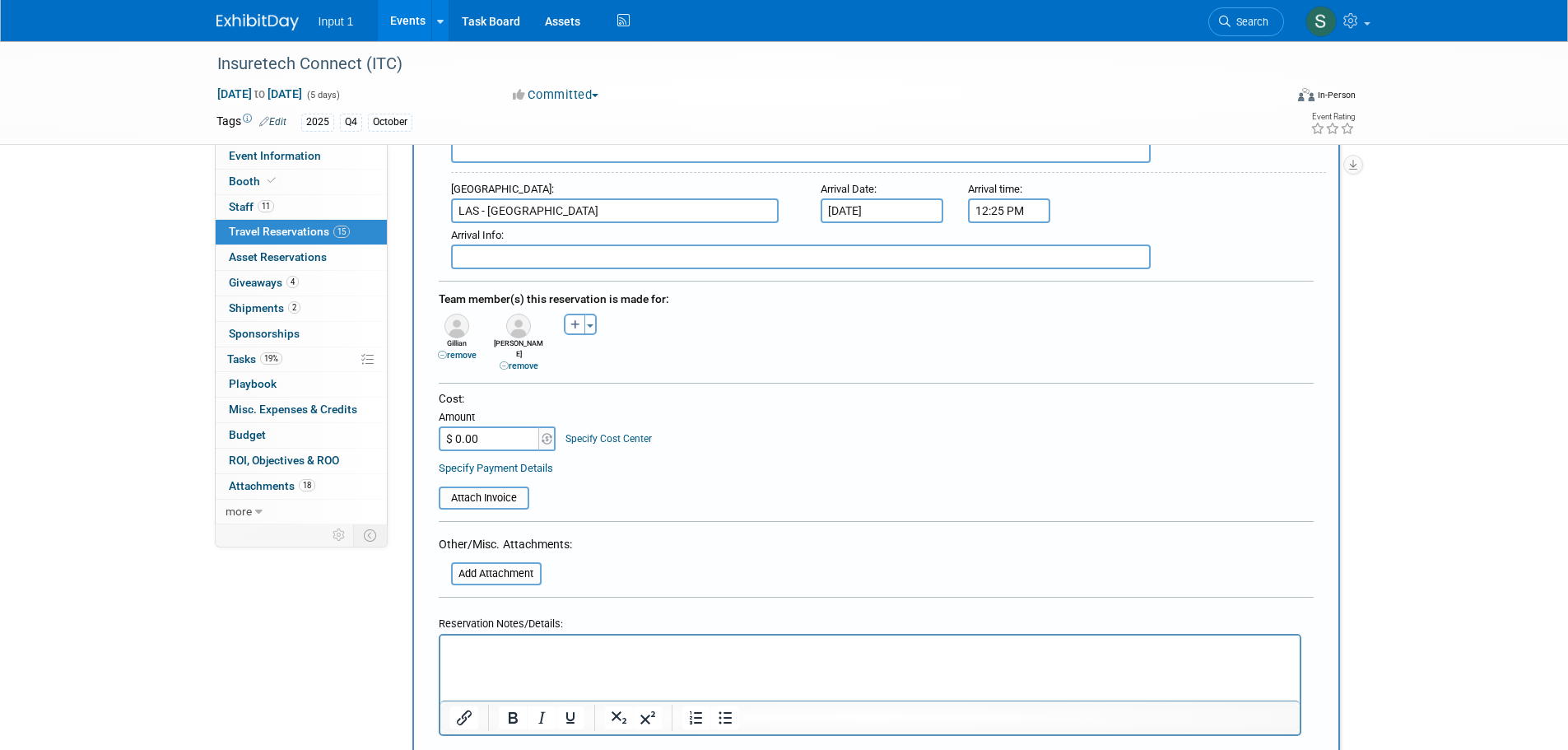
click at [735, 383] on div at bounding box center [875, 387] width 874 height 9
click at [480, 427] on input "$ 0.00" at bounding box center [489, 439] width 103 height 25
type input "$ 227.92"
click at [519, 491] on input "file" at bounding box center [429, 498] width 195 height 19
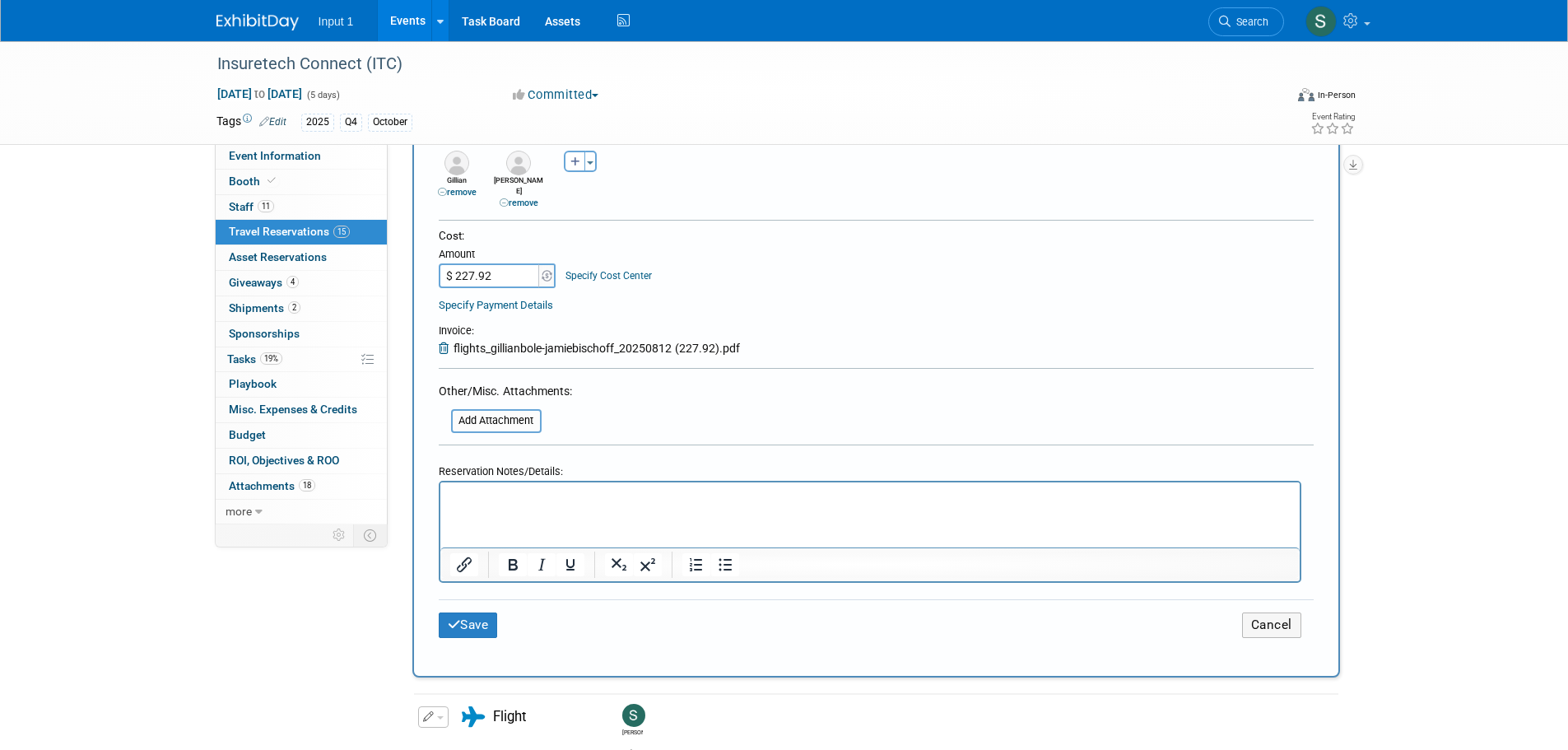
scroll to position [824, 0]
click at [458, 499] on p "Rich Text Area. Press ALT-0 for help." at bounding box center [870, 495] width 841 height 17
click at [468, 618] on button "Save" at bounding box center [467, 623] width 59 height 25
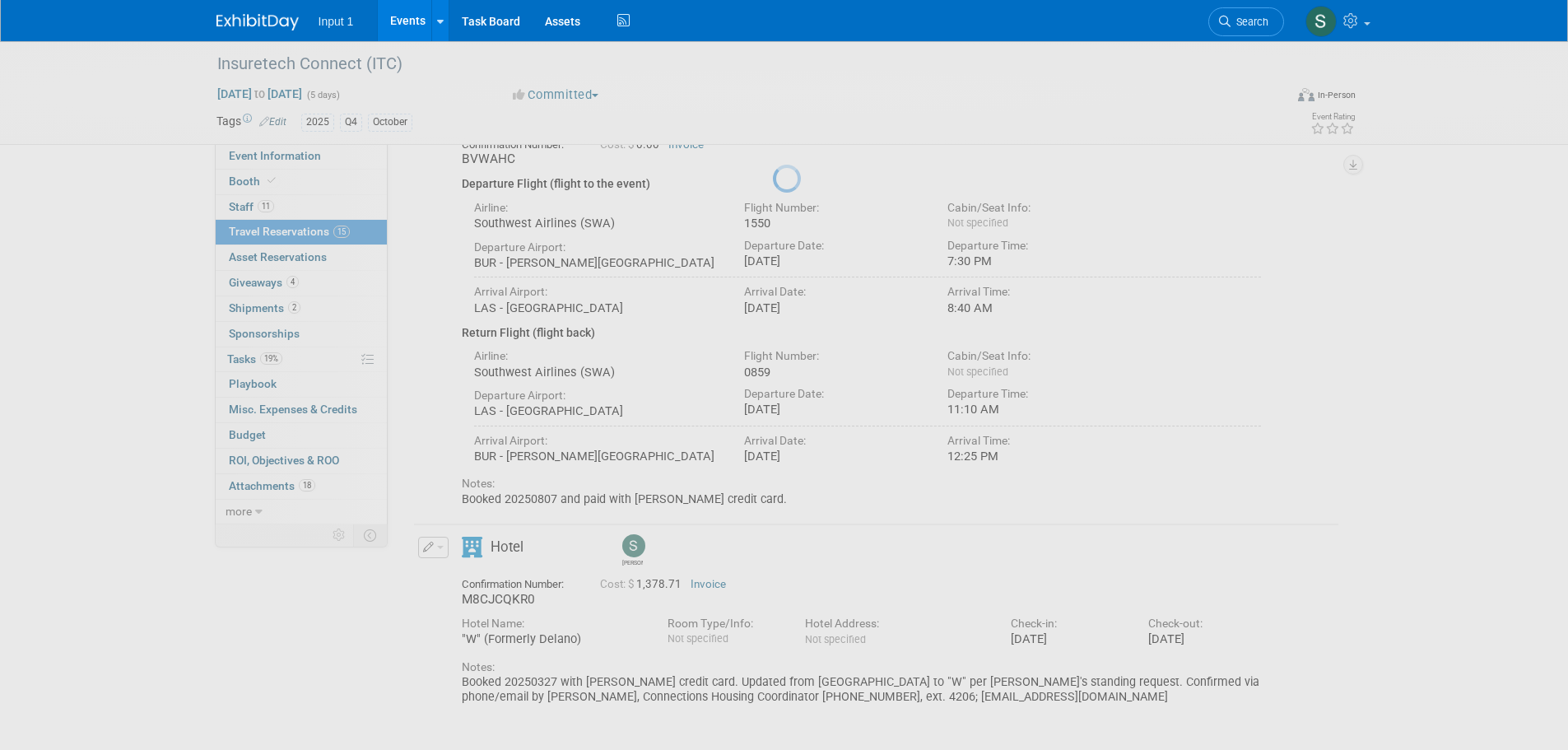
scroll to position [0, 0]
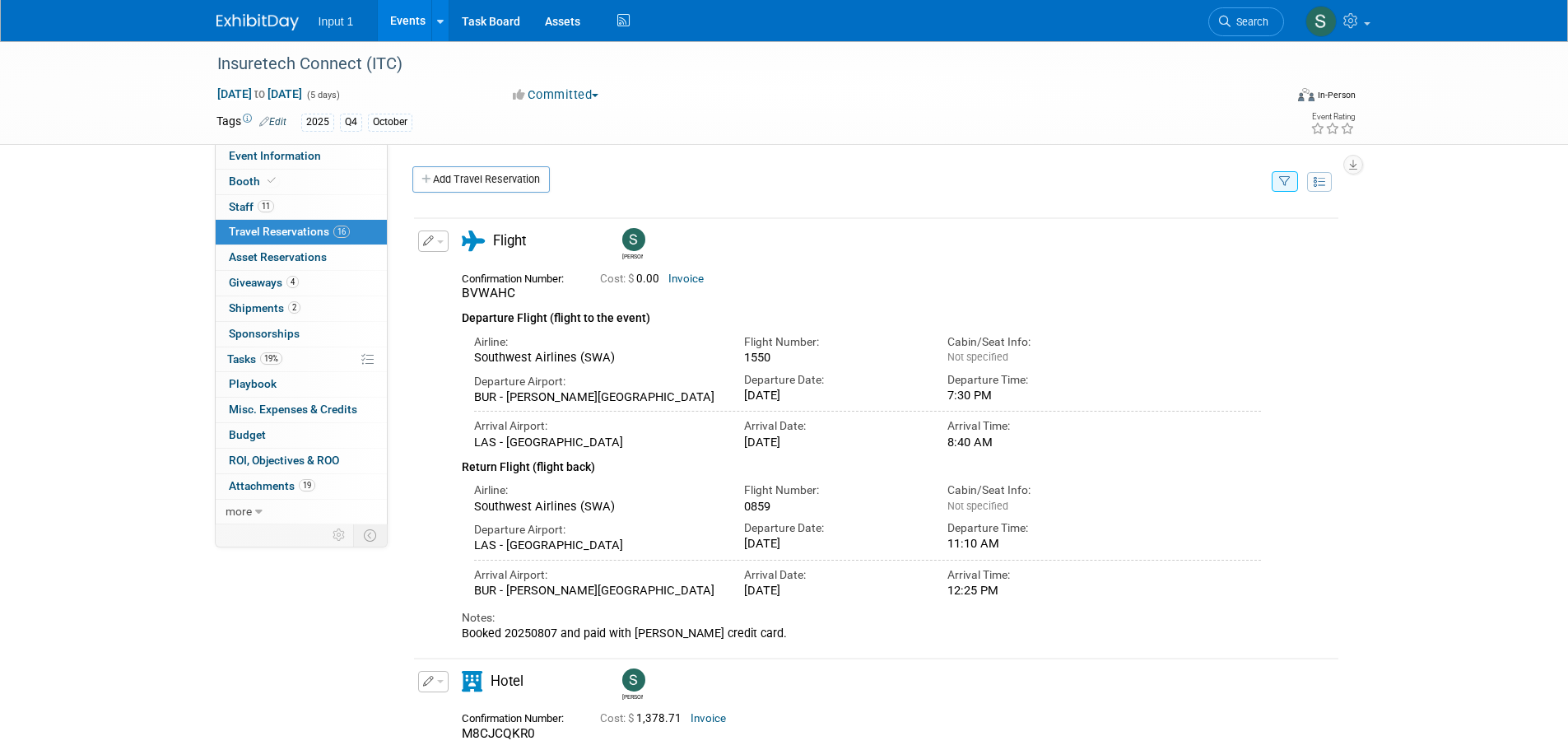
click at [985, 585] on div "12:25 PM" at bounding box center [1036, 589] width 179 height 15
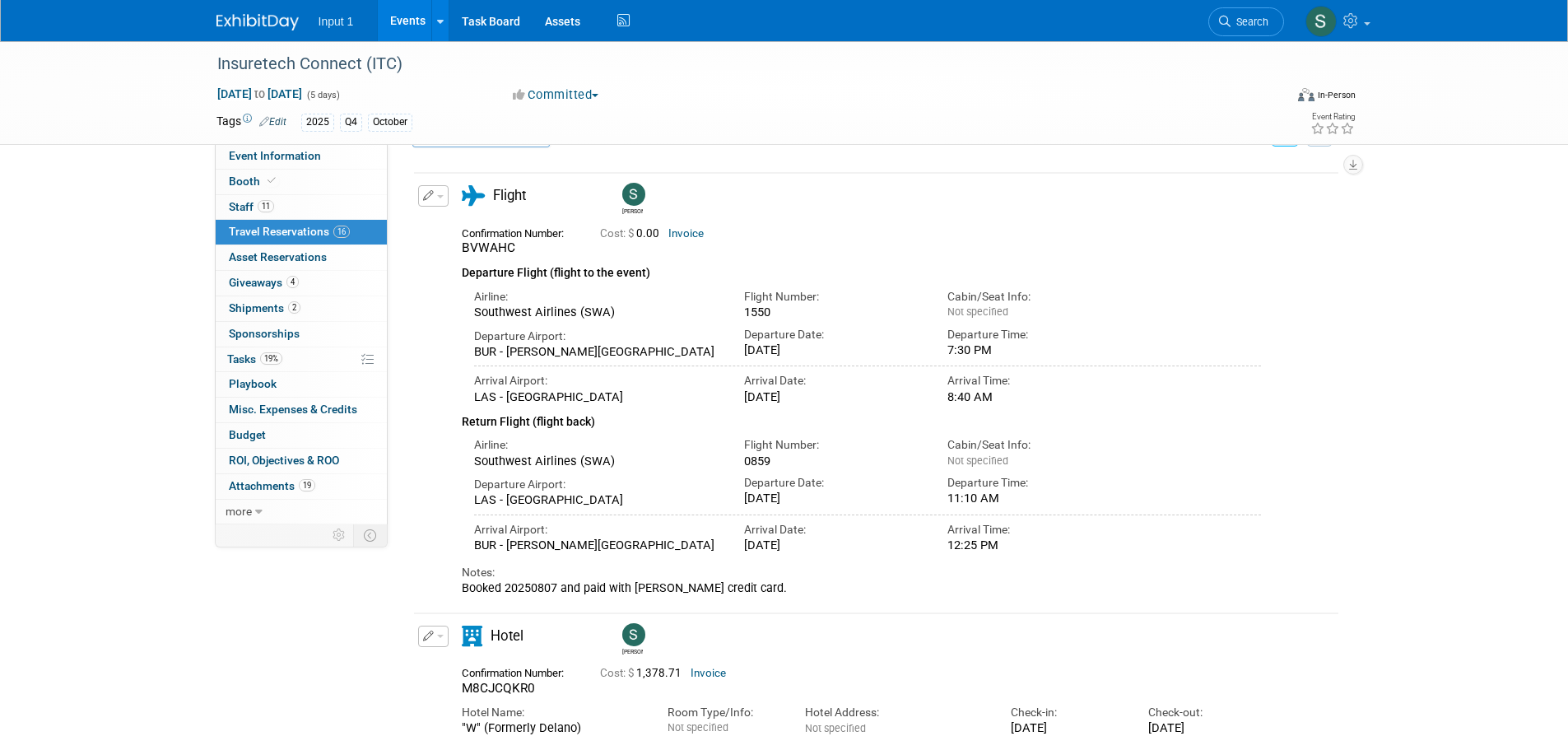
scroll to position [135, 0]
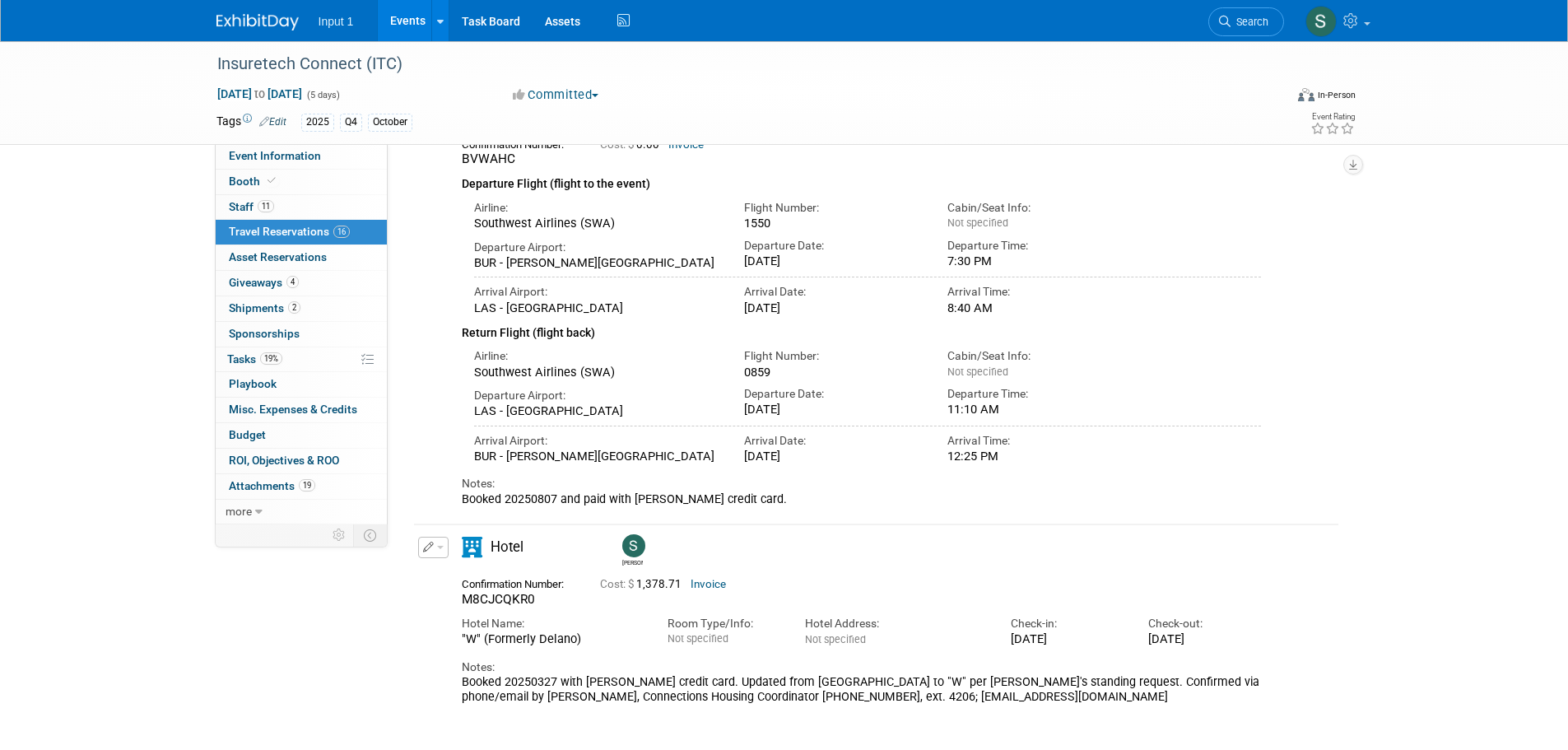
click at [1200, 358] on div "Airline: Southwest Airlines (SWA) Flight Number: 0859" at bounding box center [868, 360] width 813 height 38
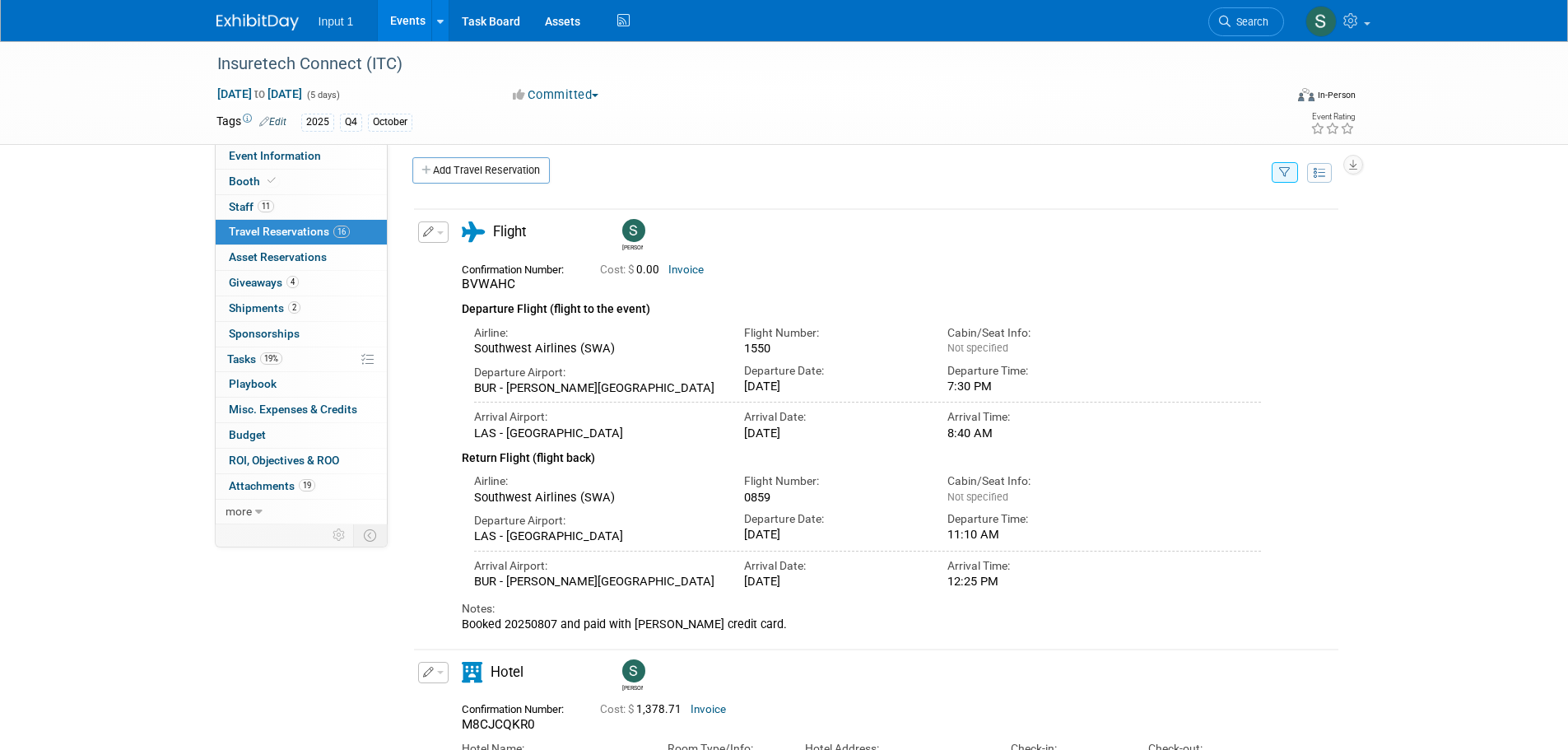
scroll to position [0, 0]
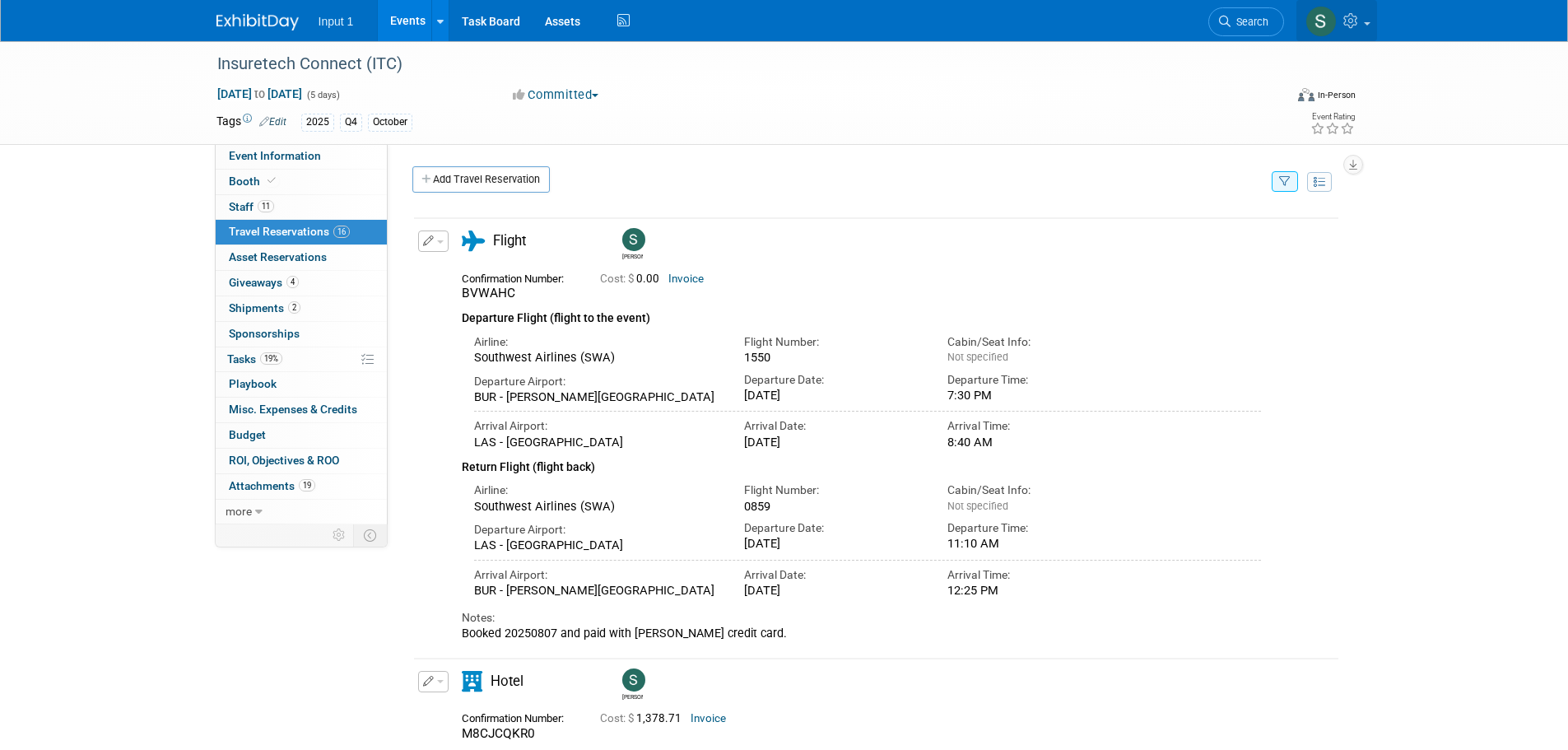
click at [1358, 26] on icon at bounding box center [1353, 20] width 19 height 15
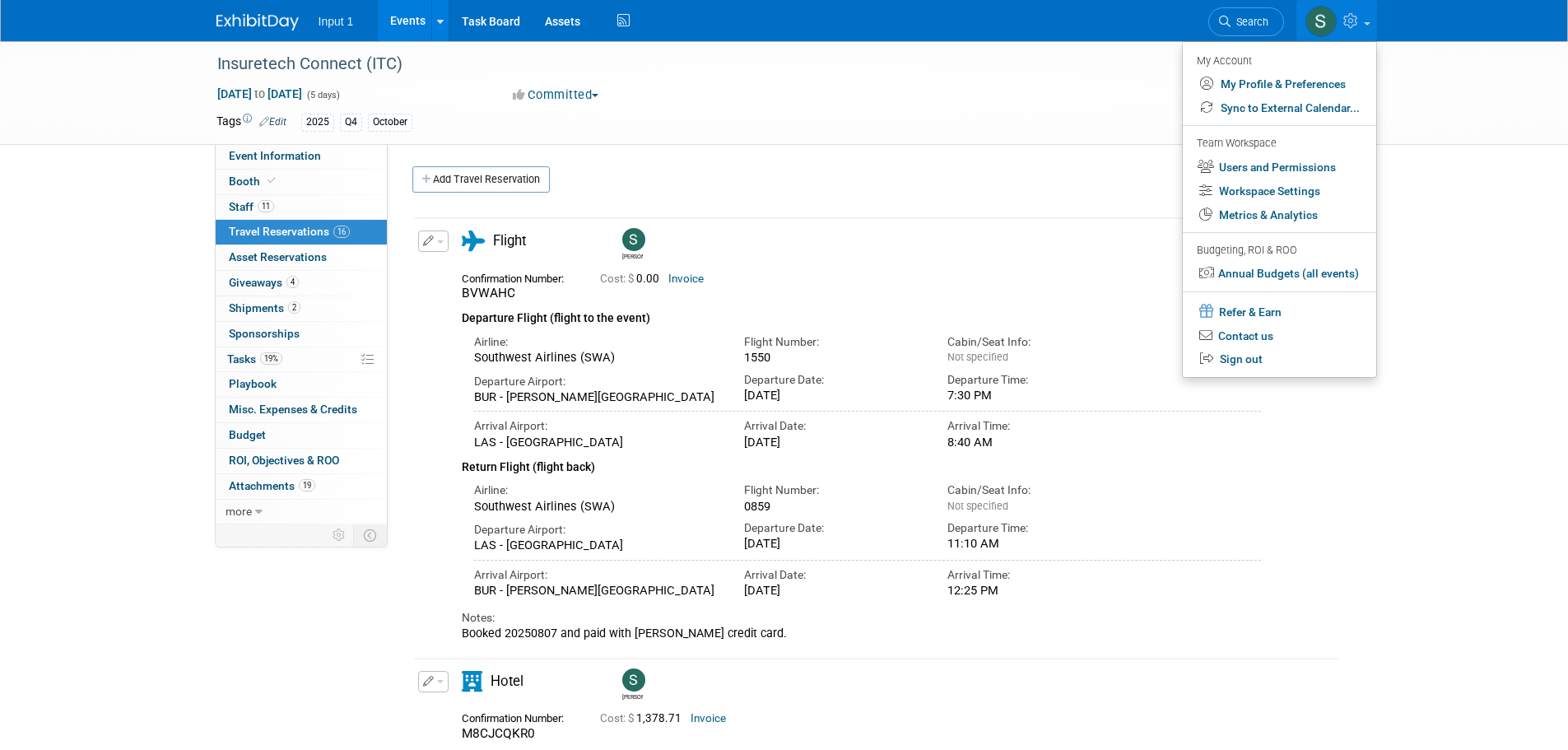
click at [754, 146] on div "Event Website: Edit https://vegas.insuretechconnect.com/ Event Venue Name: Mand…" at bounding box center [870, 334] width 964 height 380
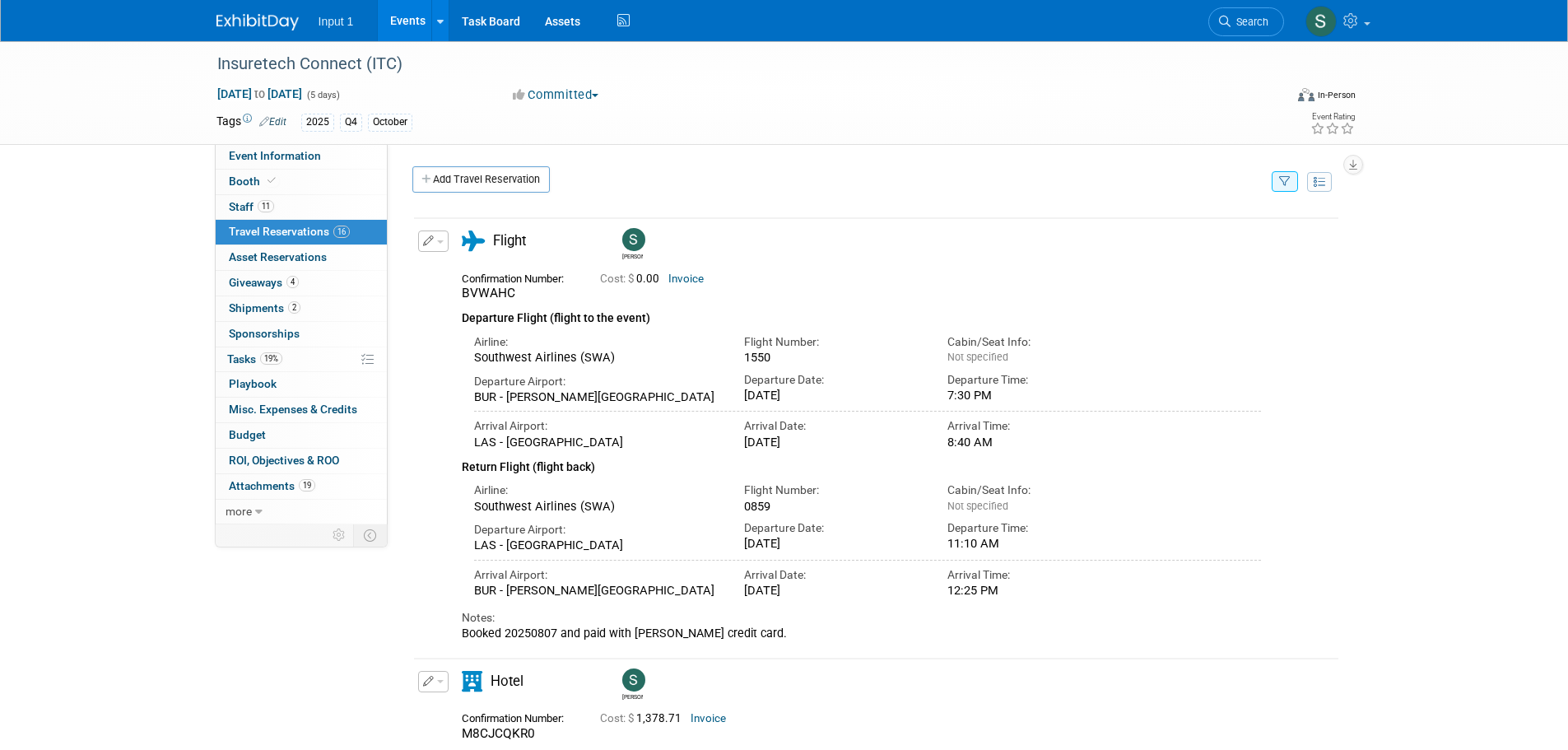
click at [1036, 91] on div "Oct 13, 2025 to Oct 17, 2025 (5 days) Oct 13, 2025 to Oct 17, 2025 Committed Co…" at bounding box center [786, 98] width 1165 height 25
click at [714, 78] on div "Insuretech Connect (ITC)" at bounding box center [735, 64] width 1048 height 30
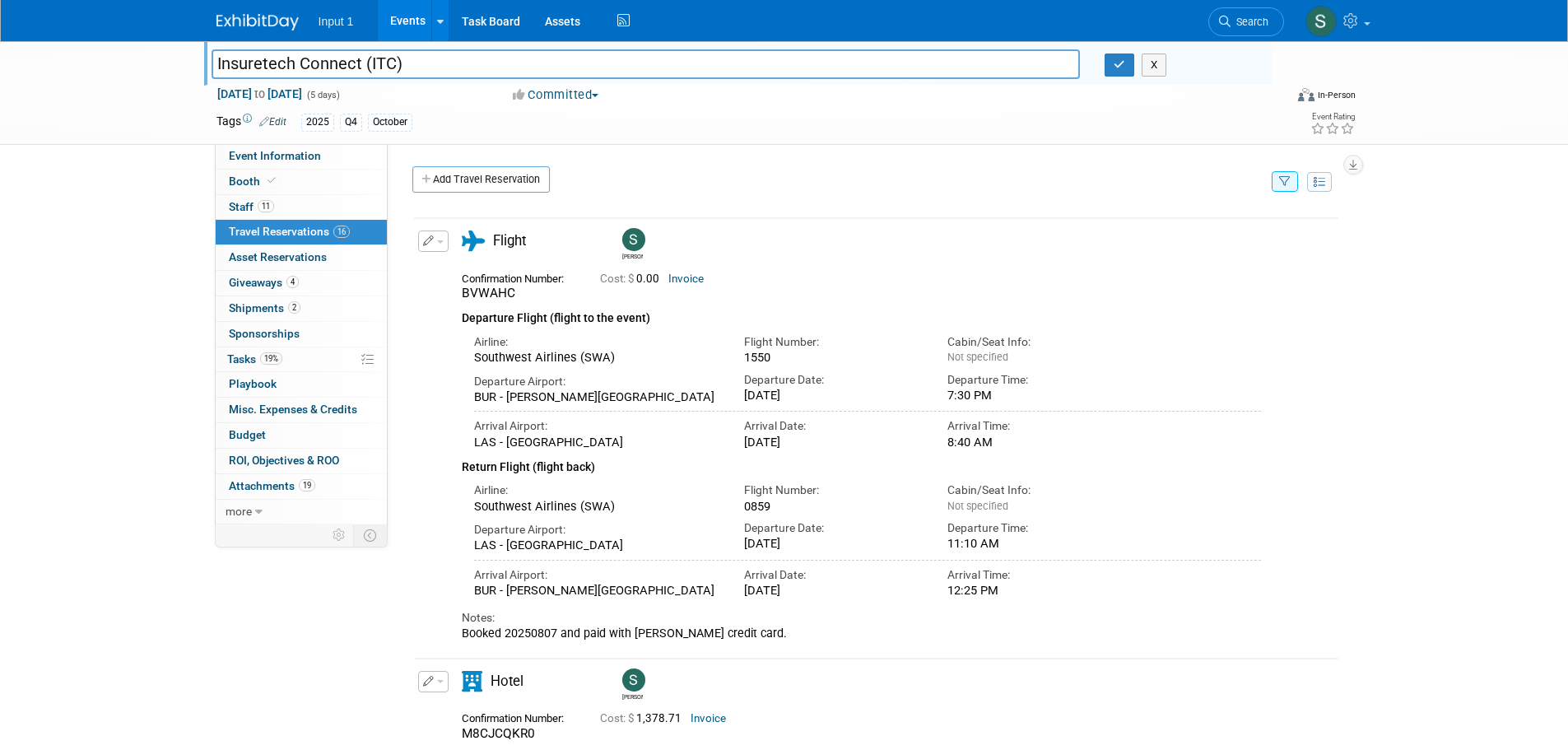
click at [1544, 446] on div "Insuretech Connect (ITC) Insuretech Connect (ITC) X Oct 13, 2025 to Oct 17, 202…" at bounding box center [784, 463] width 1568 height 843
click at [1003, 210] on div "Delete Reservation Susan" at bounding box center [875, 525] width 952 height 649
drag, startPoint x: 2, startPoint y: 304, endPoint x: 45, endPoint y: 254, distance: 65.9
click at [11, 302] on div "Insuretech Connect (ITC) Insuretech Connect (ITC) X Oct 13, 2025 to Oct 17, 202…" at bounding box center [784, 463] width 1568 height 843
click at [240, 204] on span "Staff 11" at bounding box center [251, 207] width 45 height 14
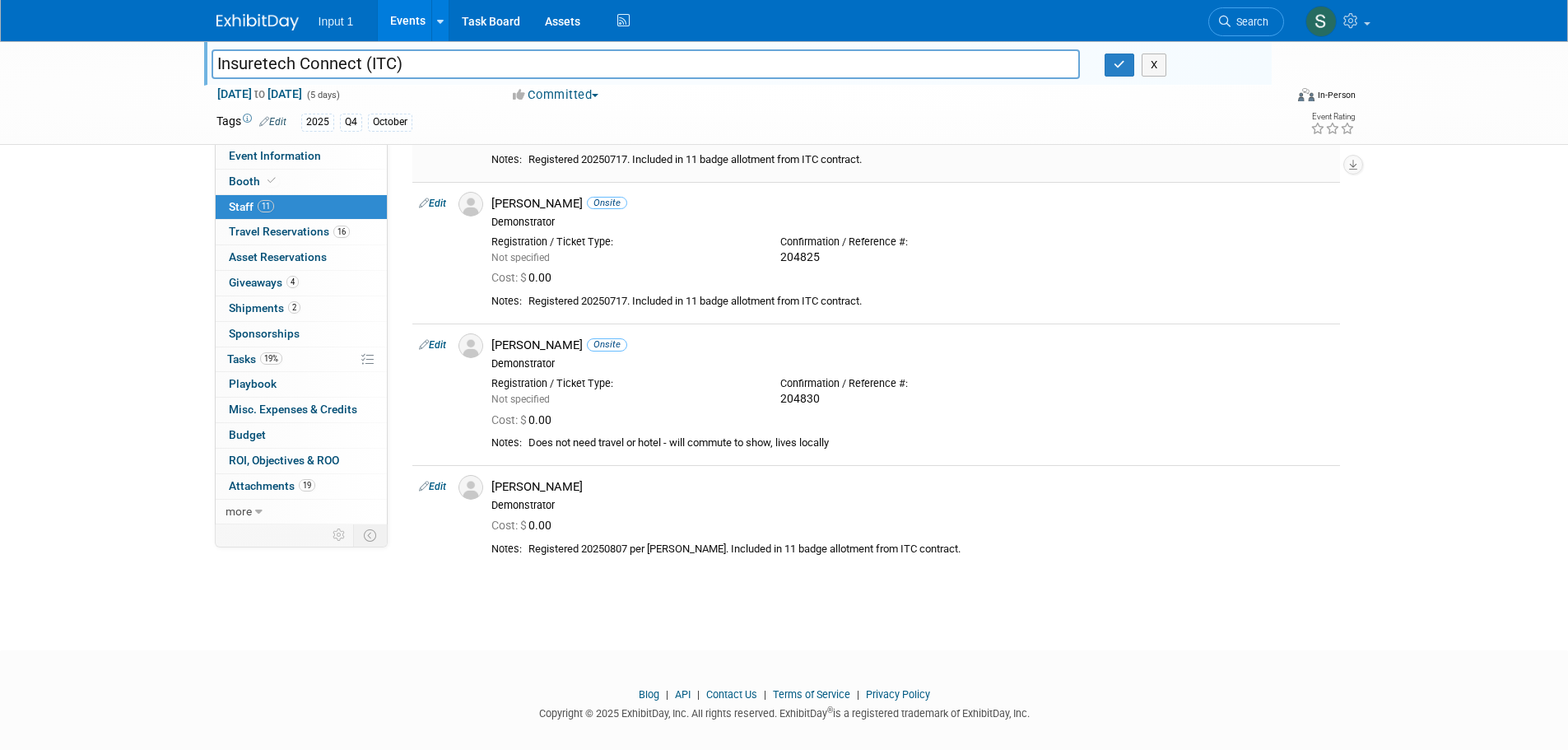
scroll to position [1112, 0]
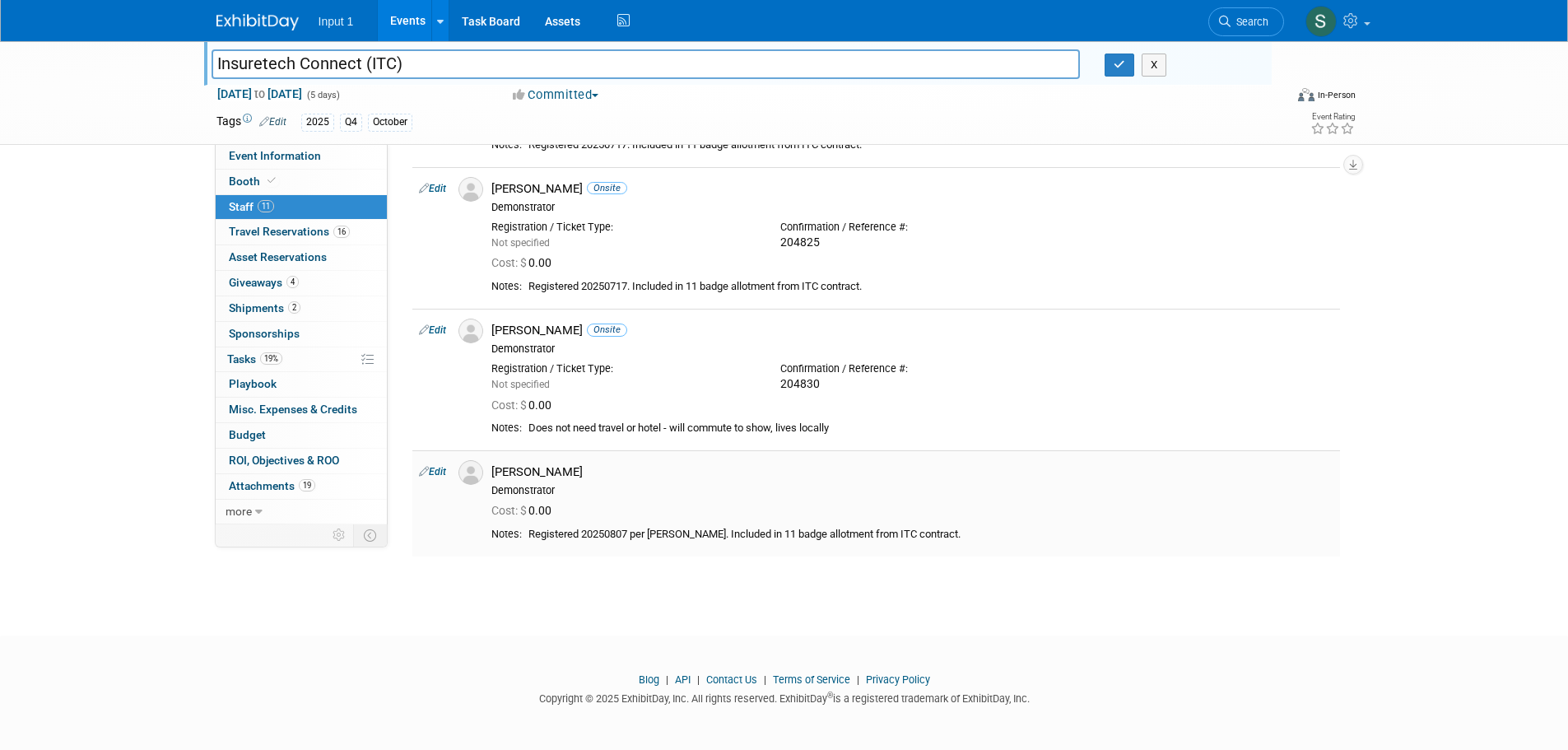
click at [1152, 550] on td "Tyler Amaral Demonstrator Cost: $ 0.00" at bounding box center [912, 502] width 855 height 105
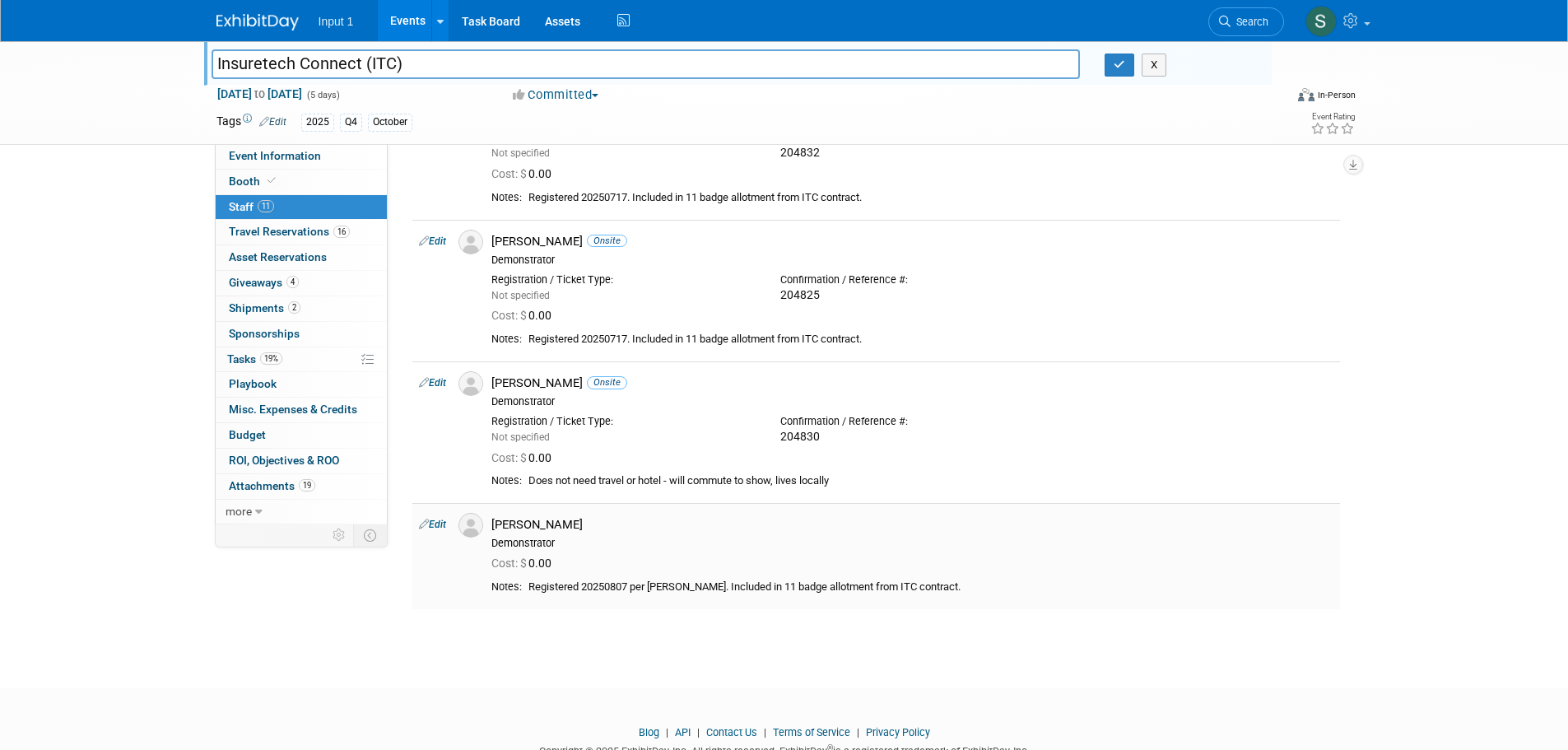
scroll to position [1030, 0]
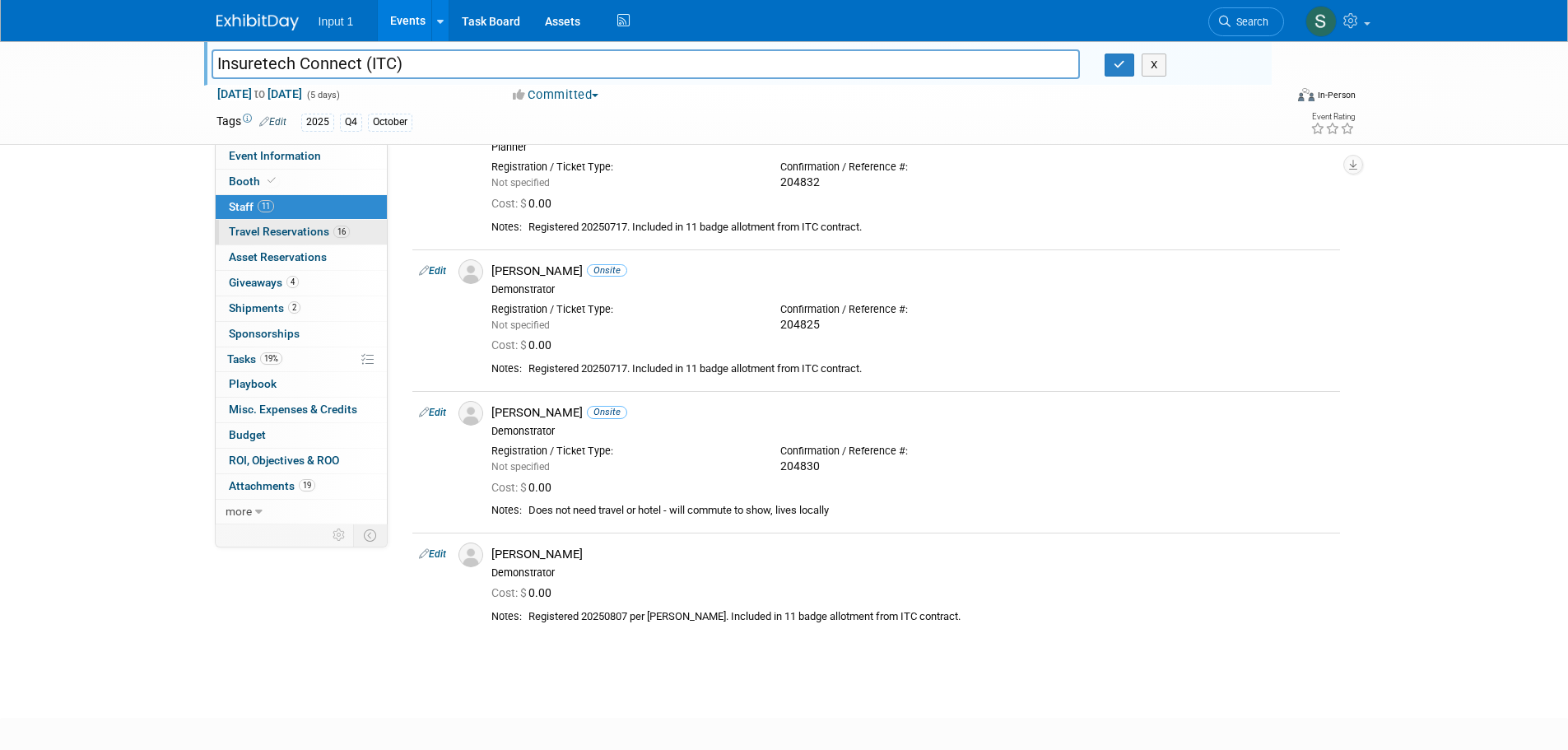
click at [282, 234] on span "Travel Reservations 16" at bounding box center [289, 231] width 121 height 14
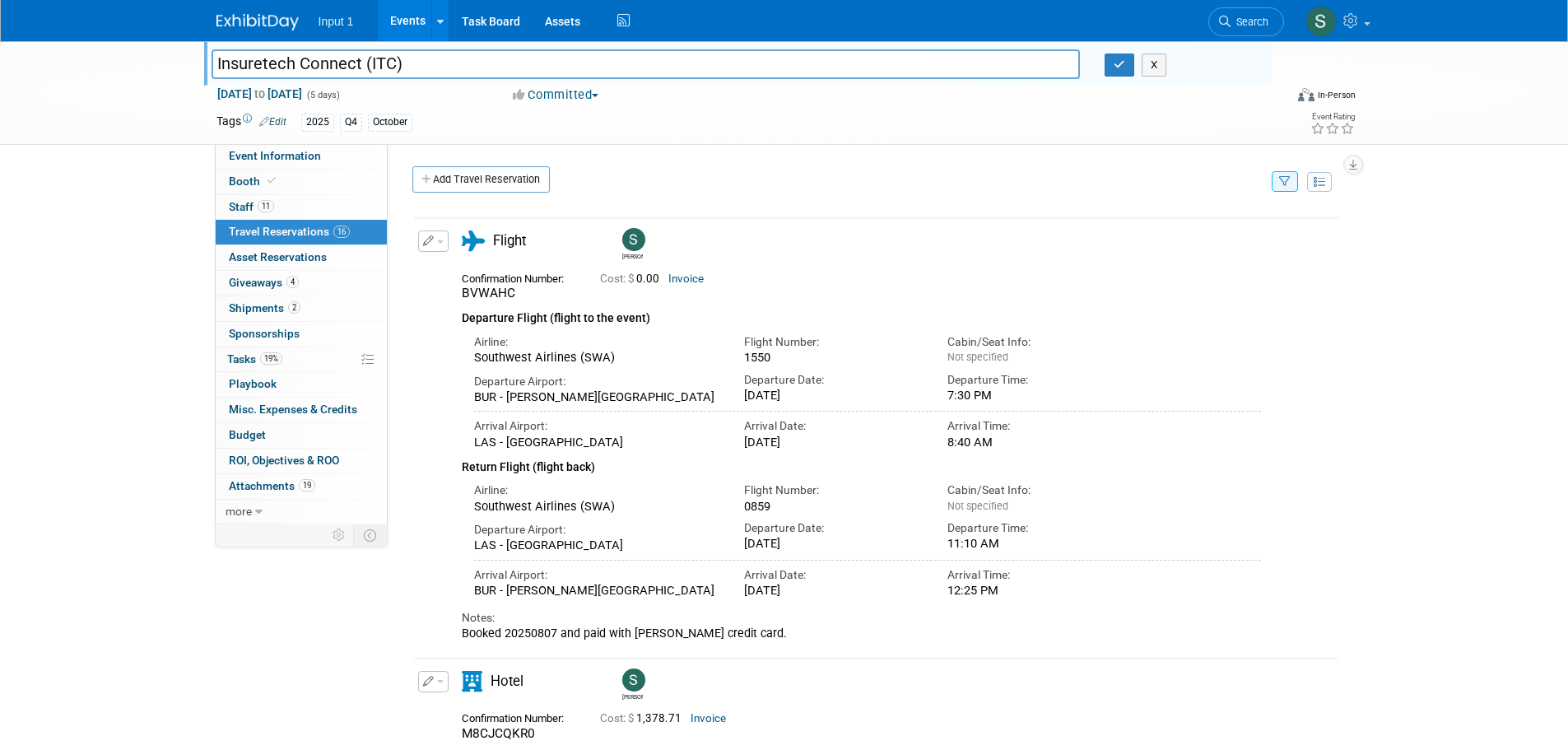
click at [1286, 184] on icon "button" at bounding box center [1285, 182] width 12 height 11
click at [1193, 238] on select "-- Select Traveler -- All reservation with no one tagged Chris Farfaras Daniel …" at bounding box center [1182, 232] width 204 height 23
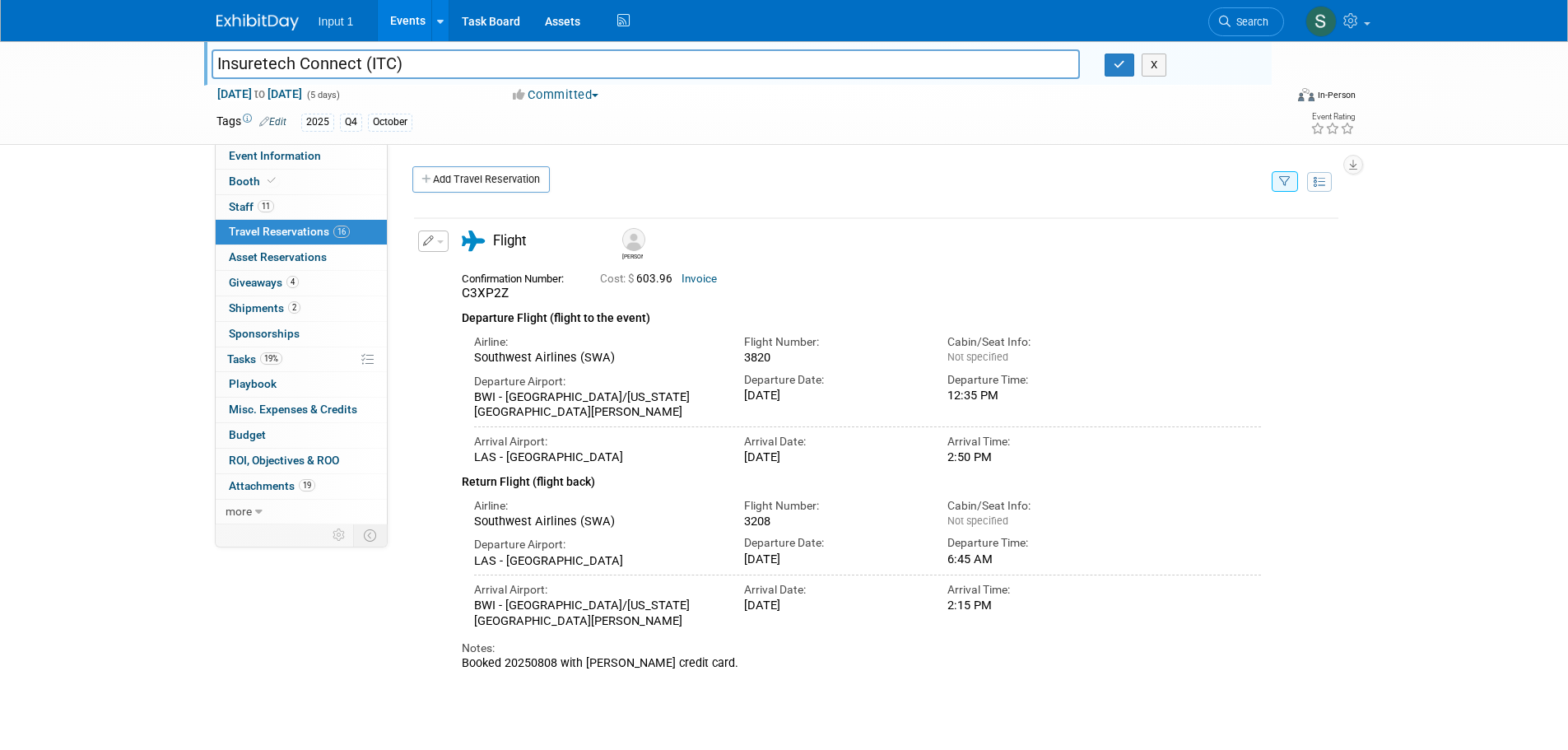
click at [1233, 379] on div "Departure Airport: BWI - Baltimore/Washington International Thurgood Marshall A…" at bounding box center [868, 393] width 813 height 54
click at [922, 261] on div "[PERSON_NAME]" at bounding box center [923, 242] width 618 height 37
click at [1256, 341] on div "Airline: Southwest Airlines (SWA) Flight Number: 3820" at bounding box center [868, 346] width 813 height 38
click at [1284, 188] on button "button" at bounding box center [1285, 181] width 26 height 20
click at [1168, 247] on div "Clear Filter" at bounding box center [1182, 261] width 204 height 36
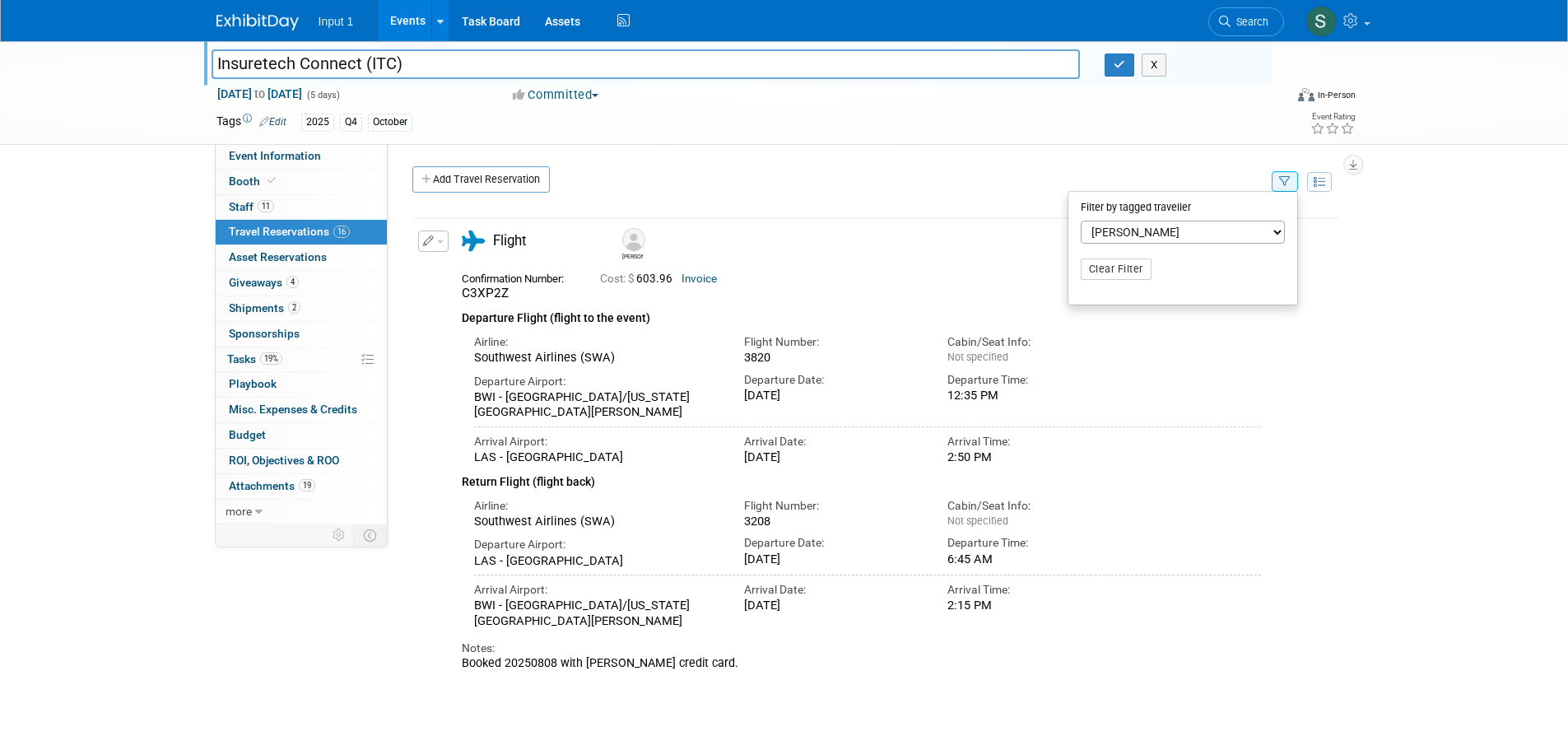
click at [1161, 233] on select "-- Select Traveler -- All reservation with no one tagged Chris Farfaras Daniel …" at bounding box center [1182, 232] width 204 height 23
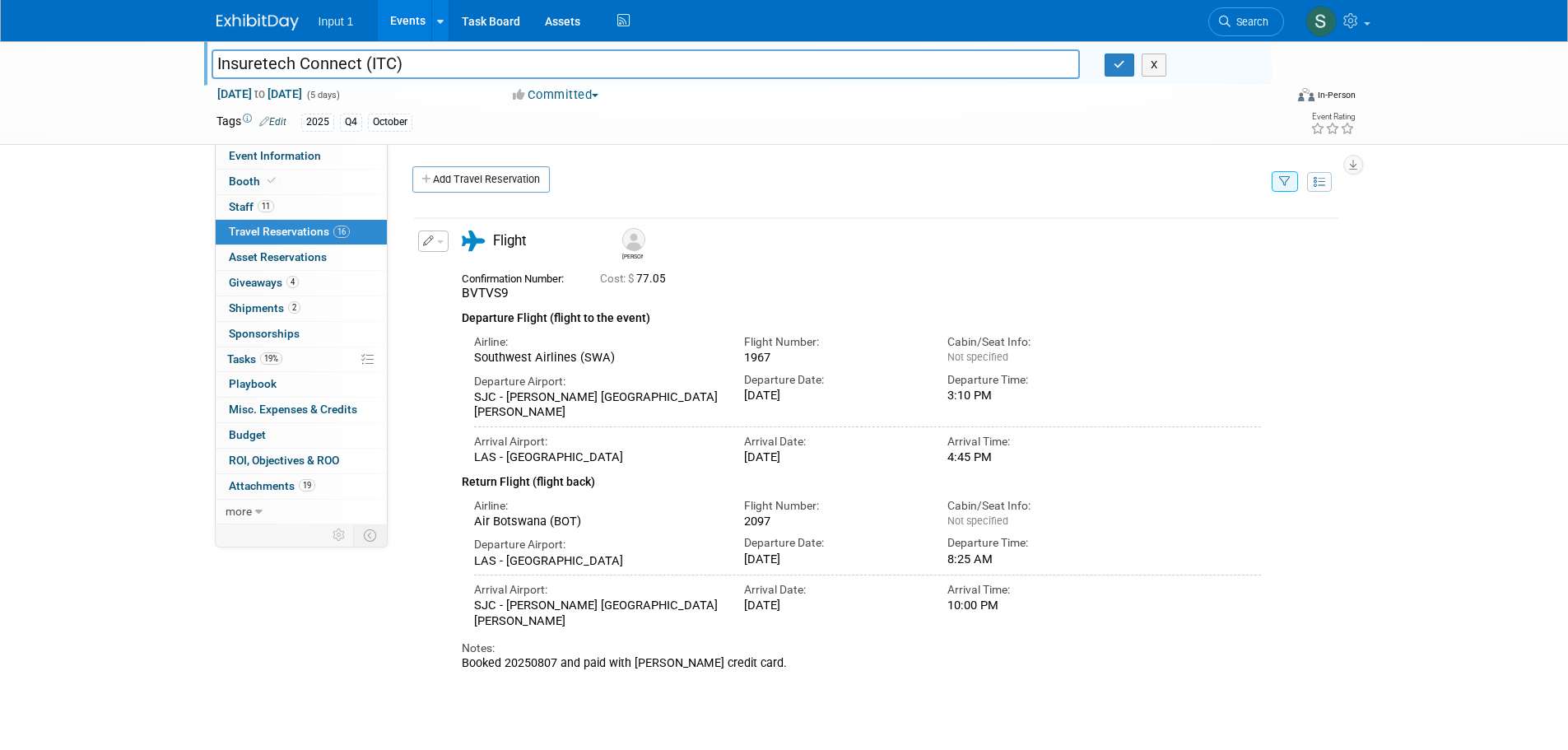
click at [442, 244] on span "button" at bounding box center [440, 241] width 7 height 3
click at [444, 277] on button "Edit Reservation" at bounding box center [488, 270] width 139 height 24
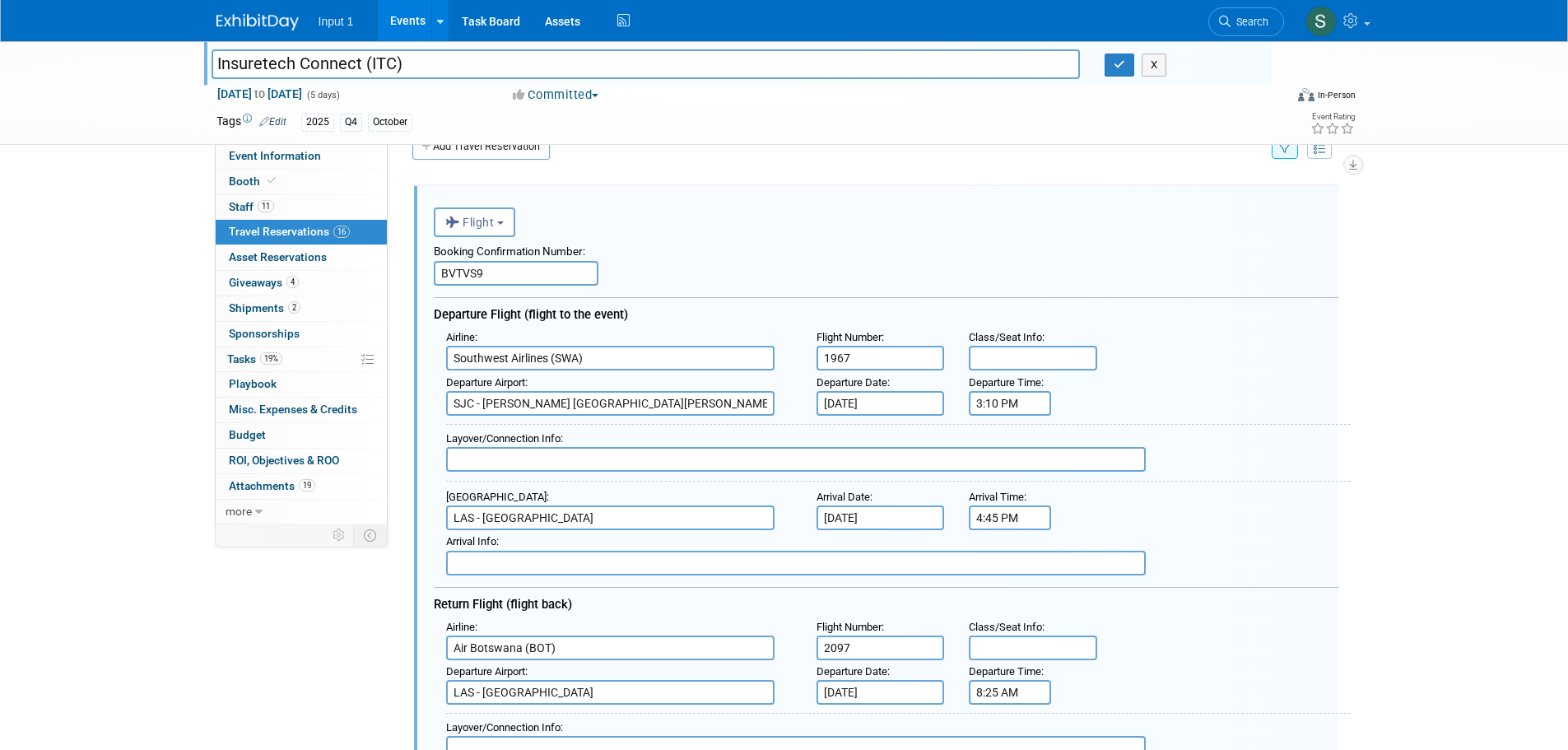
click at [601, 652] on input "Air Botswana (BOT)" at bounding box center [609, 648] width 328 height 25
drag, startPoint x: 557, startPoint y: 649, endPoint x: 318, endPoint y: 638, distance: 239.3
click at [318, 638] on div "Event Information Event Info Booth Booth 11 Staff 11 Staff 16 Travel Reservatio…" at bounding box center [784, 700] width 1161 height 1382
click at [541, 704] on span "Southwest Airlines ( SWA )" at bounding box center [618, 702] width 343 height 26
type input "Southwest Airlines (SWA)"
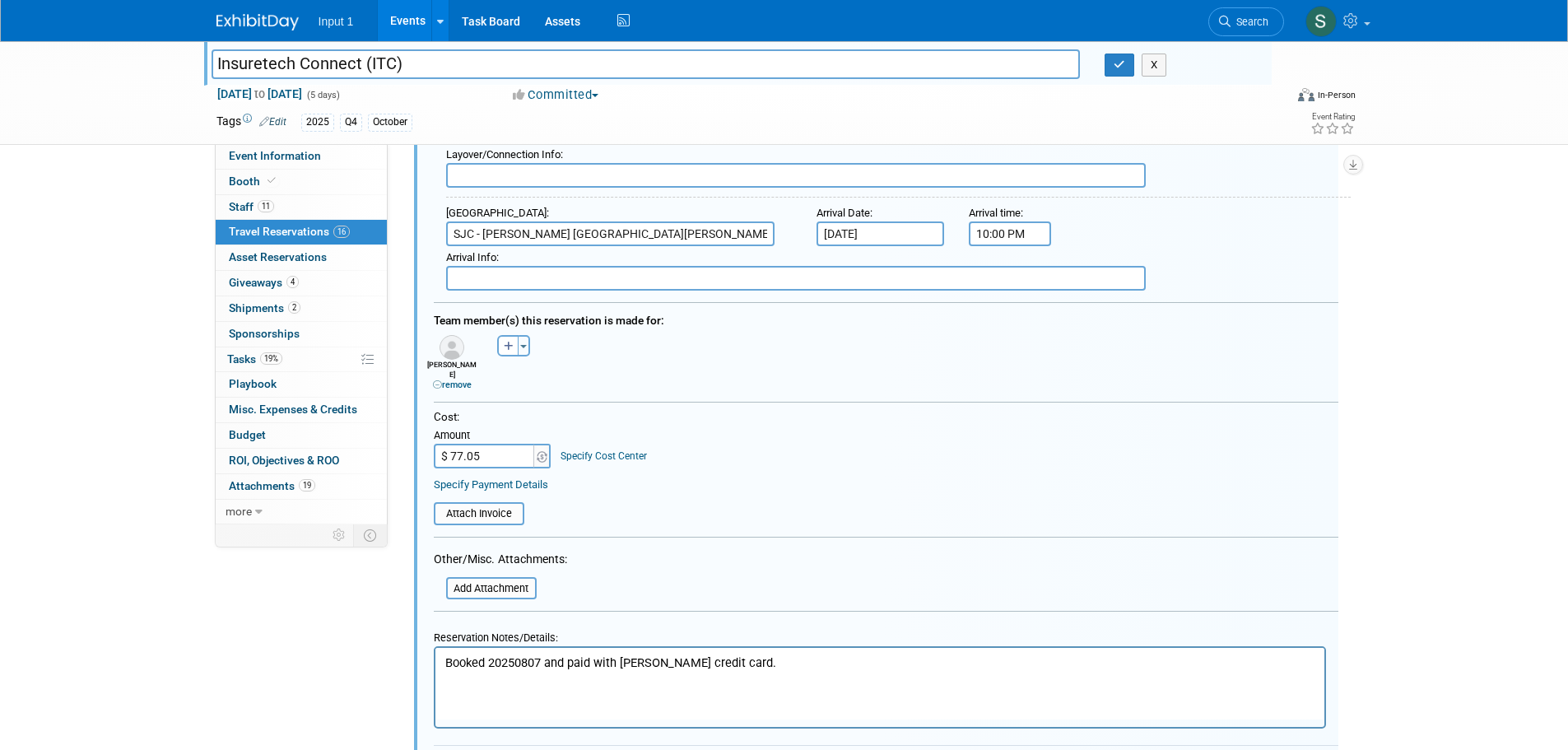
scroll to position [610, 0]
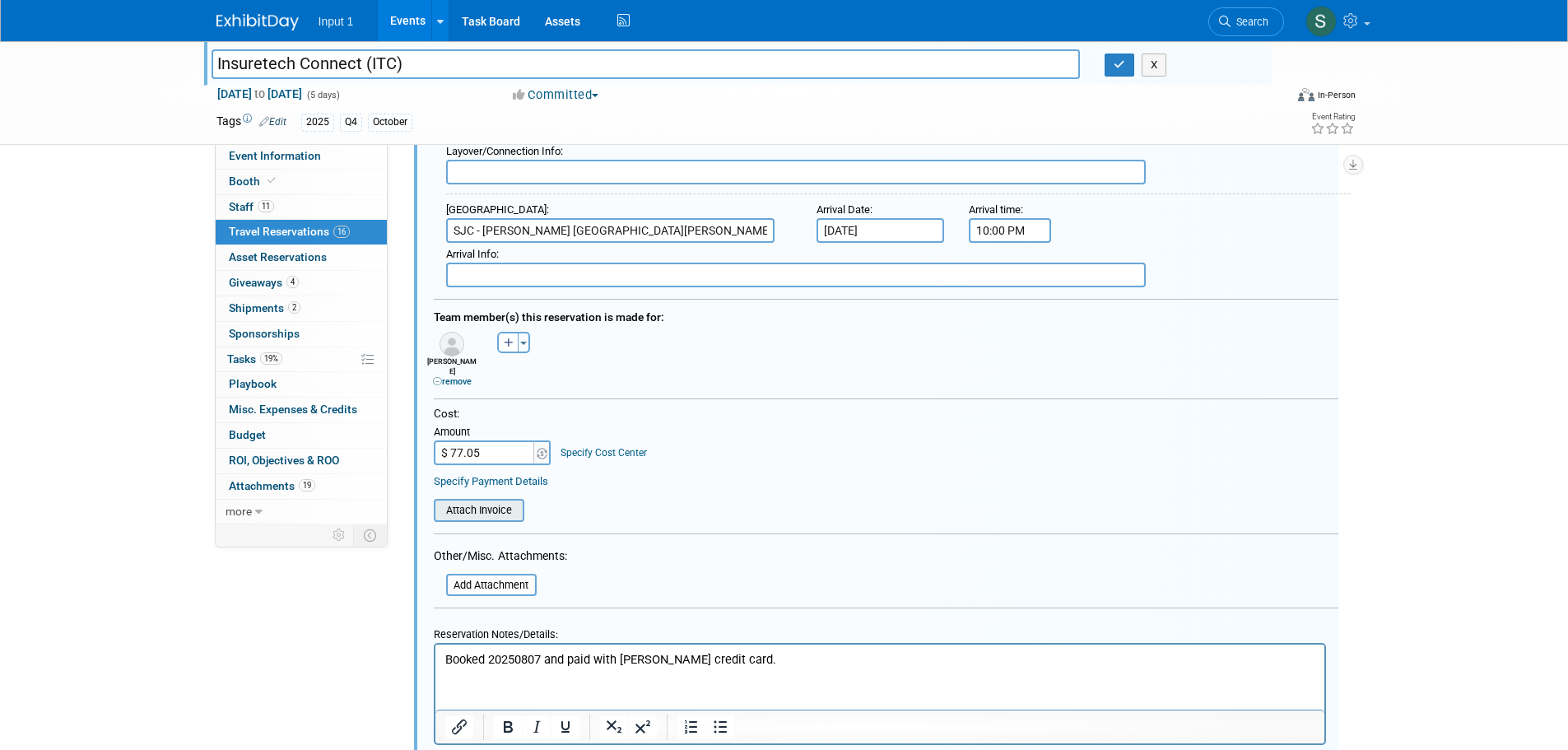
click at [453, 500] on input "file" at bounding box center [425, 510] width 195 height 19
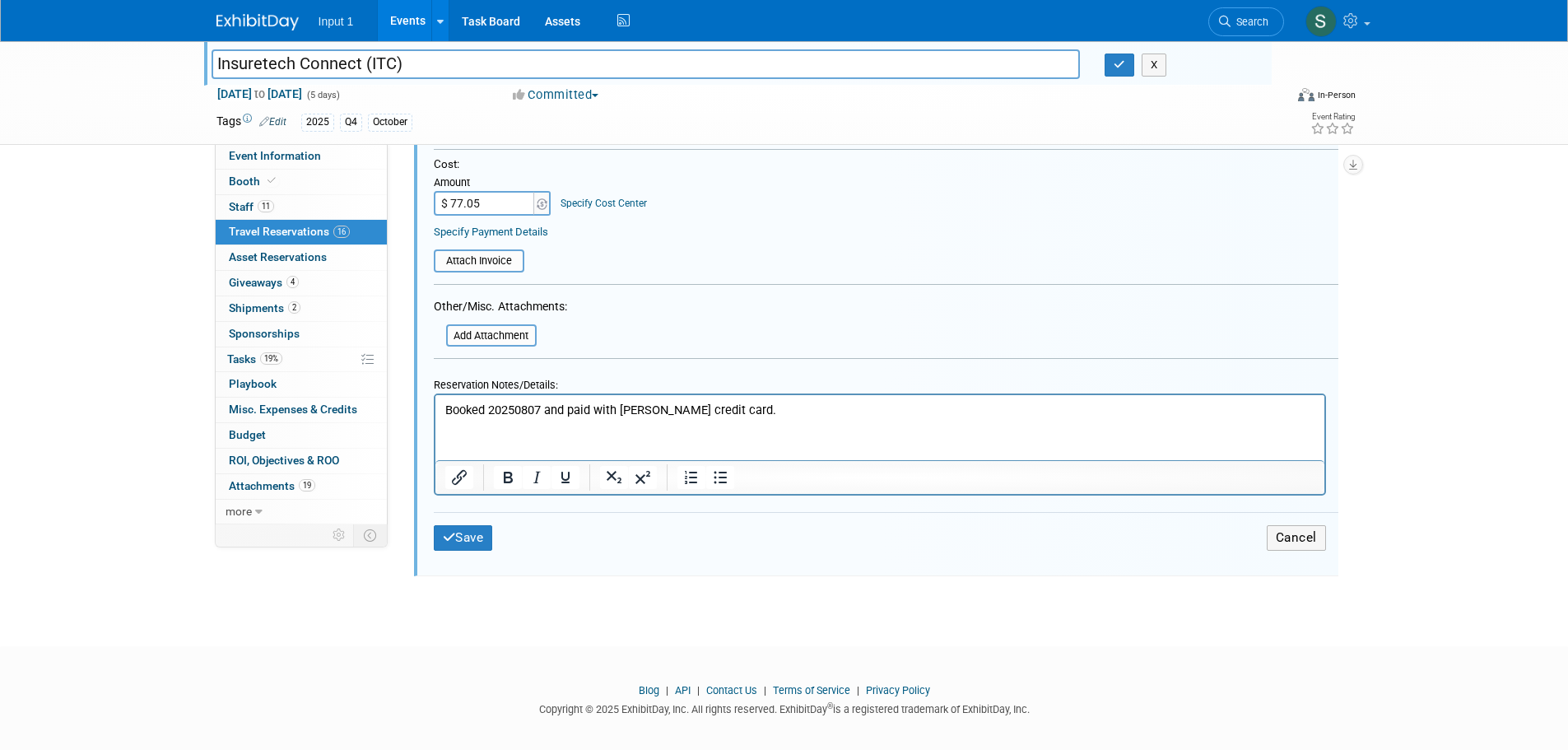
scroll to position [862, 0]
click at [470, 537] on button "Save" at bounding box center [462, 534] width 59 height 25
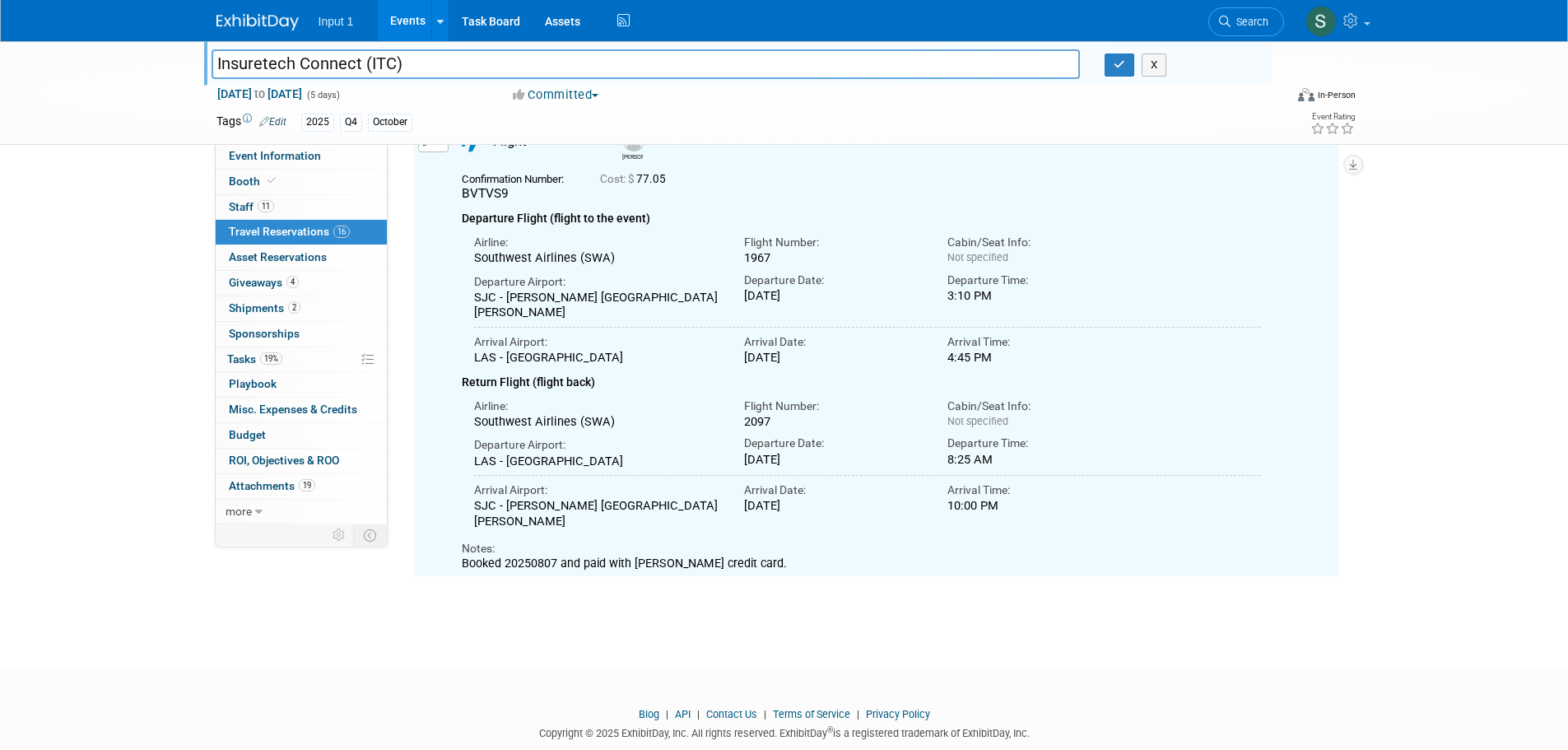
scroll to position [33, 0]
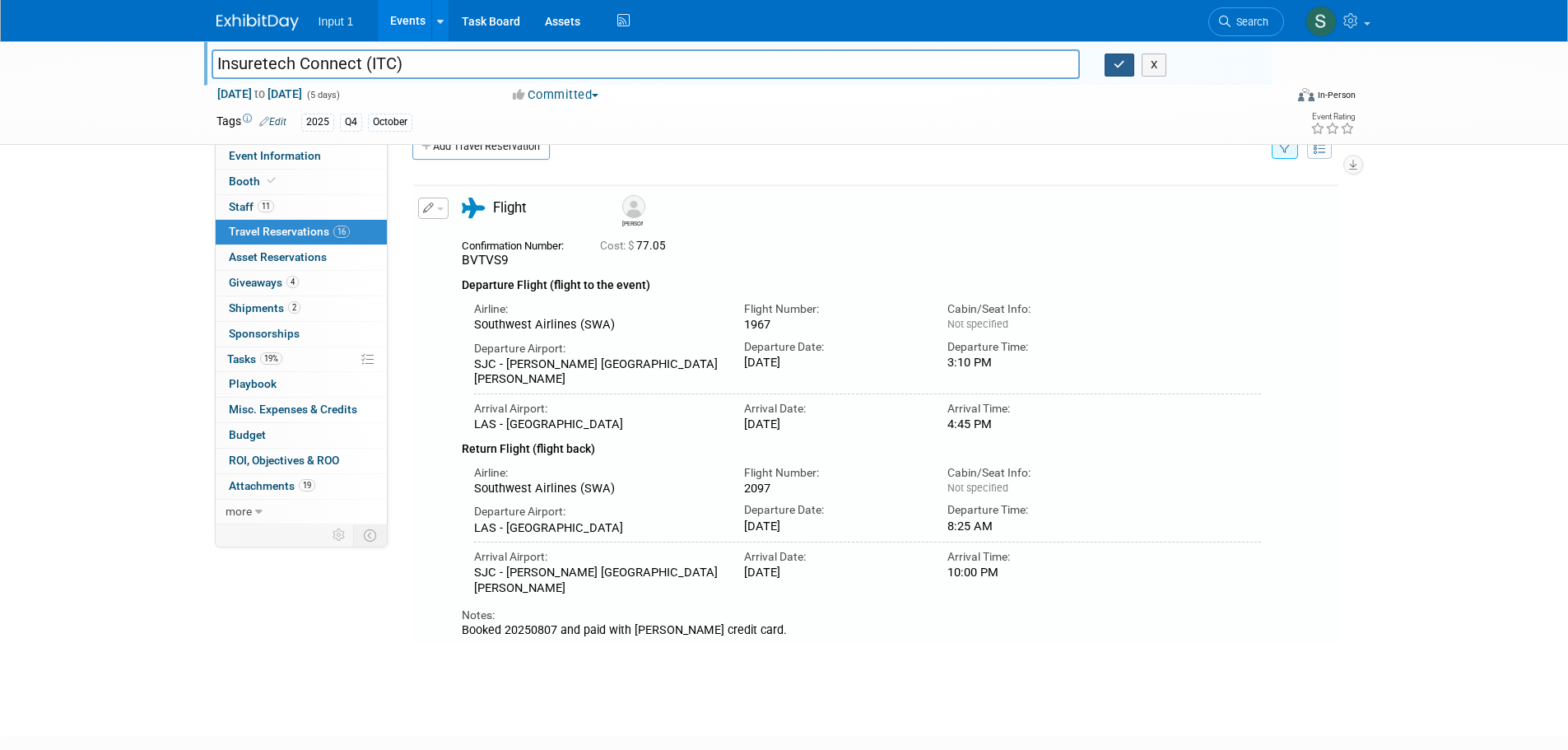
click at [1122, 61] on icon "button" at bounding box center [1119, 64] width 12 height 11
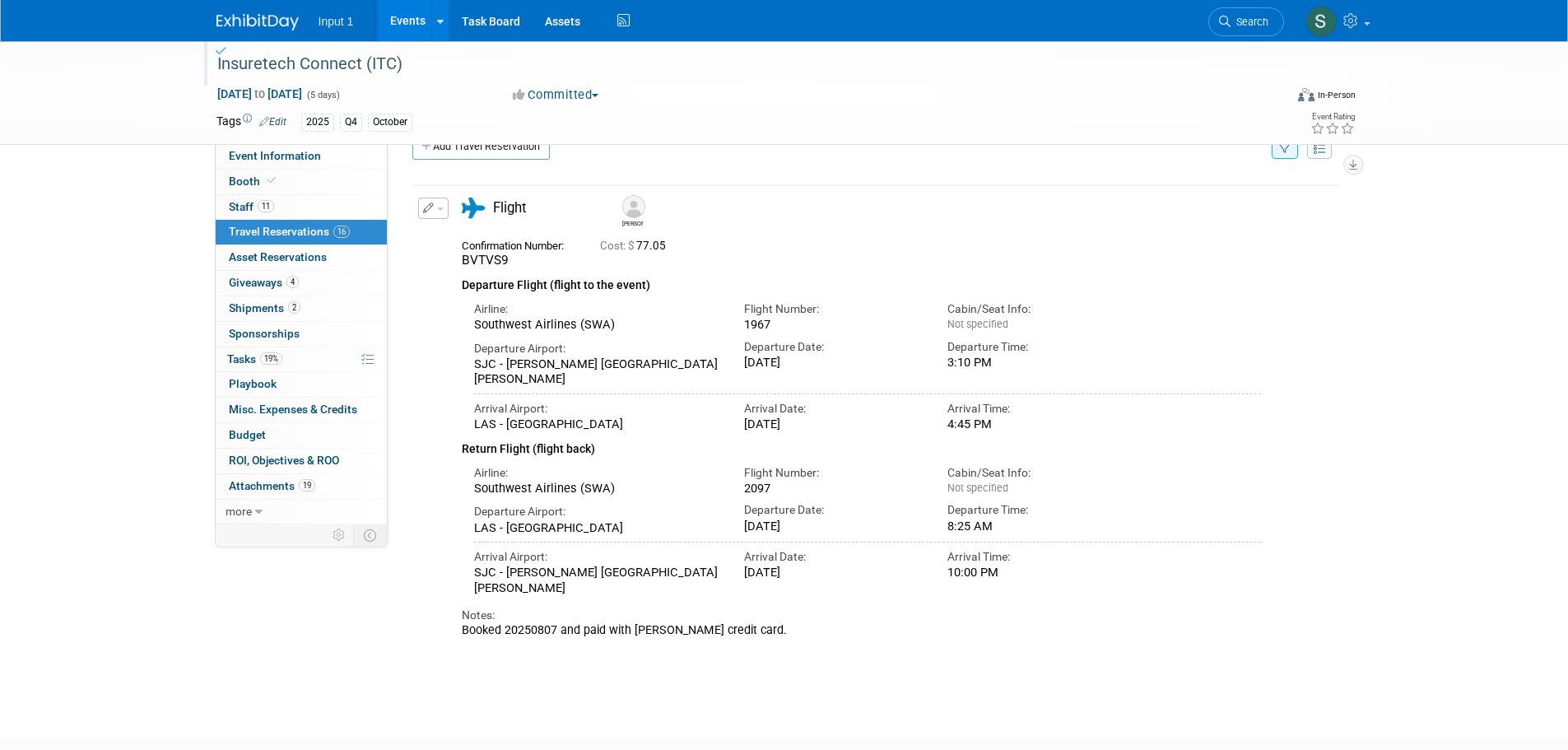
click at [399, 15] on link "Events" at bounding box center [408, 20] width 60 height 42
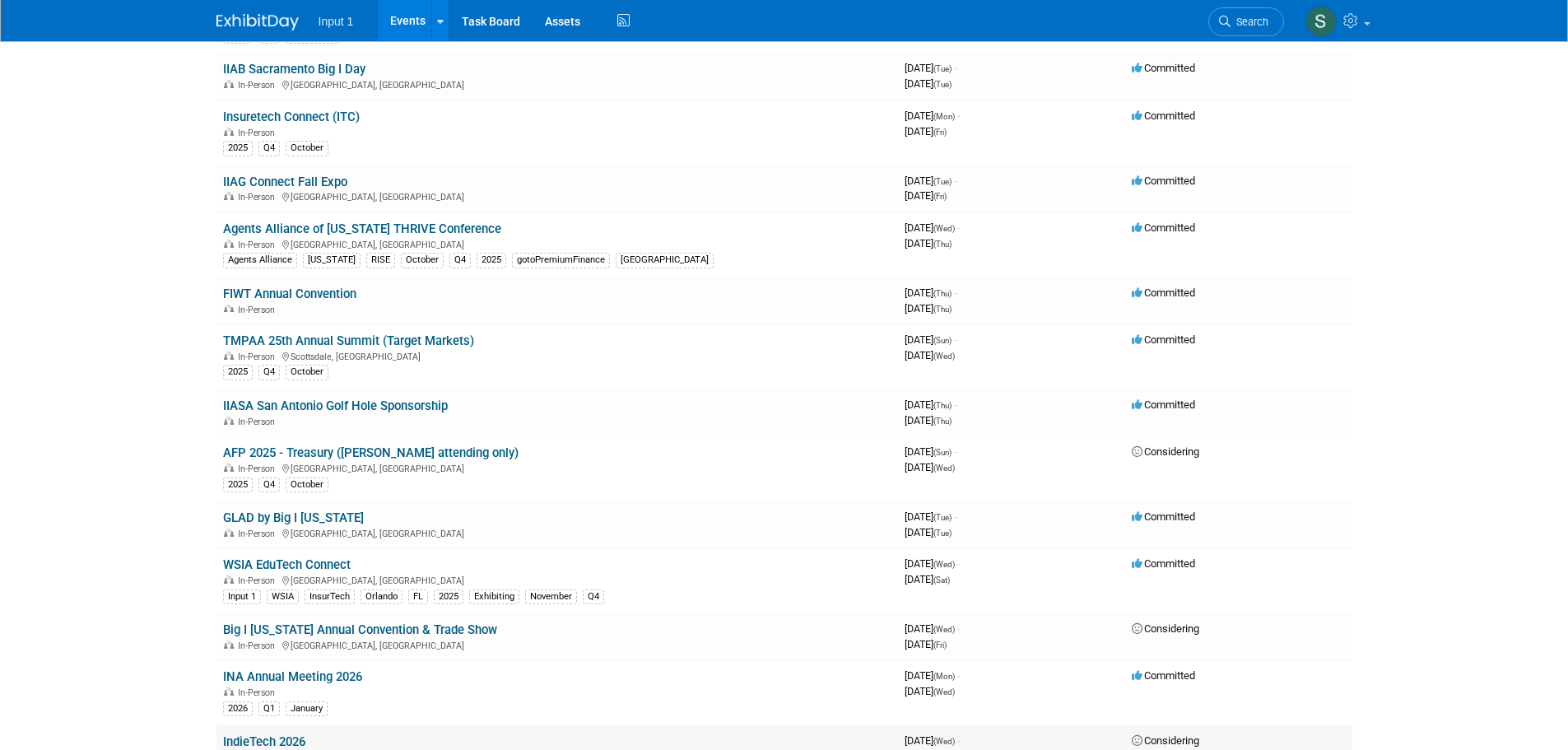
scroll to position [824, 0]
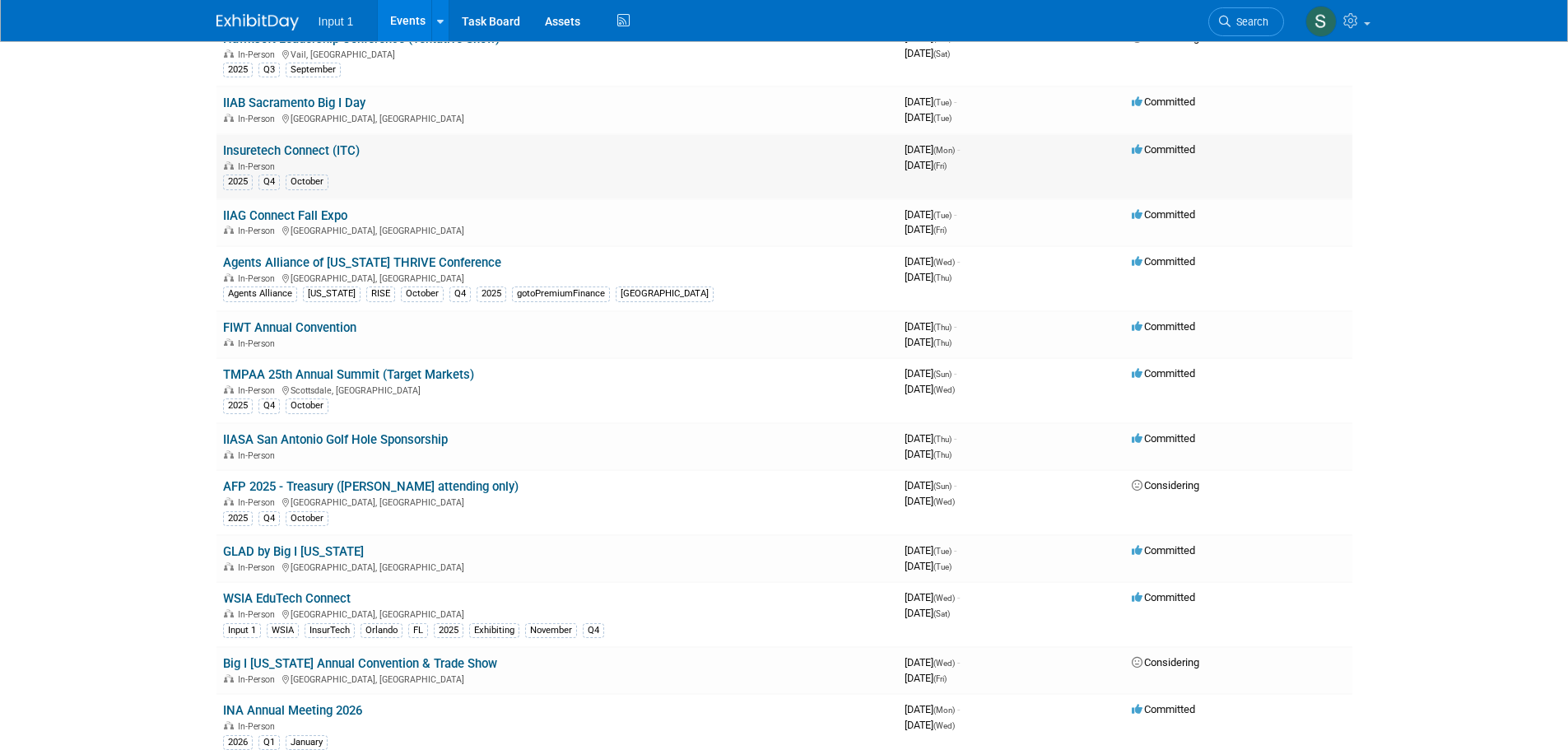
click at [333, 144] on link "Insuretech Connect (ITC)" at bounding box center [291, 150] width 136 height 15
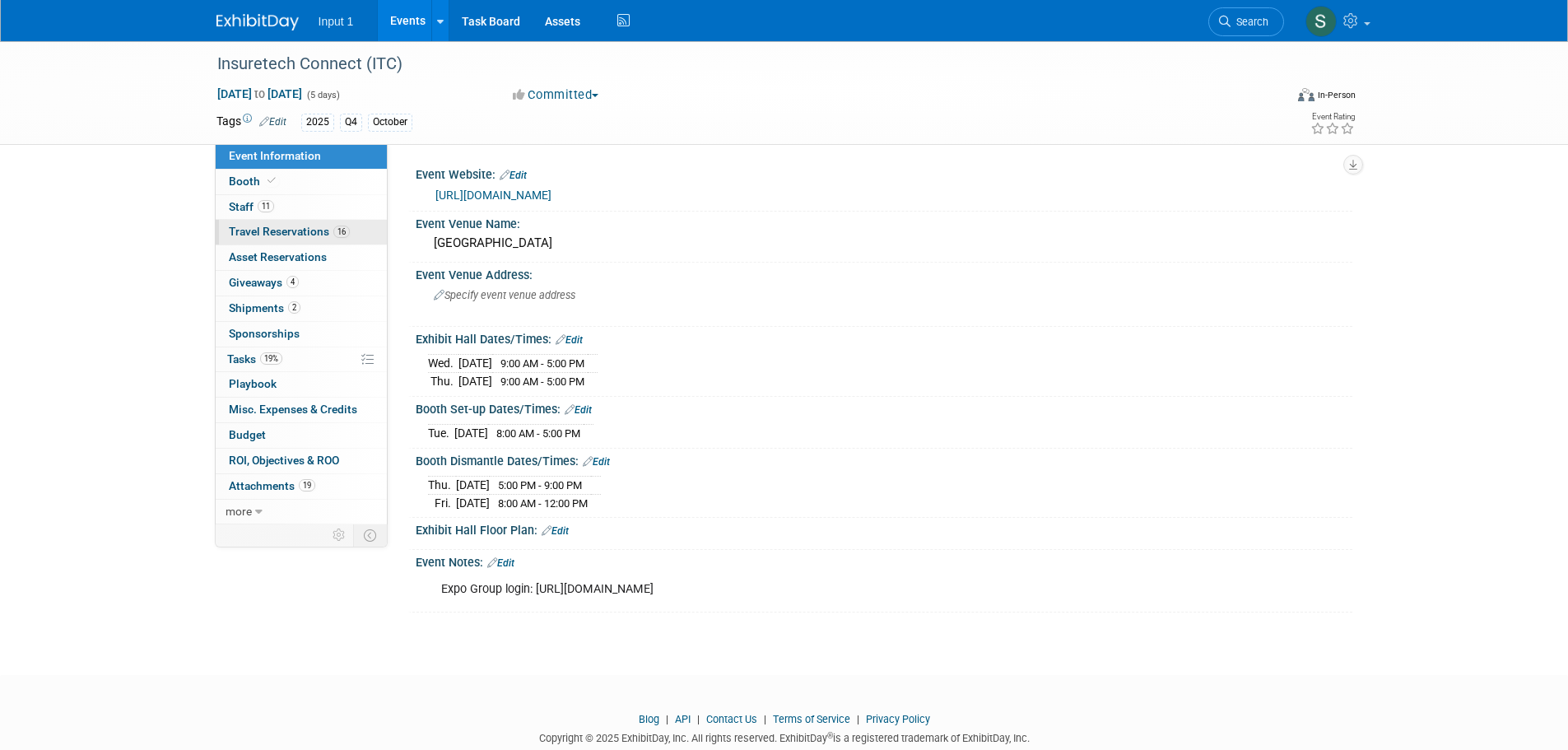
click at [275, 229] on span "Travel Reservations 16" at bounding box center [289, 231] width 121 height 14
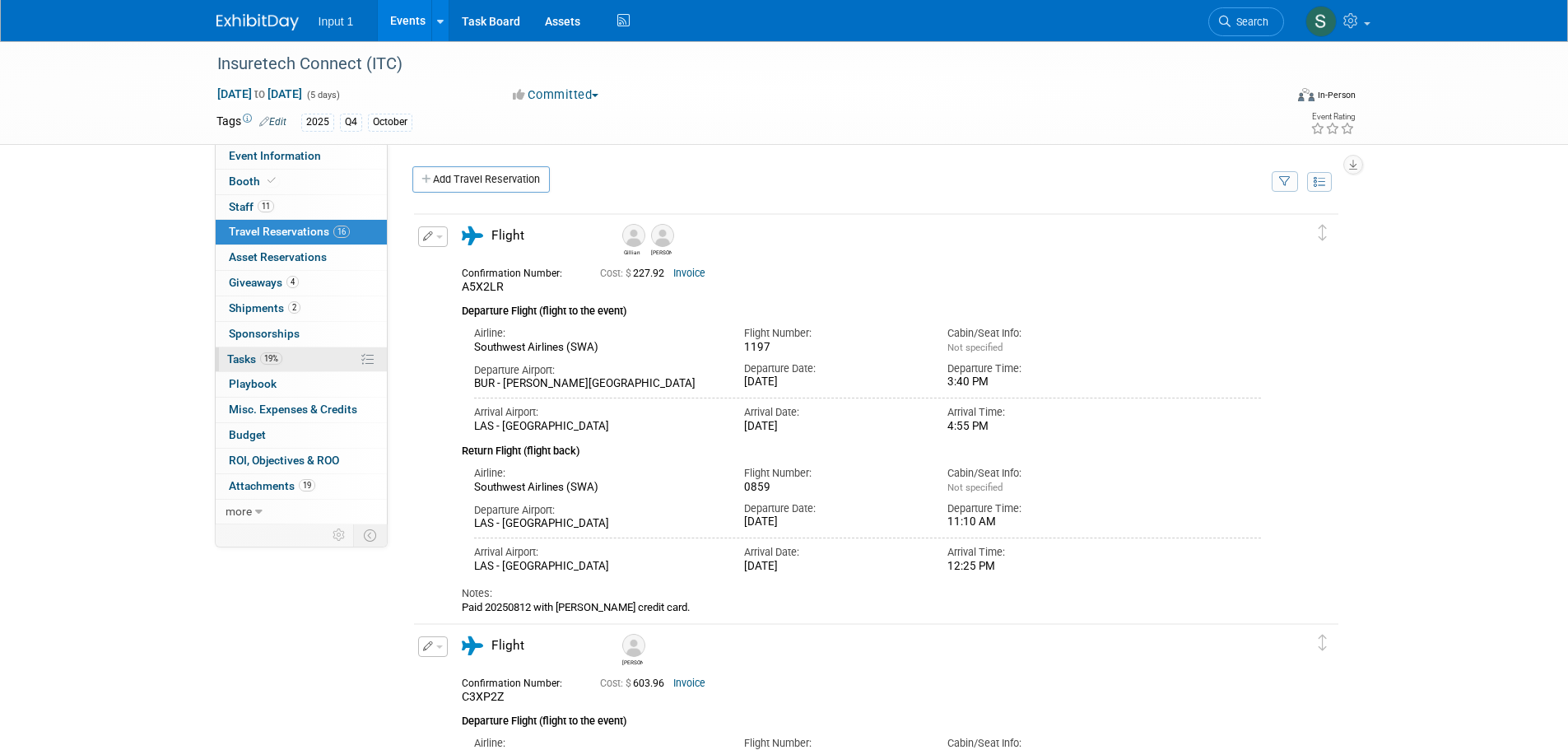
click at [252, 358] on span "Tasks 19%" at bounding box center [254, 359] width 55 height 14
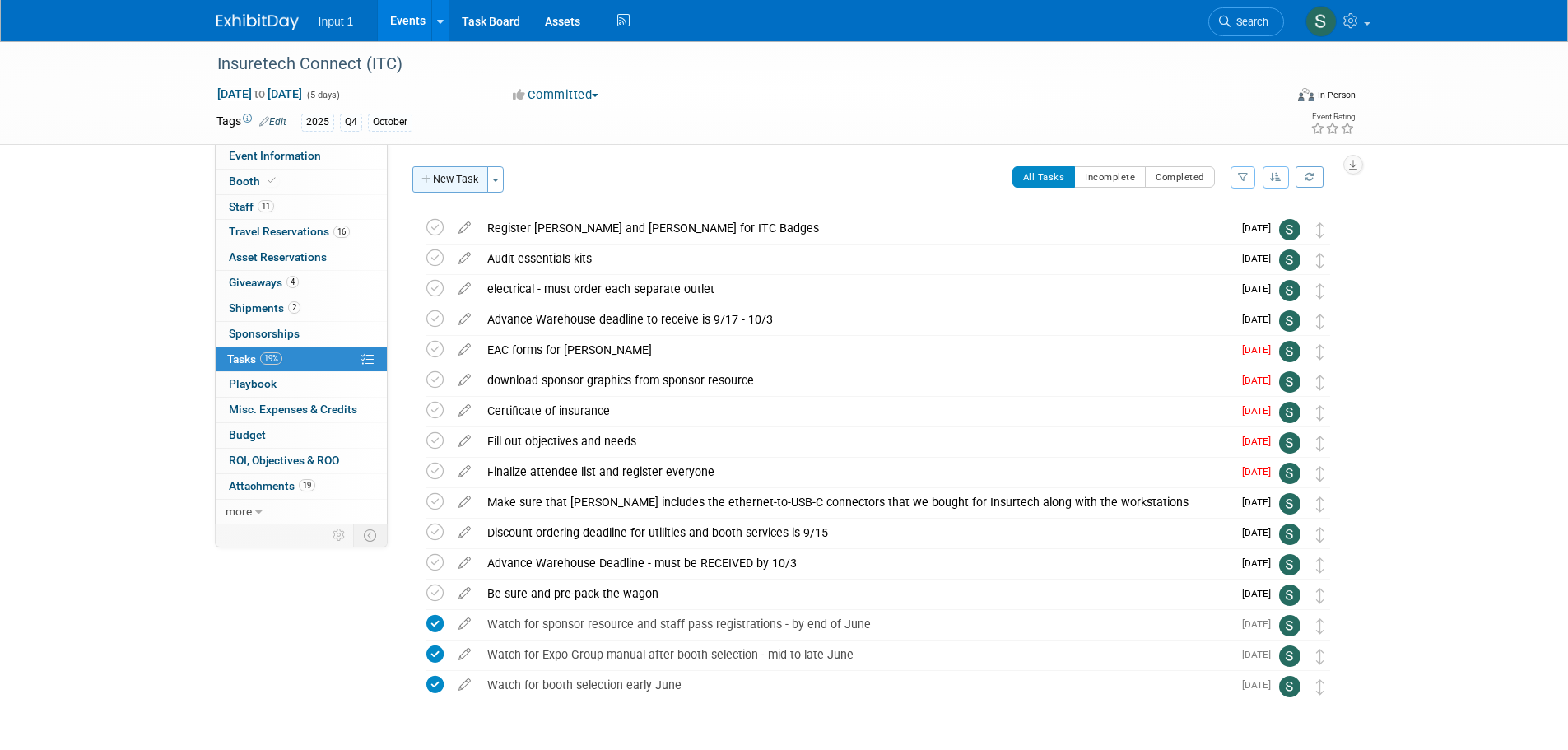
click at [465, 181] on button "New Task" at bounding box center [450, 179] width 75 height 26
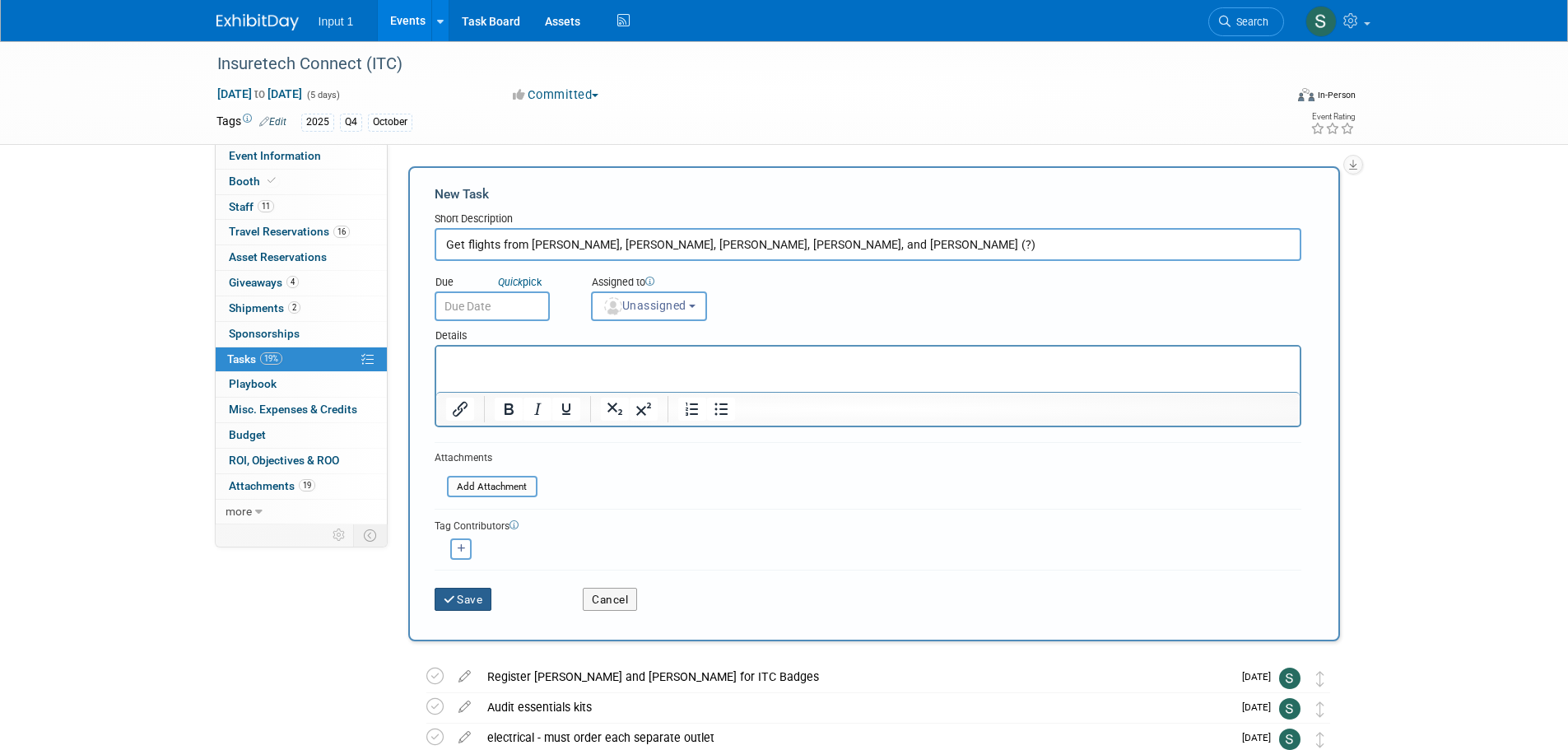
type input "Get flights from [PERSON_NAME], [PERSON_NAME], [PERSON_NAME], [PERSON_NAME], an…"
click at [467, 598] on button "Save" at bounding box center [463, 599] width 58 height 23
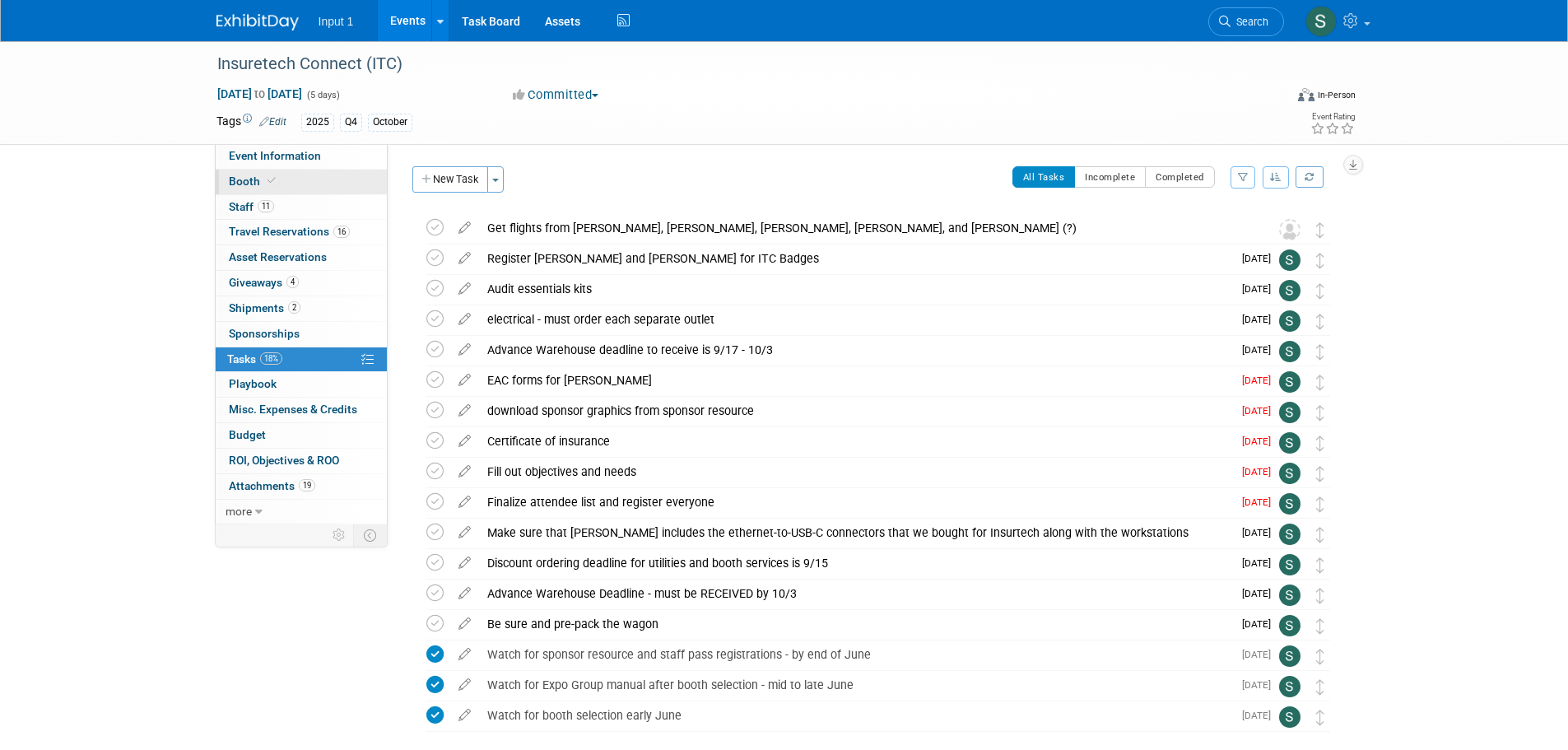
click at [241, 181] on span "Booth" at bounding box center [254, 181] width 50 height 14
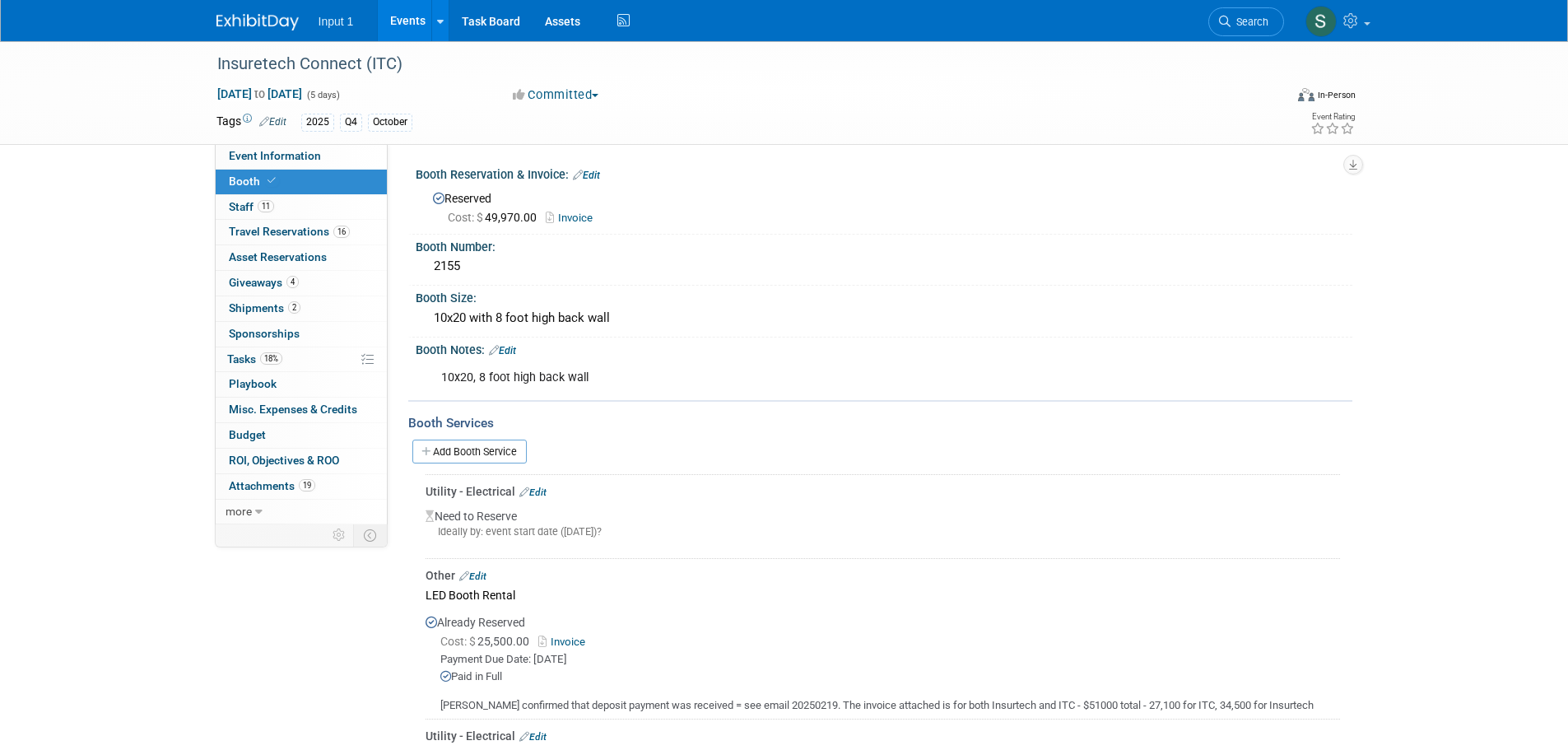
click at [1000, 341] on div "Booth Notes: Edit" at bounding box center [884, 348] width 936 height 21
click at [260, 405] on span "Misc. Expenses & Credits 0" at bounding box center [293, 409] width 129 height 14
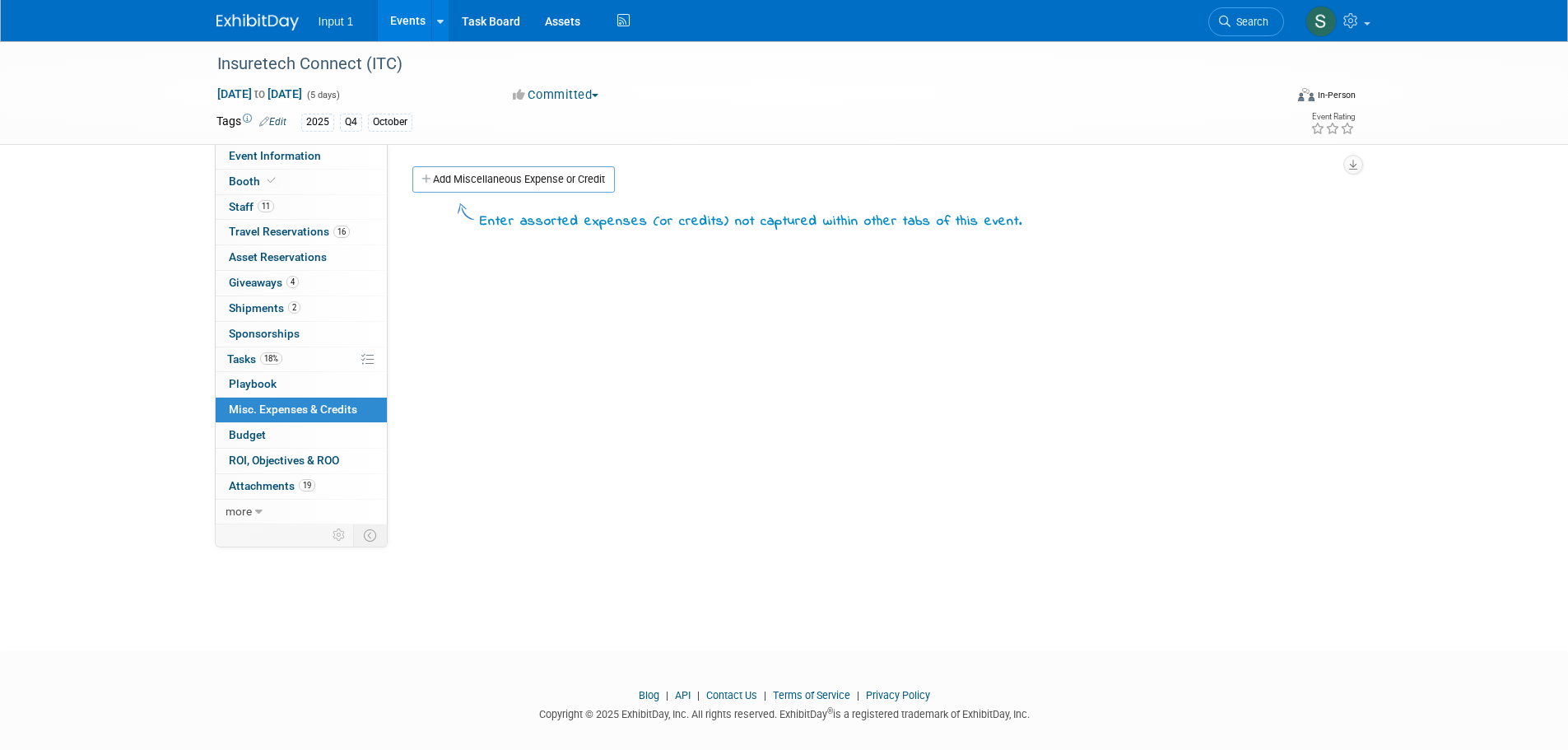
click at [297, 405] on span "Misc. Expenses & Credits 0" at bounding box center [293, 409] width 129 height 14
click at [562, 182] on link "Add Miscellaneous Expense or Credit" at bounding box center [513, 179] width 202 height 26
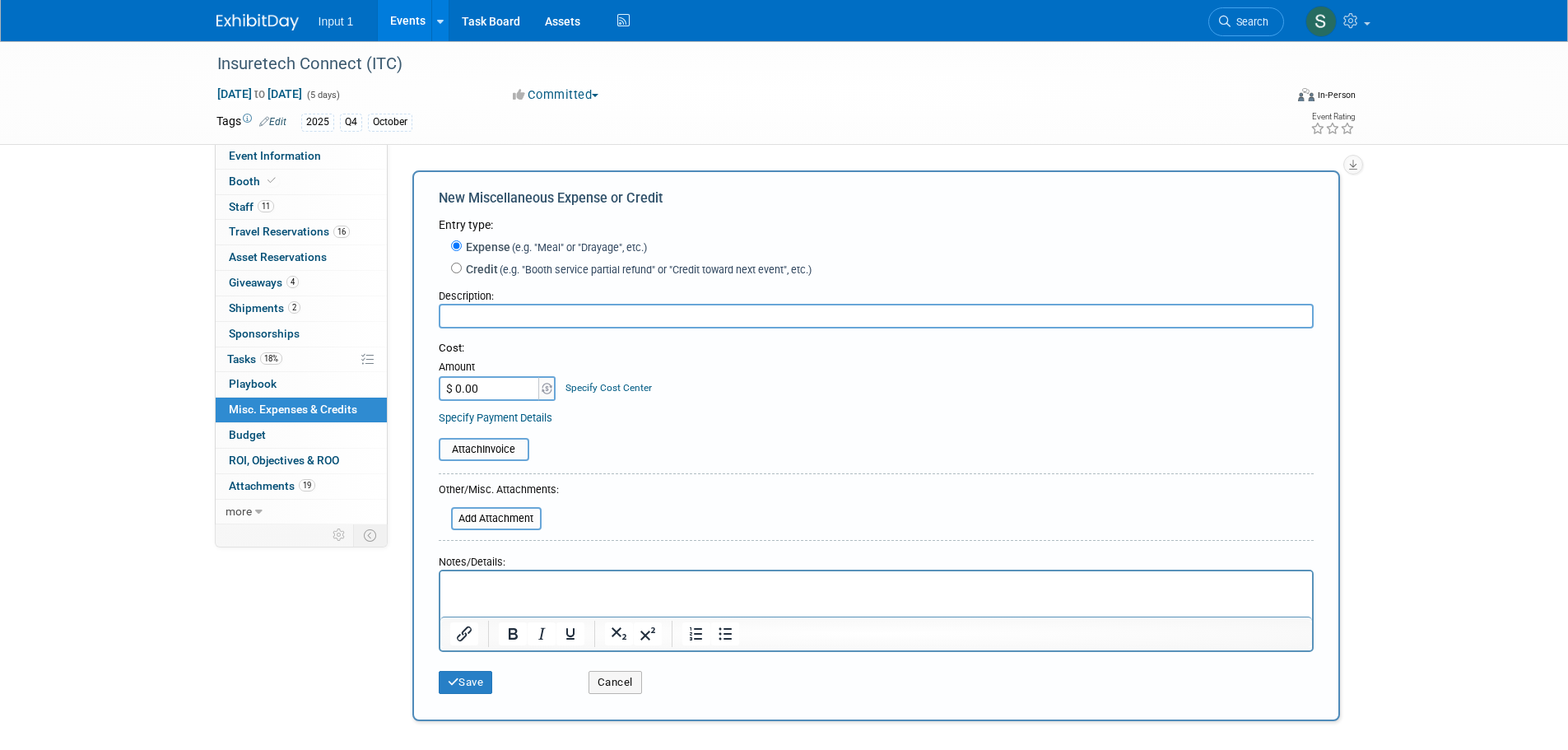
click at [840, 465] on form "Entry type: Expense (e.g. "Meal" or "Drayage", etc.) Credit (e.g. "Booth servic…" at bounding box center [875, 460] width 874 height 486
click at [246, 359] on span "Tasks 18%" at bounding box center [254, 359] width 55 height 14
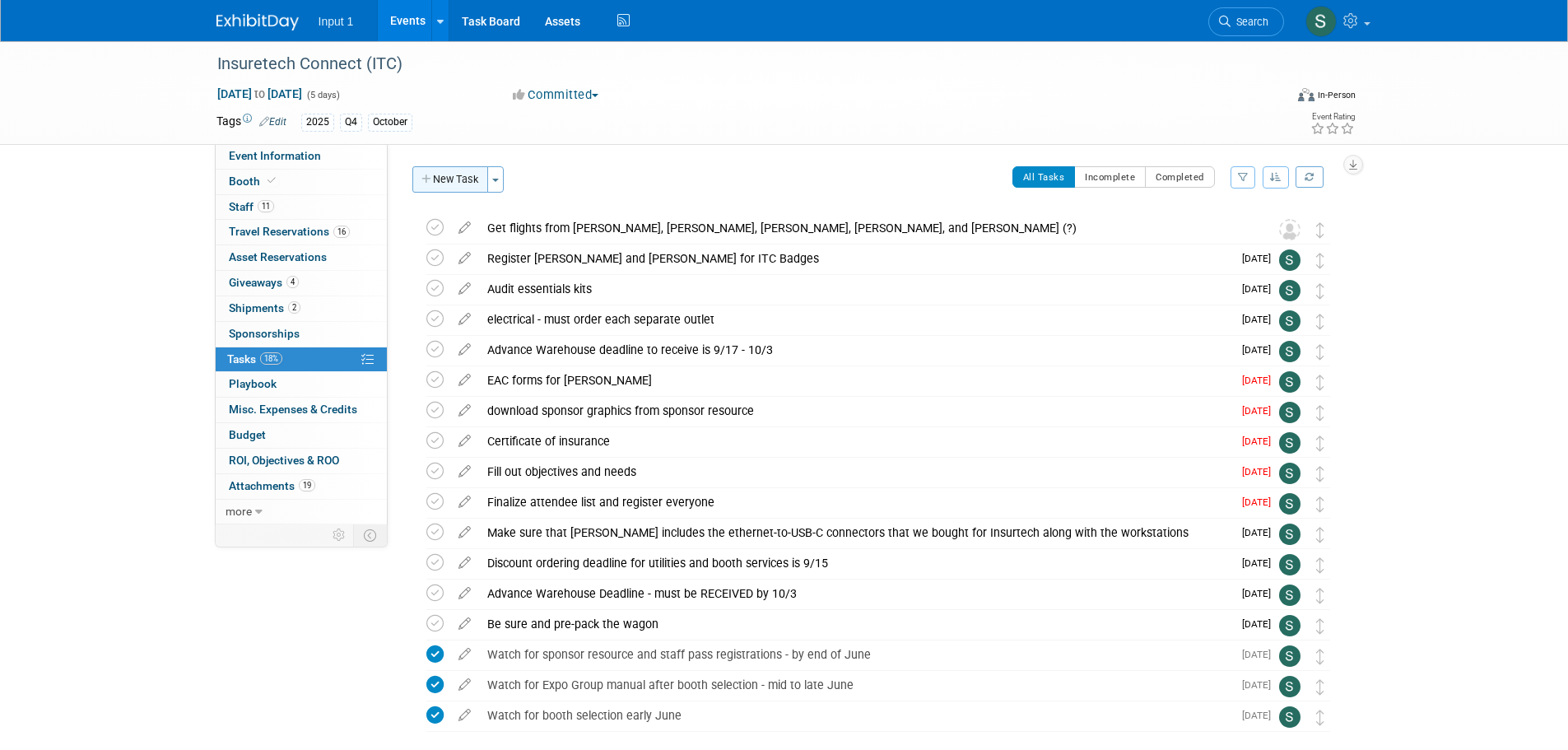
click at [450, 181] on button "New Task" at bounding box center [450, 179] width 75 height 26
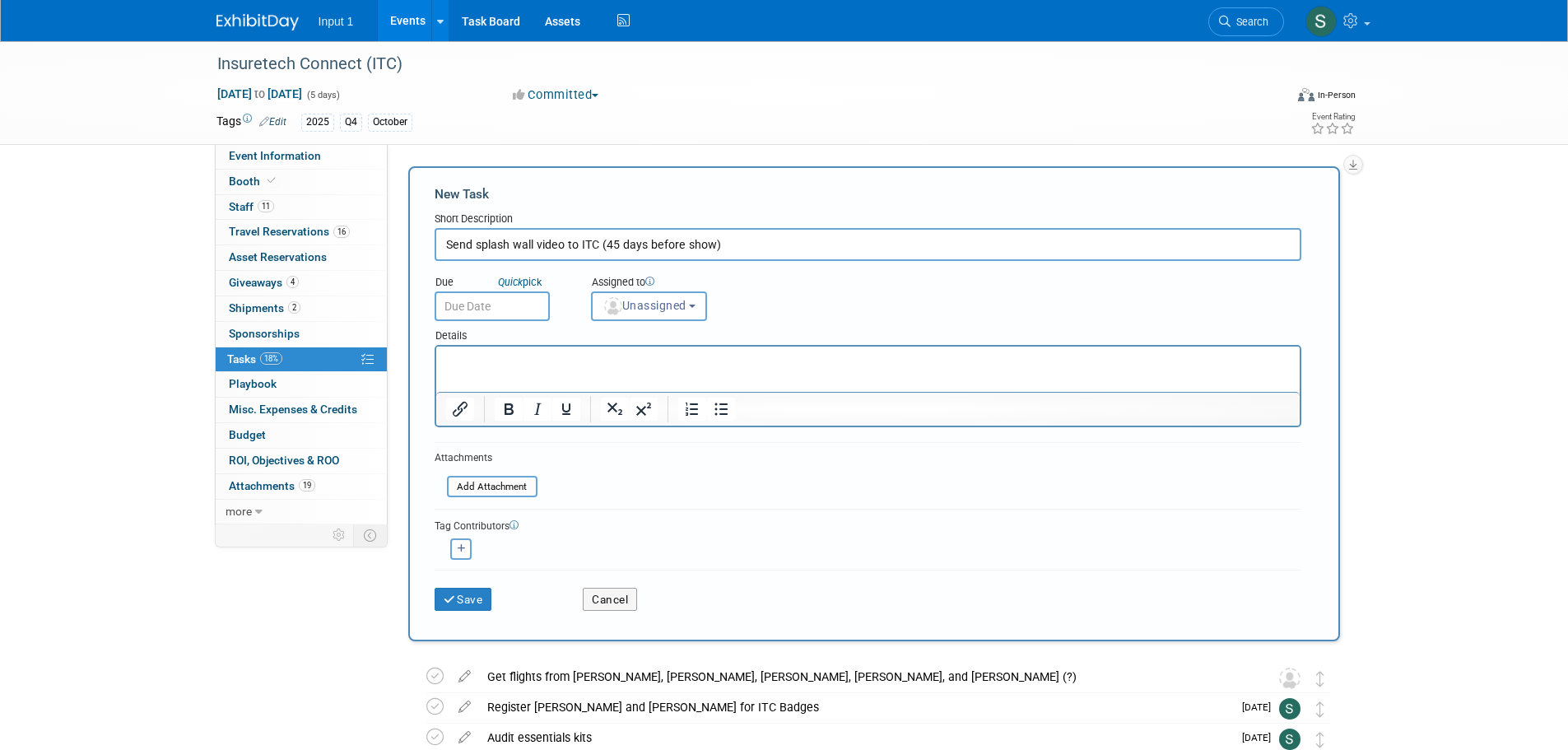
type input "Send splash wall video to ITC (45 days before show)"
click at [523, 309] on input "text" at bounding box center [491, 306] width 115 height 30
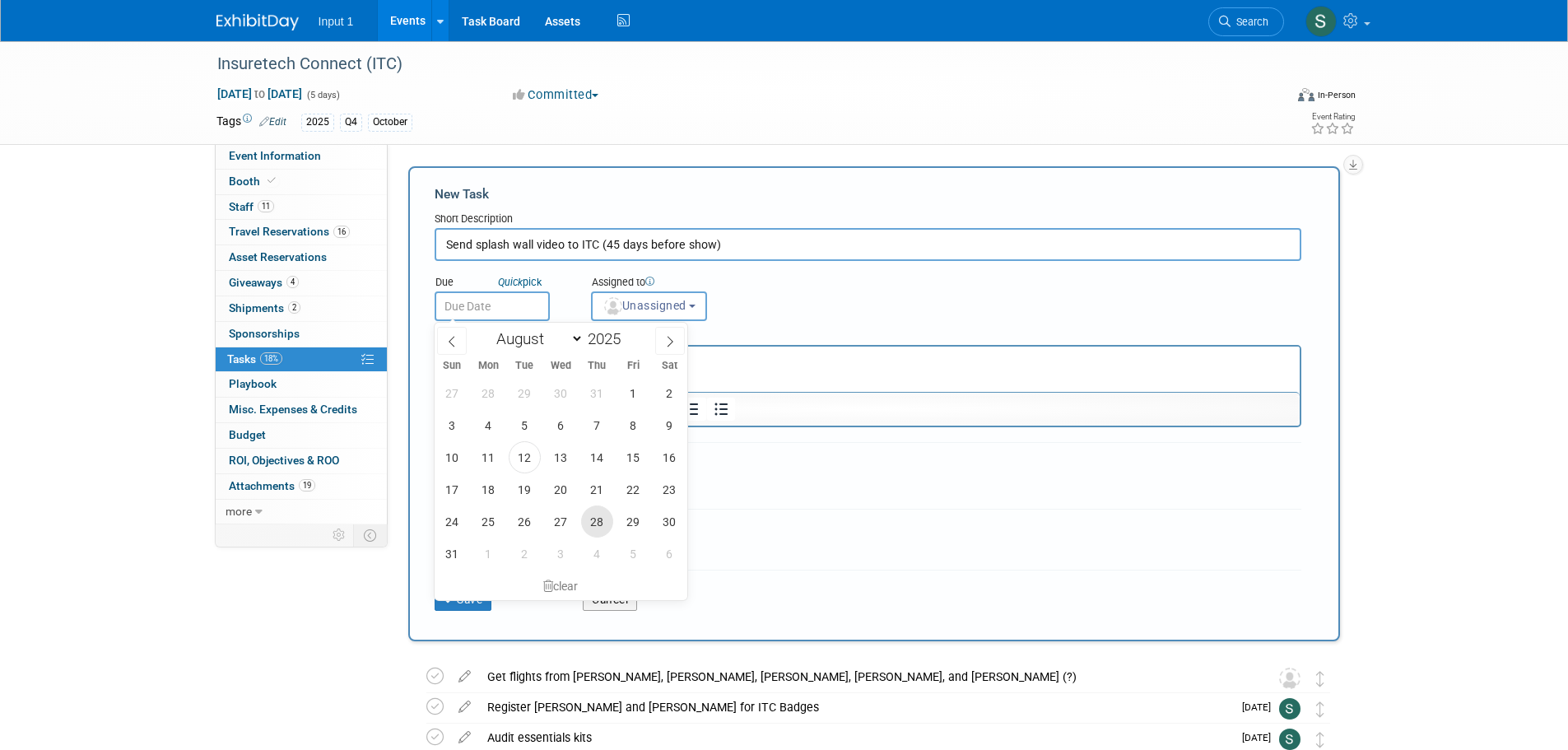
click at [593, 521] on span "28" at bounding box center [597, 521] width 32 height 32
type input "[DATE]"
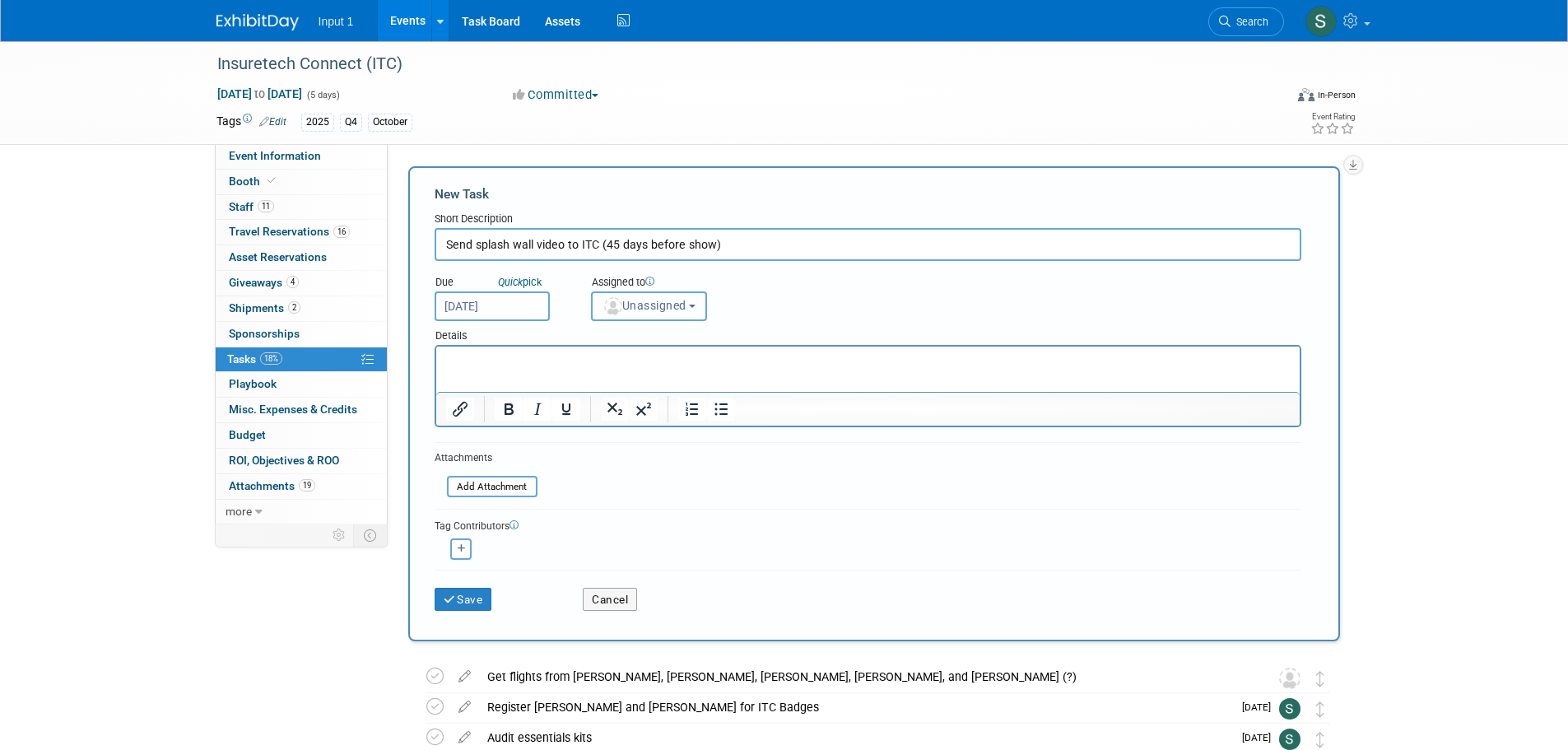
click at [668, 308] on span "Unassigned" at bounding box center [644, 306] width 84 height 14
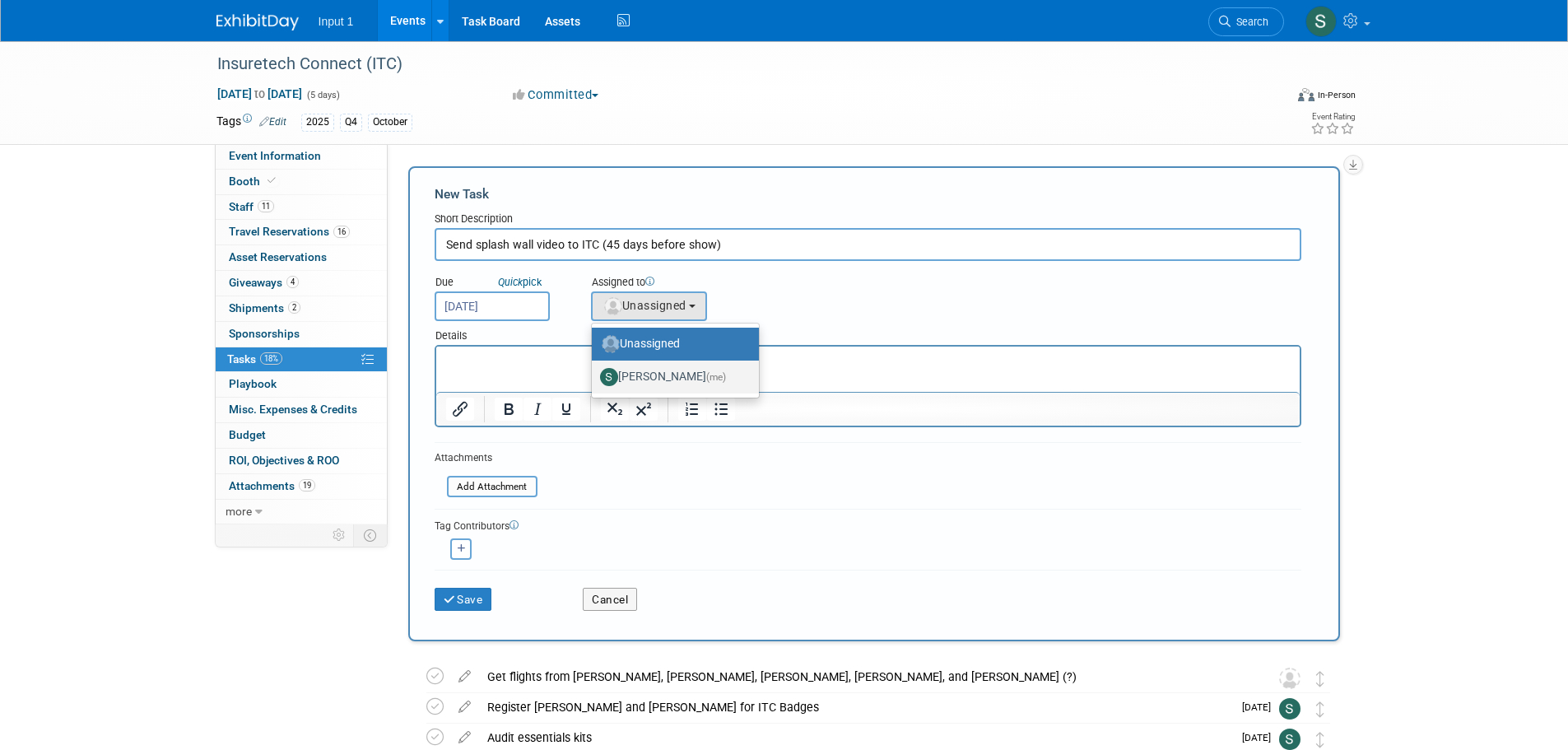
click at [644, 381] on label "[PERSON_NAME] (me)" at bounding box center [670, 376] width 142 height 26
click at [594, 380] on input "[PERSON_NAME] (me)" at bounding box center [588, 375] width 11 height 11
select select "7b485153-a8c5-4bc0-a404-8d0521ee698e"
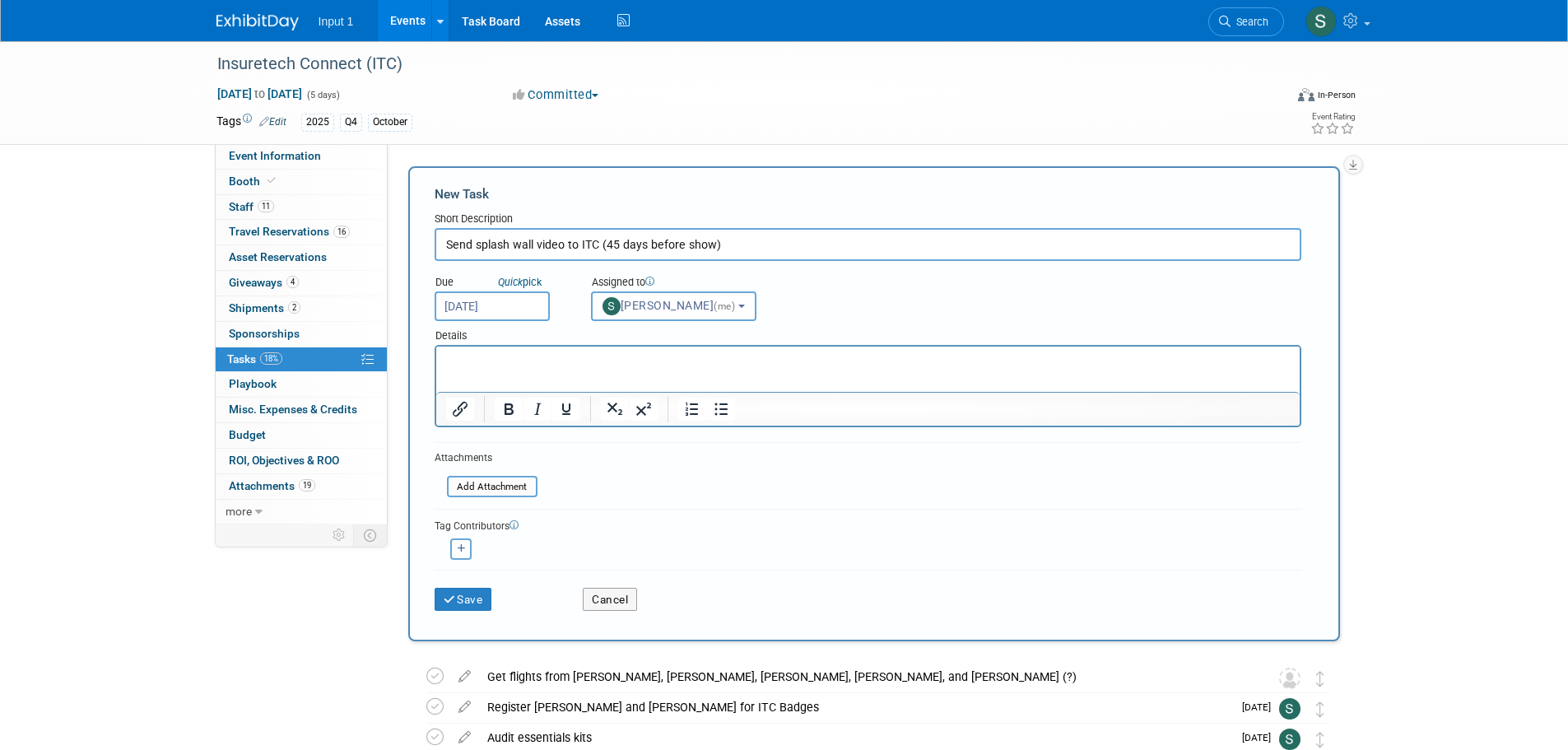
click at [520, 370] on html at bounding box center [867, 358] width 864 height 23
click at [459, 596] on button "Save" at bounding box center [463, 599] width 58 height 23
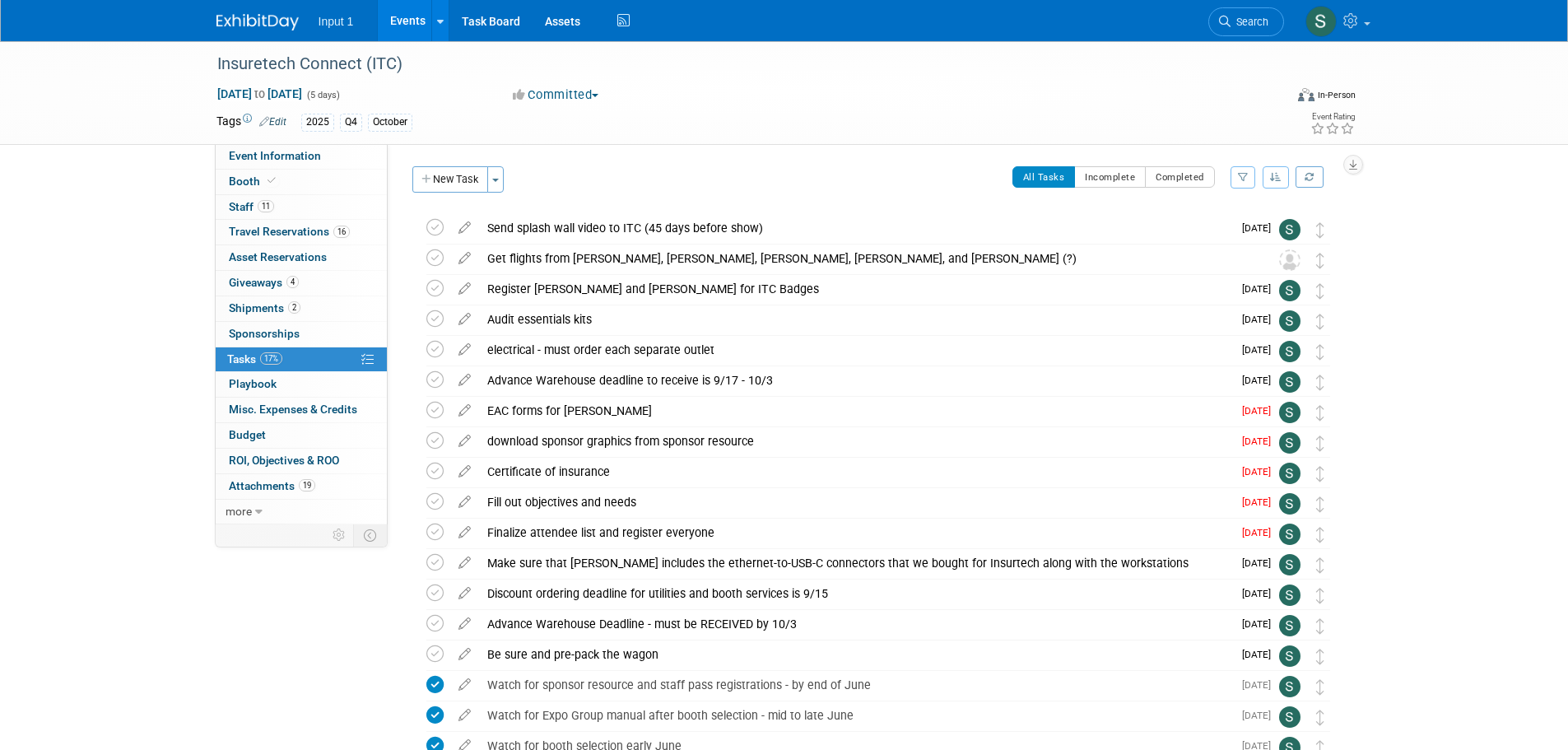
click at [443, 189] on button "New Task" at bounding box center [450, 179] width 75 height 26
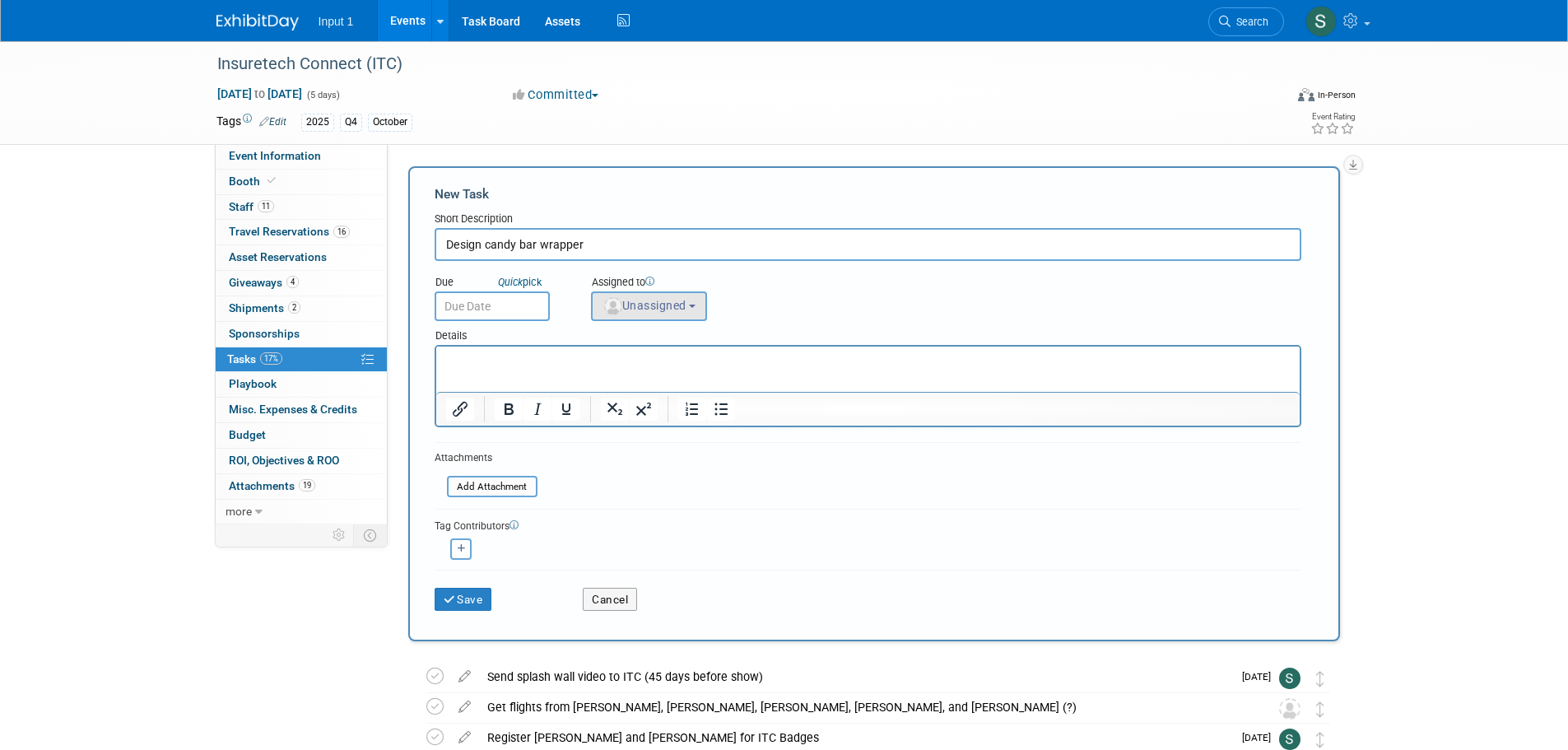
type input "Design candy bar wrapper"
click at [656, 307] on span "Unassigned" at bounding box center [644, 306] width 84 height 14
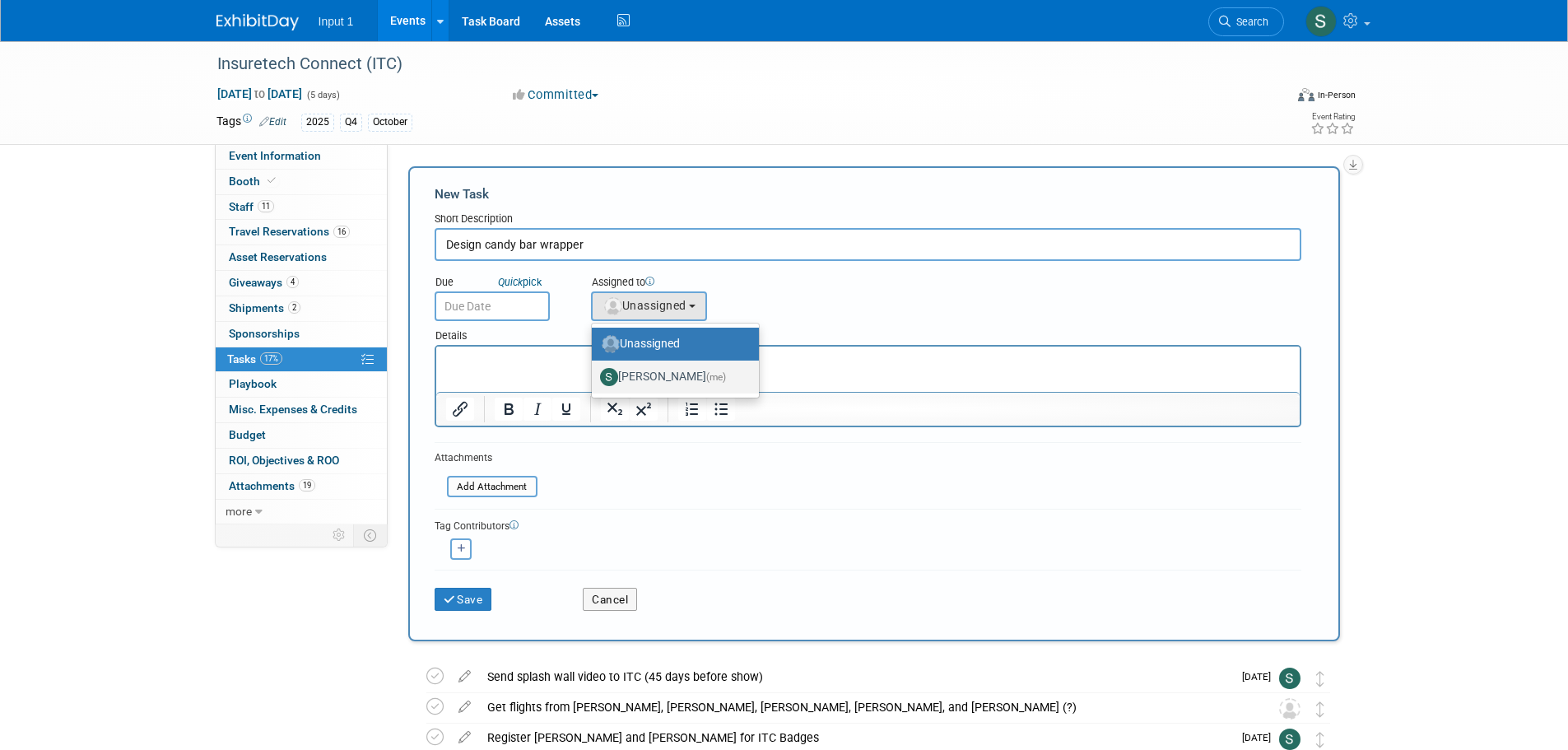
click at [678, 377] on label "[PERSON_NAME] (me)" at bounding box center [670, 376] width 142 height 26
click at [594, 377] on input "[PERSON_NAME] (me)" at bounding box center [588, 375] width 11 height 11
select select "7b485153-a8c5-4bc0-a404-8d0521ee698e"
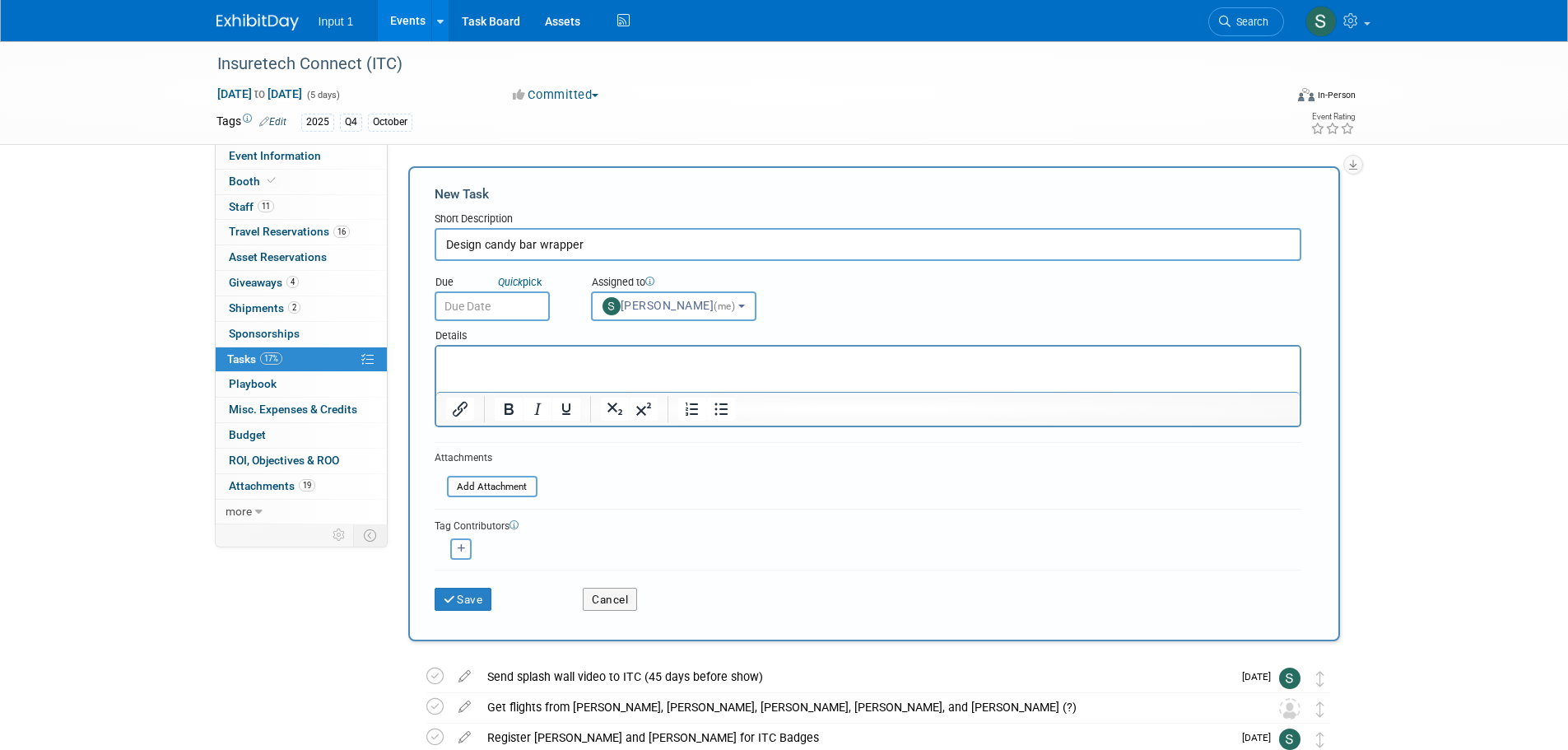
click at [516, 308] on input "text" at bounding box center [491, 306] width 115 height 30
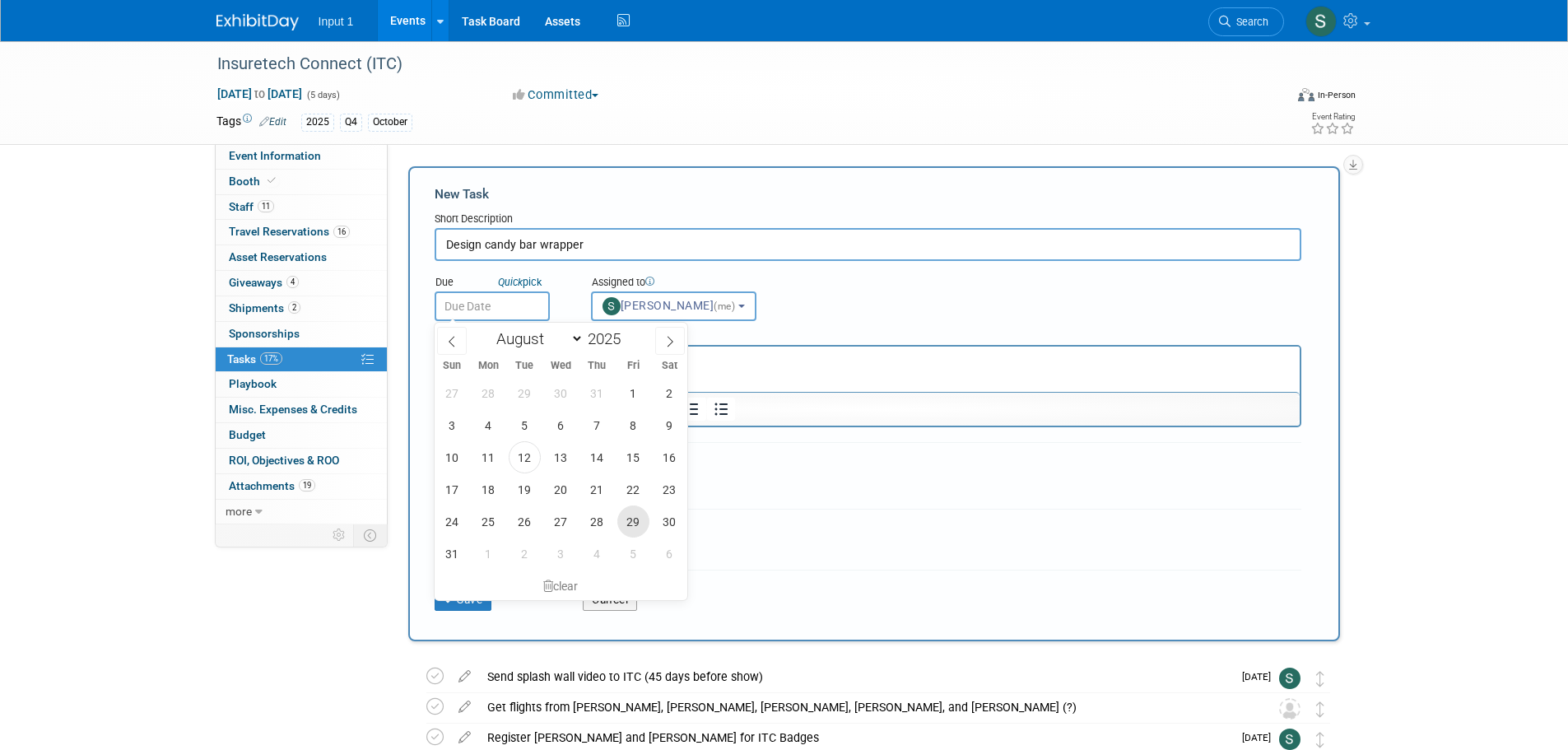
click at [636, 524] on span "29" at bounding box center [633, 521] width 32 height 32
type input "[DATE]"
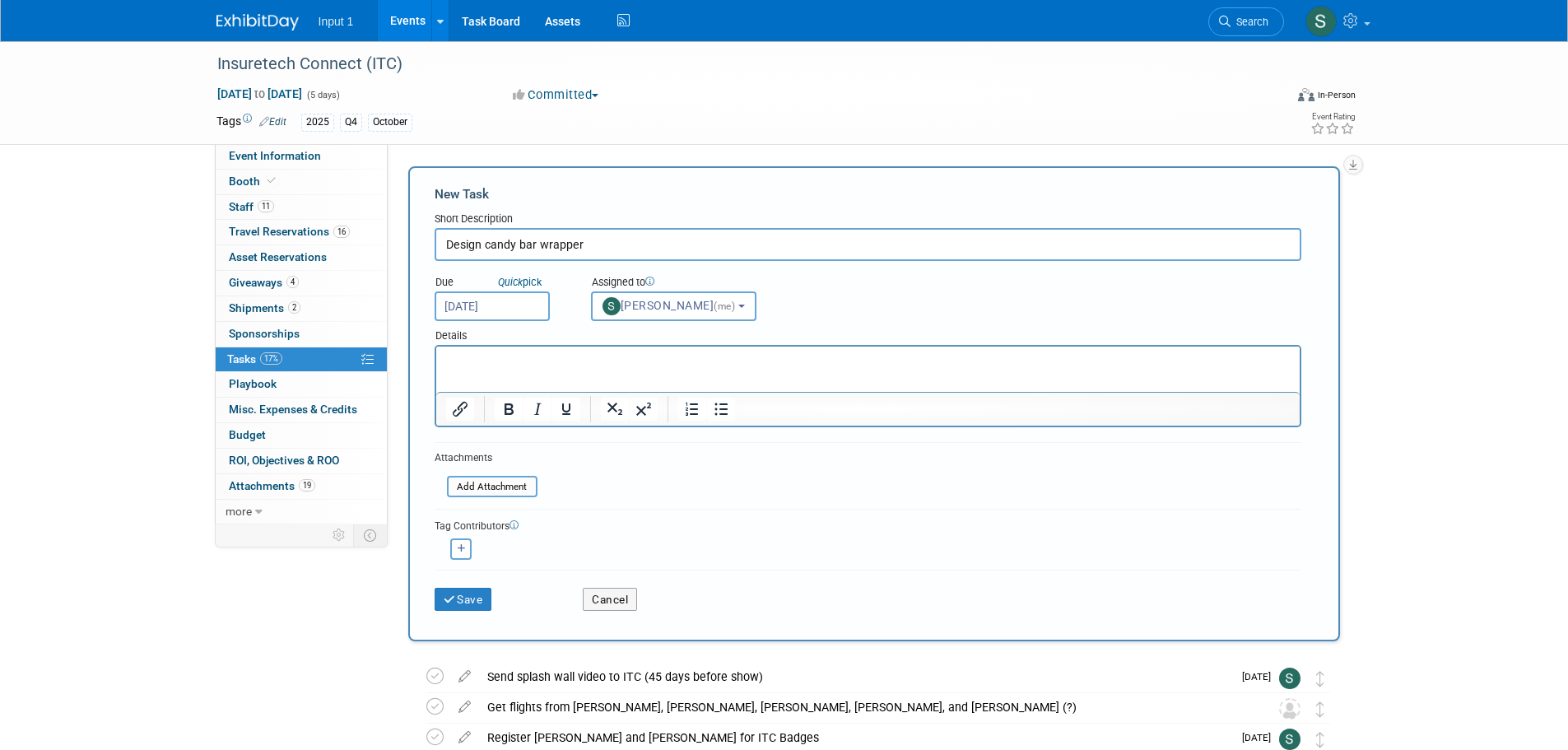
click at [529, 368] on p "Rich Text Area. Press ALT-0 for help." at bounding box center [867, 361] width 844 height 16
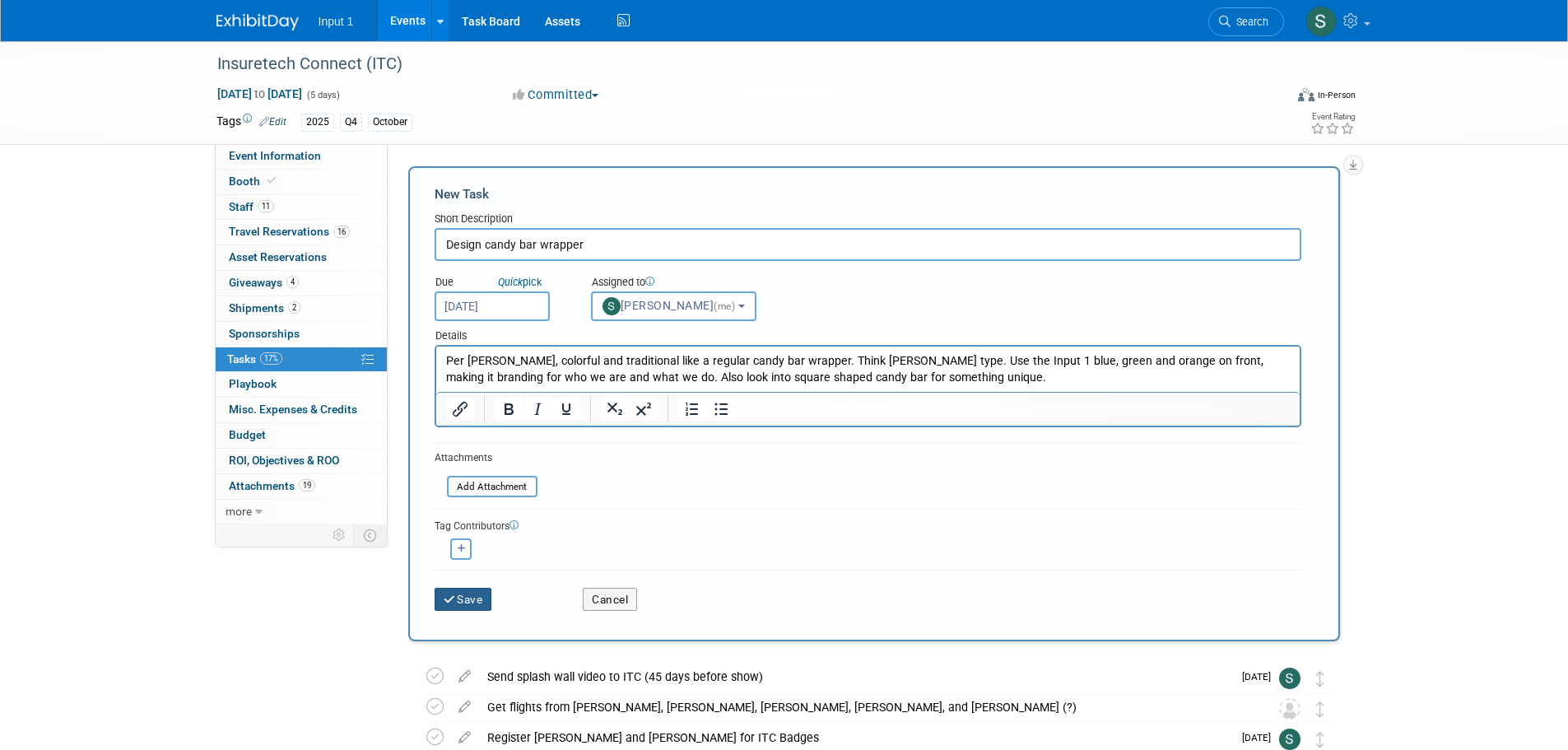
click at [468, 604] on button "Save" at bounding box center [463, 599] width 58 height 23
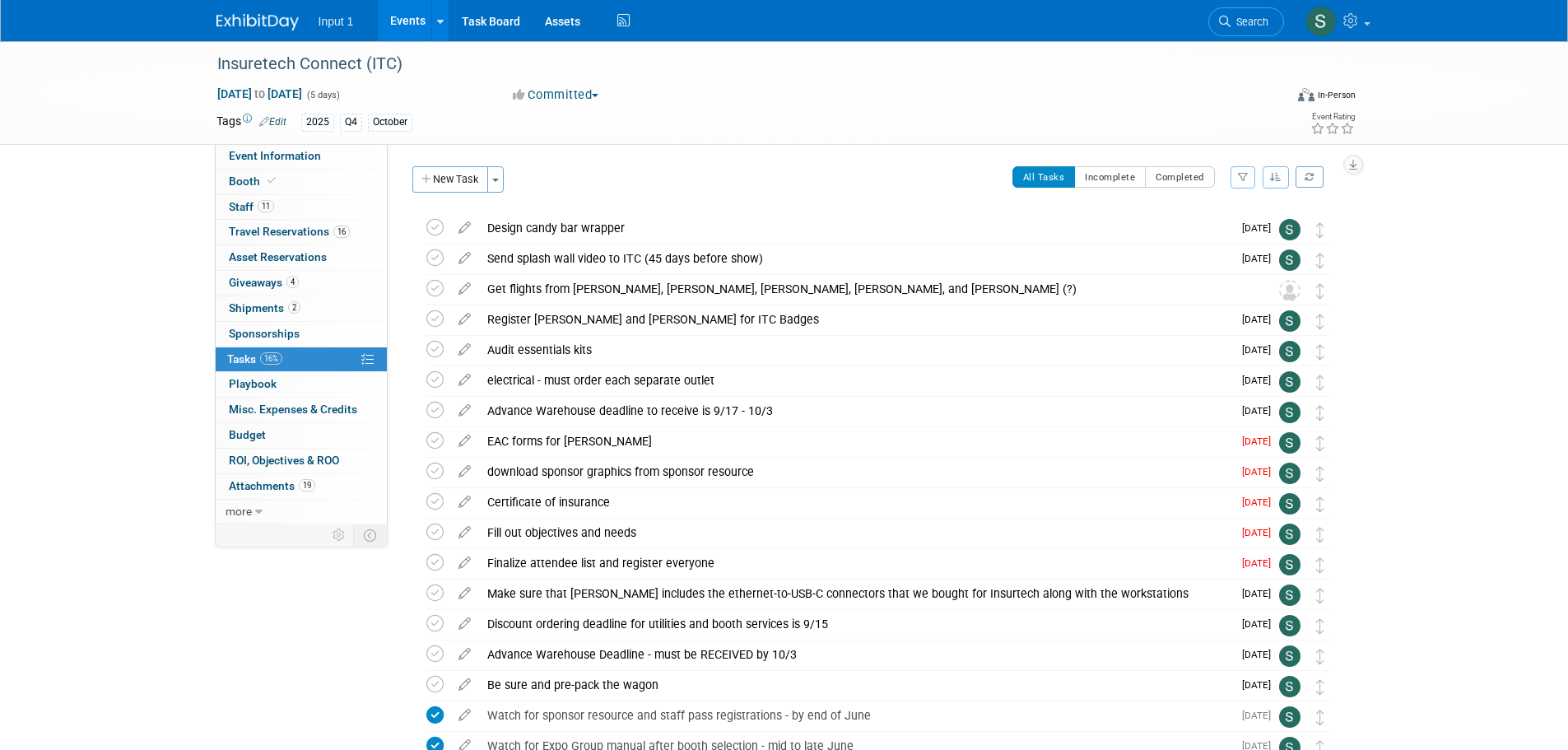
click at [408, 31] on link "Events" at bounding box center [408, 20] width 60 height 42
